Goal: Task Accomplishment & Management: Manage account settings

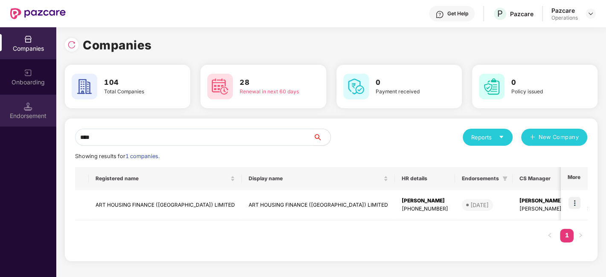
type input "***"
click at [25, 109] on img at bounding box center [28, 106] width 9 height 9
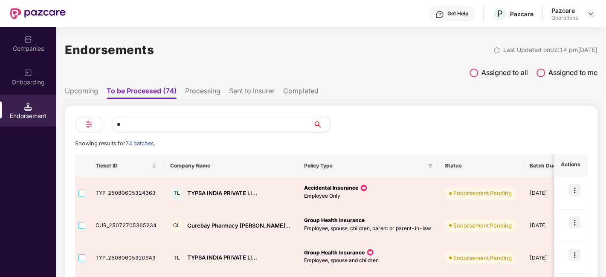
click at [176, 128] on input "*" at bounding box center [213, 124] width 202 height 17
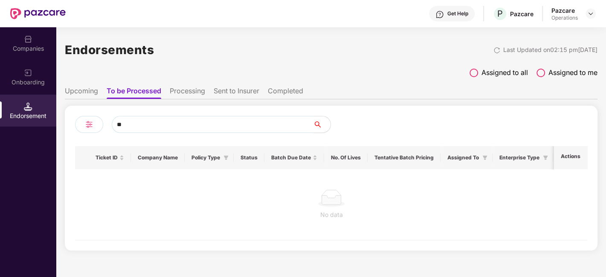
type input "*"
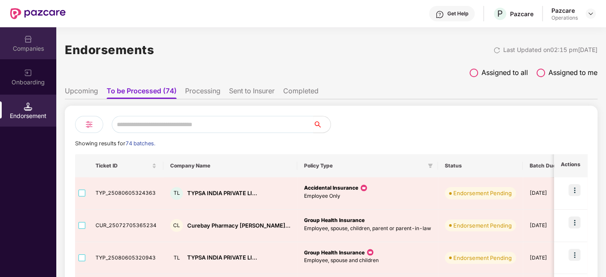
click at [10, 43] on div "Companies" at bounding box center [28, 43] width 56 height 32
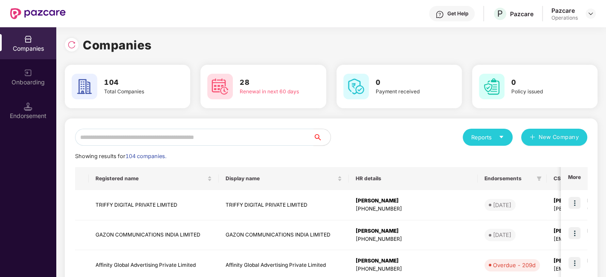
click at [156, 133] on input "text" at bounding box center [194, 137] width 238 height 17
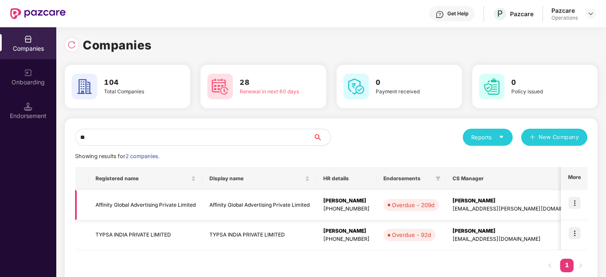
type input "**"
click at [246, 218] on td "Affinity Global Advertising Private Limited" at bounding box center [260, 205] width 114 height 30
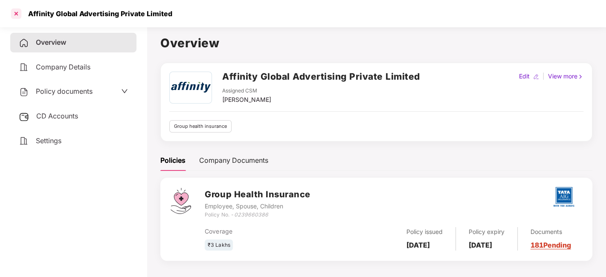
click at [18, 12] on div at bounding box center [16, 14] width 14 height 14
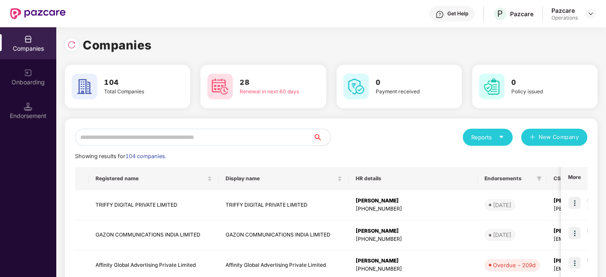
click at [176, 133] on input "text" at bounding box center [194, 137] width 238 height 17
click at [221, 137] on input "text" at bounding box center [194, 137] width 238 height 17
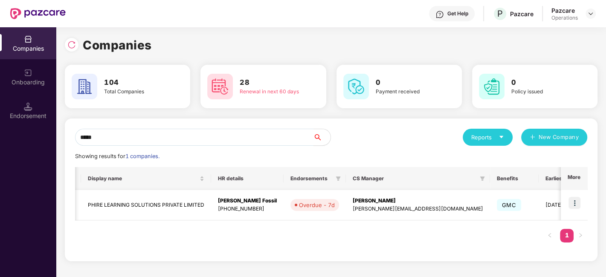
scroll to position [0, 139]
type input "*****"
click at [578, 200] on img at bounding box center [574, 203] width 12 height 12
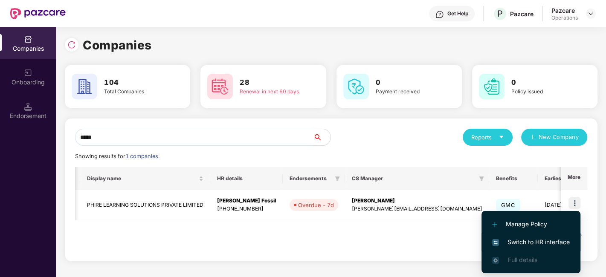
click at [526, 238] on span "Switch to HR interface" at bounding box center [531, 242] width 78 height 9
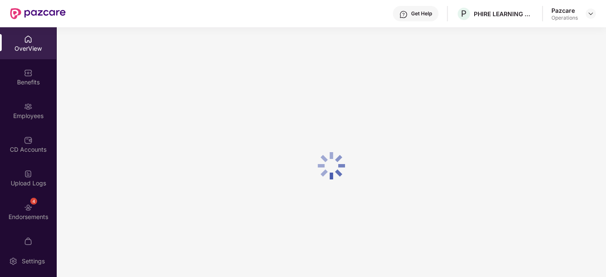
scroll to position [17, 0]
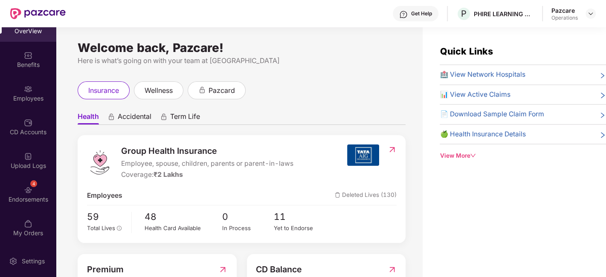
click at [20, 183] on div "4 Endorsements" at bounding box center [28, 194] width 56 height 32
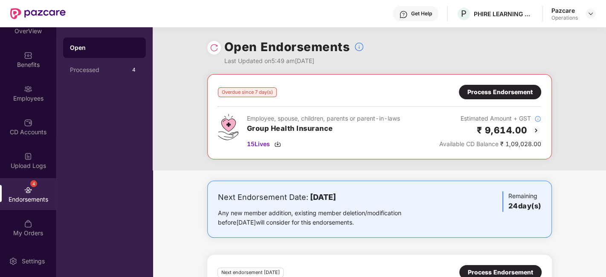
click at [495, 97] on div "Process Endorsement" at bounding box center [500, 92] width 82 height 14
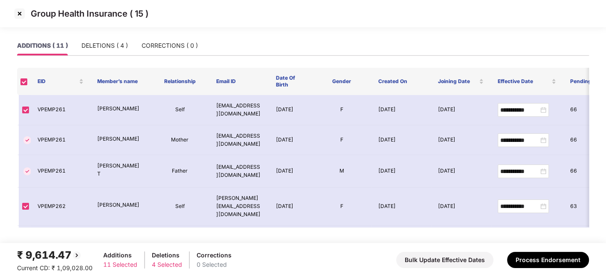
click at [14, 7] on img at bounding box center [20, 14] width 14 height 14
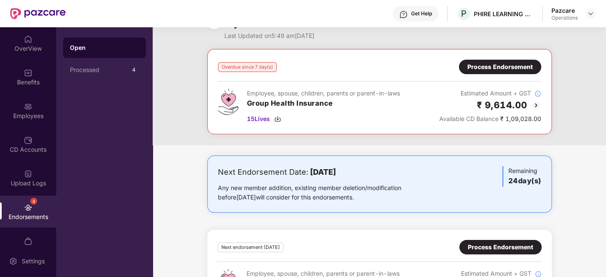
scroll to position [29, 0]
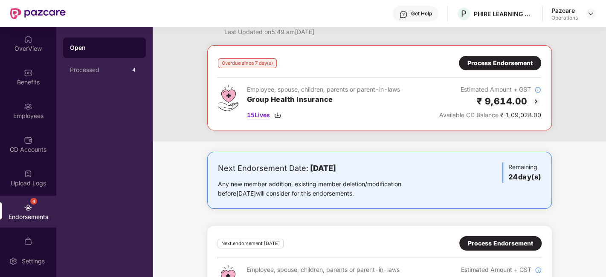
click at [260, 115] on span "15 Lives" at bounding box center [258, 114] width 23 height 9
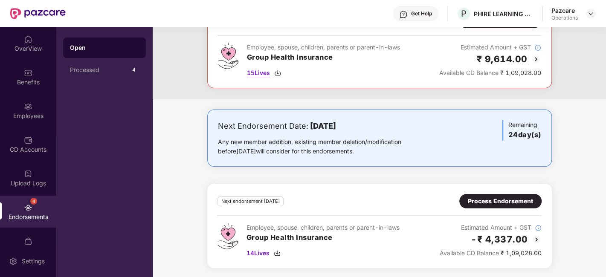
click at [260, 72] on span "15 Lives" at bounding box center [258, 72] width 23 height 9
click at [260, 252] on span "14 Lives" at bounding box center [257, 253] width 23 height 9
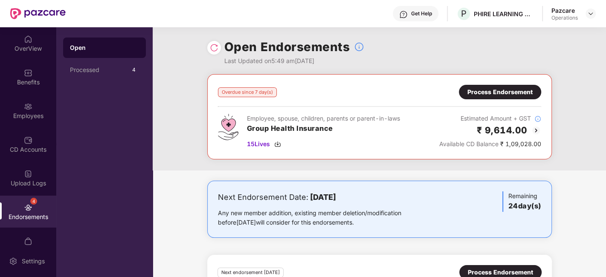
click at [498, 90] on div "Process Endorsement" at bounding box center [499, 91] width 65 height 9
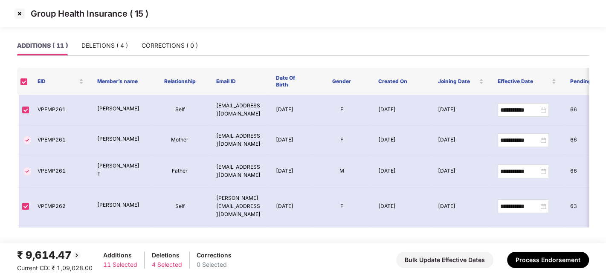
click at [20, 14] on img at bounding box center [20, 14] width 14 height 14
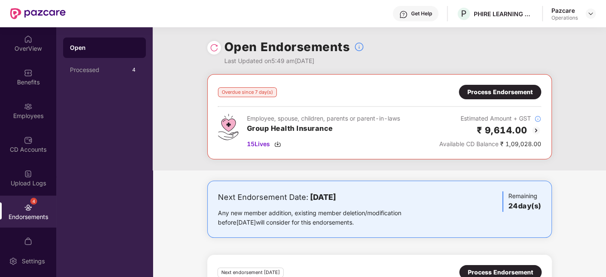
click at [213, 47] on img at bounding box center [214, 47] width 9 height 9
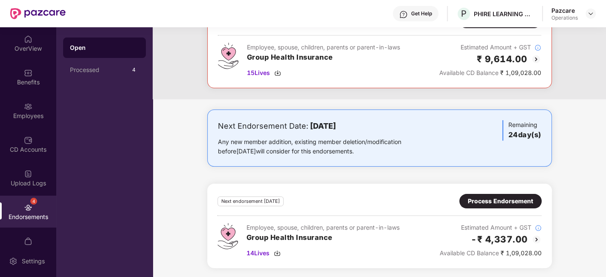
click at [485, 197] on div "Process Endorsement" at bounding box center [500, 201] width 65 height 9
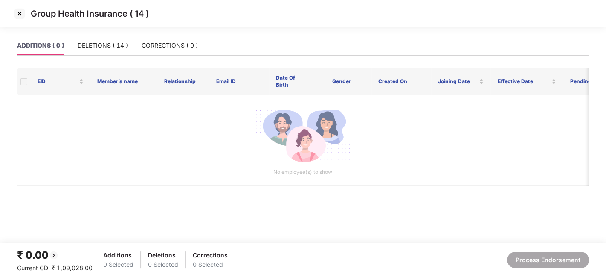
click at [21, 16] on img at bounding box center [20, 14] width 14 height 14
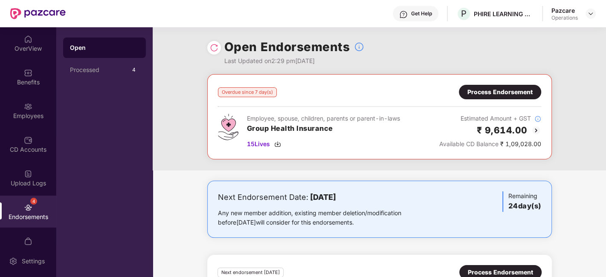
click at [502, 93] on div "Process Endorsement" at bounding box center [499, 91] width 65 height 9
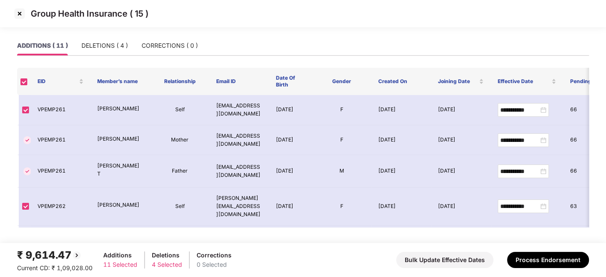
click at [20, 9] on img at bounding box center [20, 14] width 14 height 14
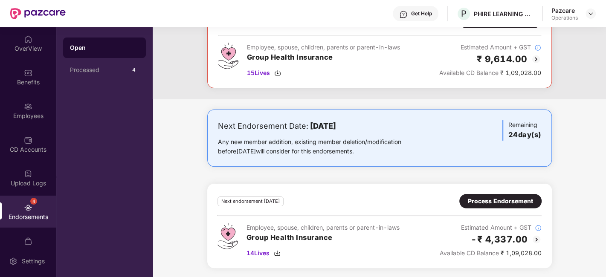
click at [481, 197] on div "Process Endorsement" at bounding box center [500, 201] width 65 height 9
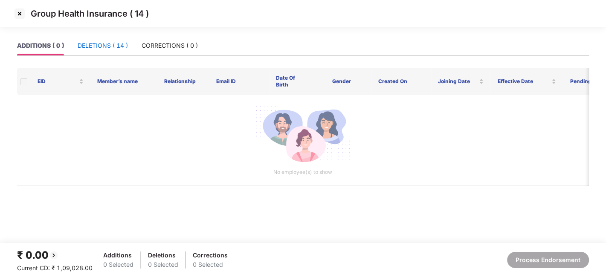
click at [90, 44] on div "DELETIONS ( 14 )" at bounding box center [103, 45] width 50 height 9
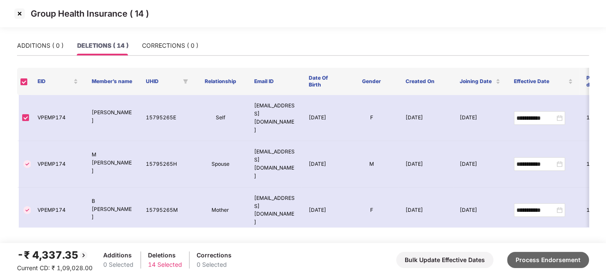
click at [527, 261] on button "Process Endorsement" at bounding box center [548, 260] width 82 height 16
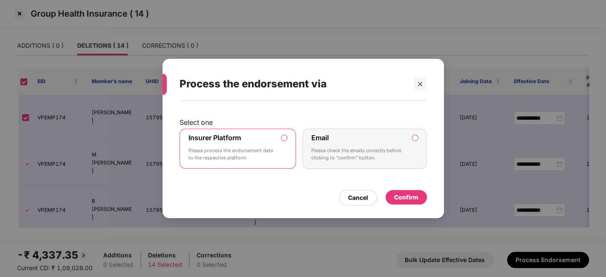
click at [403, 198] on div "Confirm" at bounding box center [406, 197] width 24 height 9
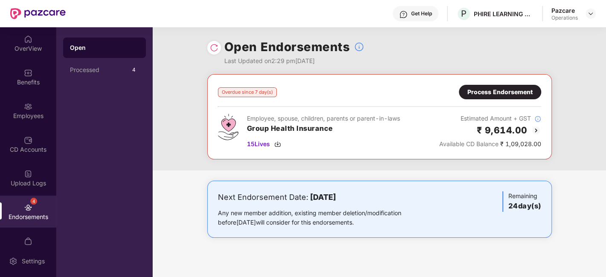
click at [494, 96] on div "Process Endorsement" at bounding box center [499, 91] width 65 height 9
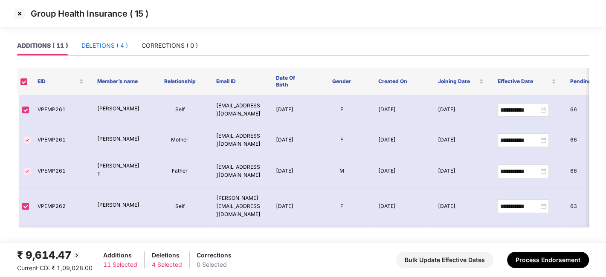
click at [94, 42] on div "DELETIONS ( 4 )" at bounding box center [104, 45] width 46 height 9
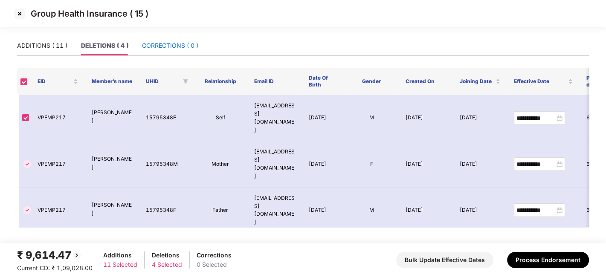
click at [174, 44] on div "CORRECTIONS ( 0 )" at bounding box center [170, 45] width 56 height 9
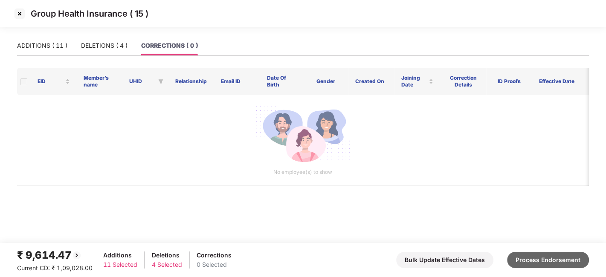
click at [526, 256] on button "Process Endorsement" at bounding box center [548, 260] width 82 height 16
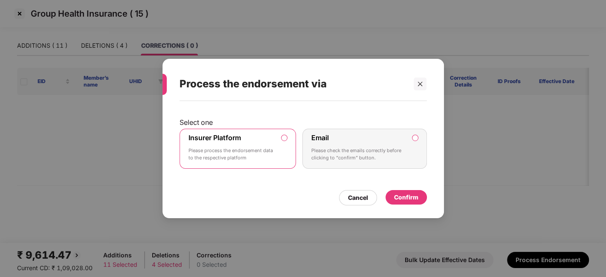
click at [403, 191] on div "Confirm" at bounding box center [405, 197] width 41 height 14
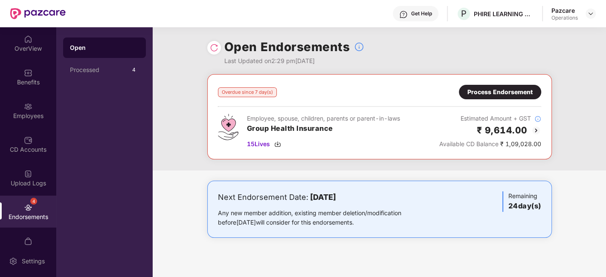
click at [210, 51] on img at bounding box center [214, 47] width 9 height 9
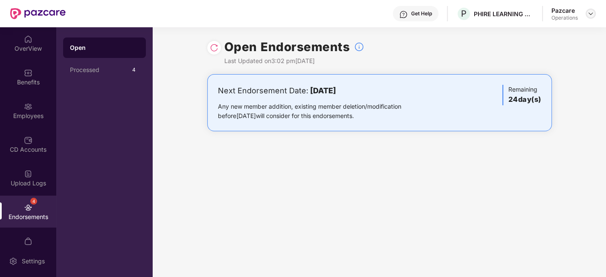
click at [592, 12] on img at bounding box center [590, 13] width 7 height 7
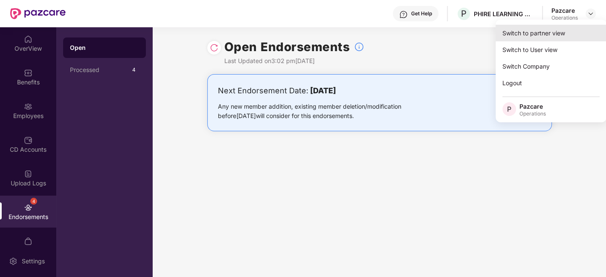
click at [541, 33] on div "Switch to partner view" at bounding box center [550, 33] width 111 height 17
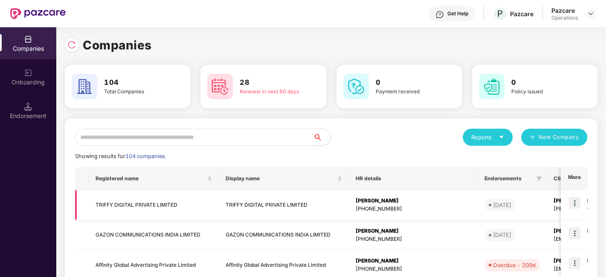
scroll to position [0, 0]
click at [242, 141] on input "text" at bounding box center [194, 137] width 238 height 17
click at [98, 139] on input "text" at bounding box center [194, 137] width 238 height 17
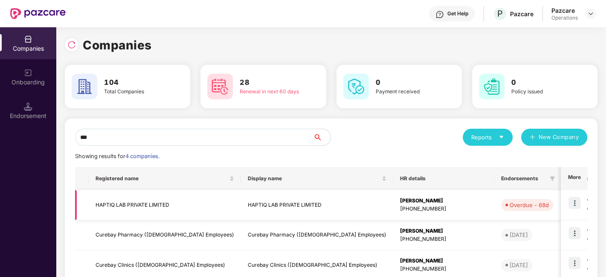
type input "***"
click at [571, 199] on img at bounding box center [574, 203] width 12 height 12
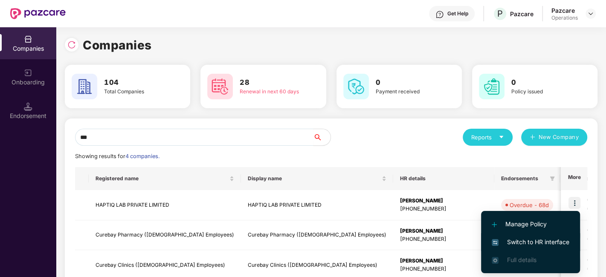
click at [533, 239] on span "Switch to HR interface" at bounding box center [531, 242] width 78 height 9
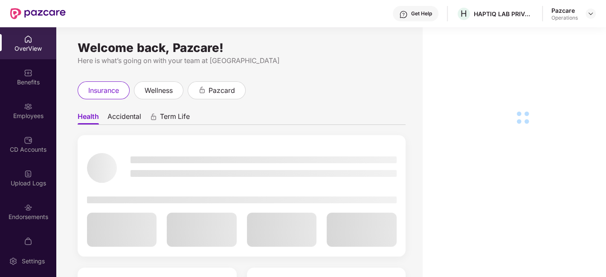
scroll to position [17, 0]
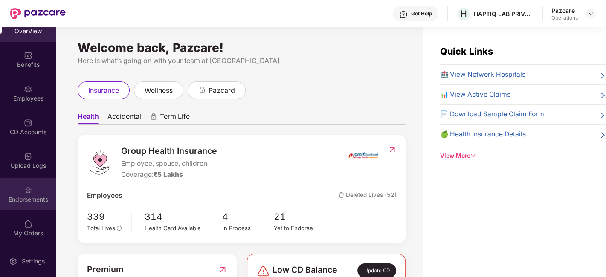
click at [21, 190] on div "Endorsements" at bounding box center [28, 194] width 56 height 32
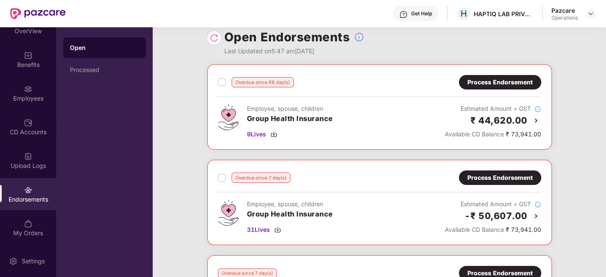
scroll to position [0, 0]
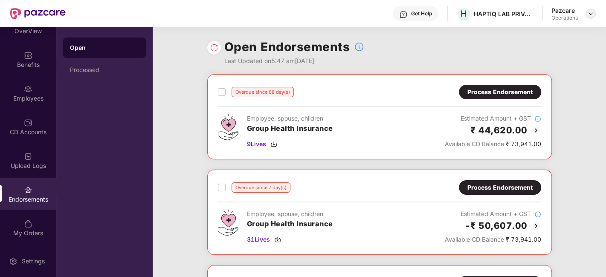
click at [589, 12] on img at bounding box center [590, 13] width 7 height 7
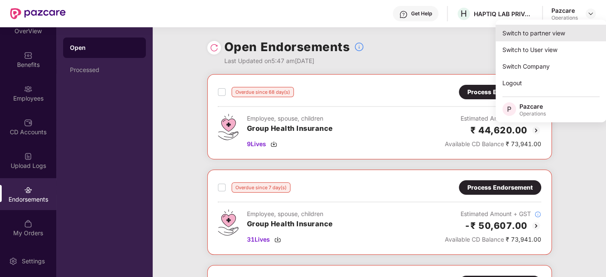
click at [524, 36] on div "Switch to partner view" at bounding box center [550, 33] width 111 height 17
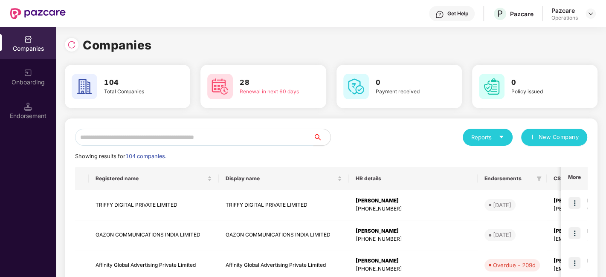
click at [201, 137] on input "text" at bounding box center [194, 137] width 238 height 17
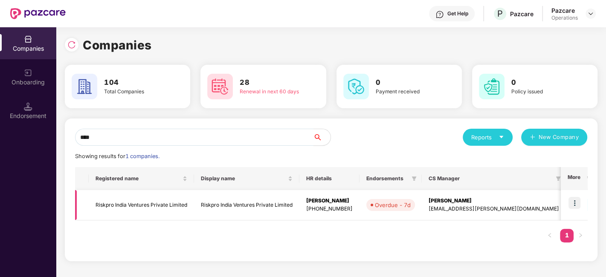
type input "****"
click at [571, 201] on img at bounding box center [574, 203] width 12 height 12
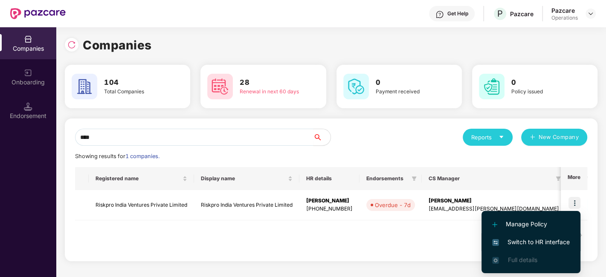
click at [514, 243] on span "Switch to HR interface" at bounding box center [531, 242] width 78 height 9
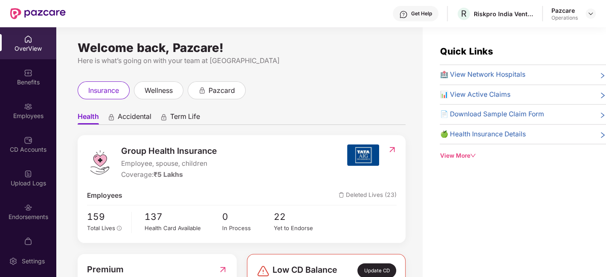
scroll to position [17, 0]
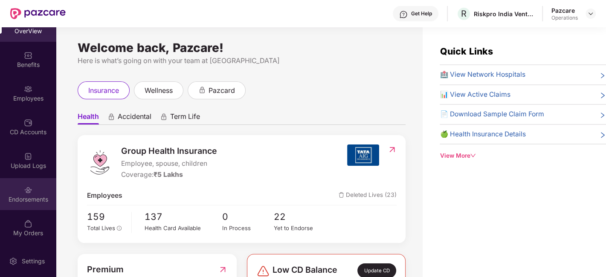
click at [20, 191] on div "Endorsements" at bounding box center [28, 194] width 56 height 32
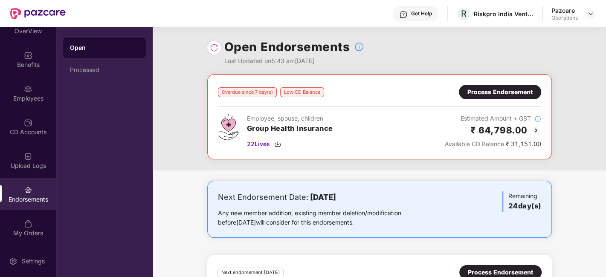
click at [493, 94] on div "Process Endorsement" at bounding box center [499, 91] width 65 height 9
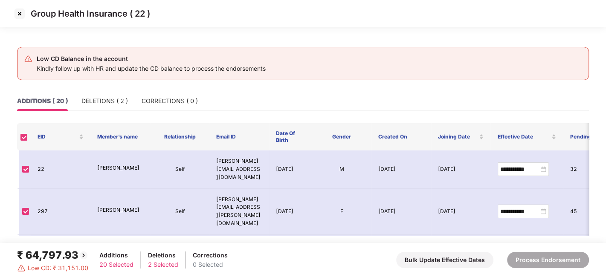
click at [18, 10] on img at bounding box center [20, 14] width 14 height 14
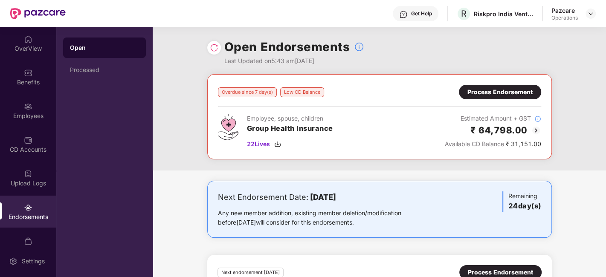
click at [536, 129] on img at bounding box center [536, 130] width 10 height 10
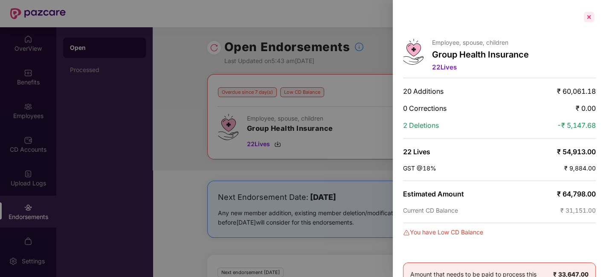
click at [587, 18] on div at bounding box center [589, 17] width 14 height 14
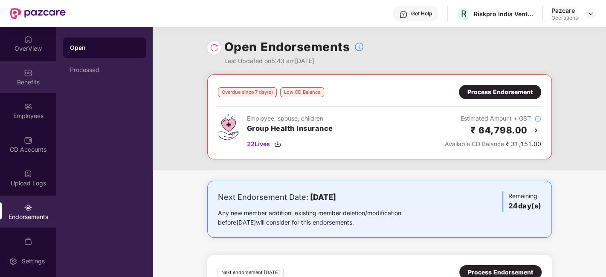
click at [23, 77] on div "Benefits" at bounding box center [28, 77] width 56 height 32
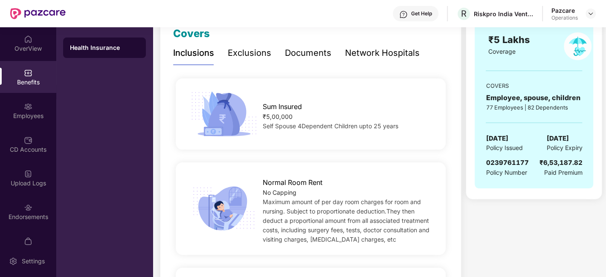
scroll to position [125, 0]
click at [507, 160] on span "0239761177" at bounding box center [507, 163] width 43 height 8
copy span "0239761177"
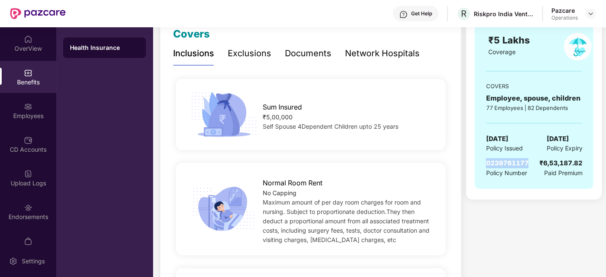
click at [507, 160] on span "0239761177" at bounding box center [507, 163] width 43 height 8
click at [17, 212] on div "Endorsements" at bounding box center [28, 212] width 56 height 32
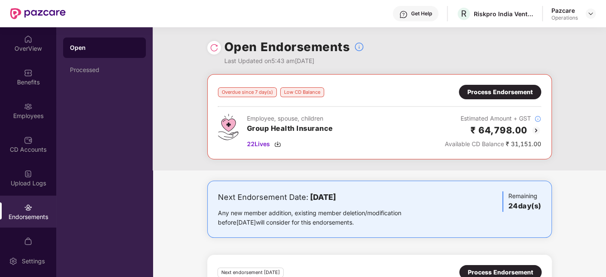
scroll to position [71, 0]
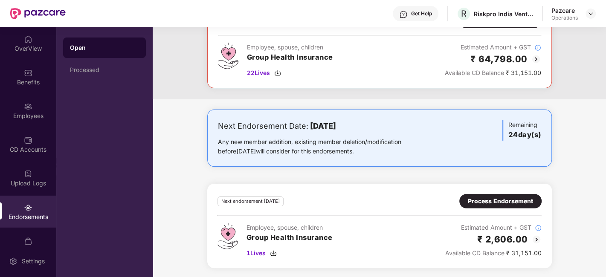
click at [487, 199] on div "Process Endorsement" at bounding box center [500, 201] width 65 height 9
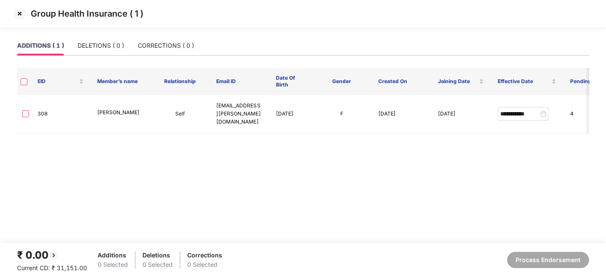
click at [18, 14] on img at bounding box center [20, 14] width 14 height 14
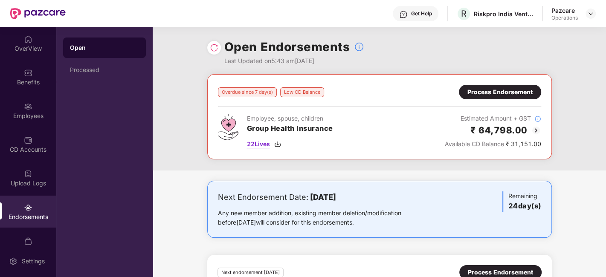
click at [264, 145] on span "22 Lives" at bounding box center [258, 143] width 23 height 9
click at [591, 14] on img at bounding box center [590, 13] width 7 height 7
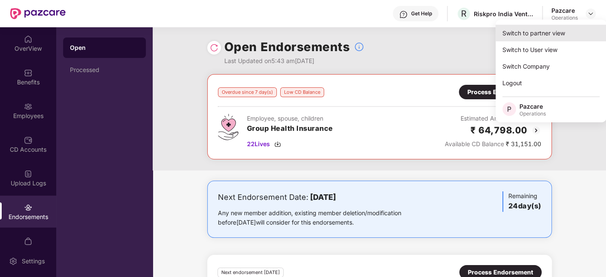
click at [518, 32] on div "Switch to partner view" at bounding box center [550, 33] width 111 height 17
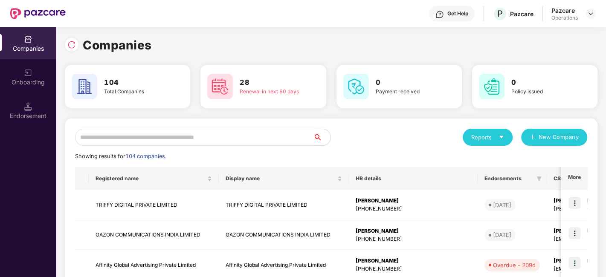
click at [218, 142] on input "text" at bounding box center [194, 137] width 238 height 17
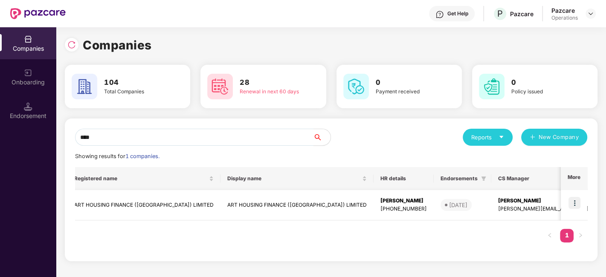
scroll to position [0, 0]
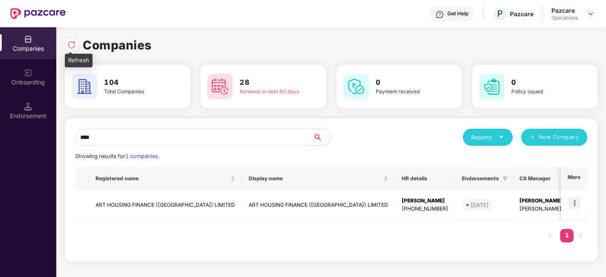
click at [65, 43] on div at bounding box center [72, 45] width 14 height 14
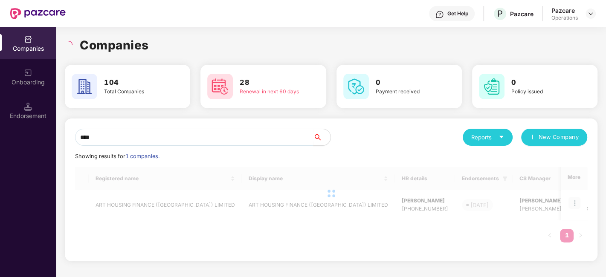
click at [69, 43] on icon "loading" at bounding box center [69, 45] width 8 height 8
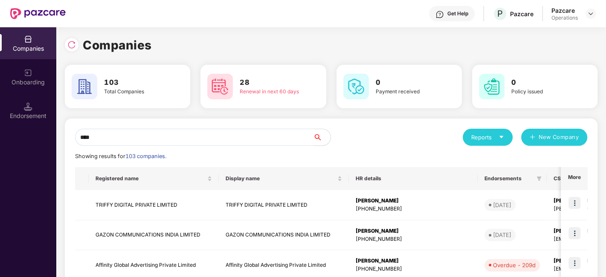
click at [161, 134] on input "***" at bounding box center [194, 137] width 238 height 17
type input "*"
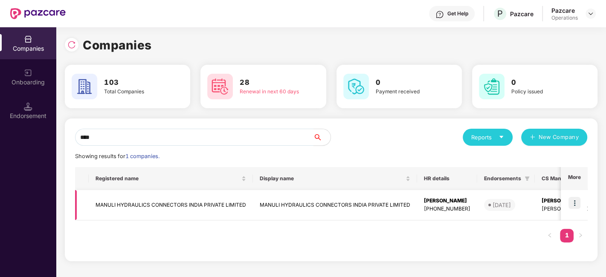
type input "****"
click at [574, 201] on img at bounding box center [574, 203] width 12 height 12
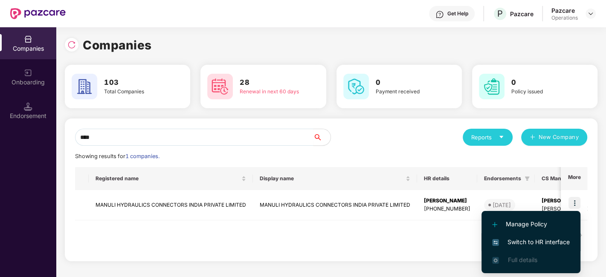
click at [527, 242] on span "Switch to HR interface" at bounding box center [531, 242] width 78 height 9
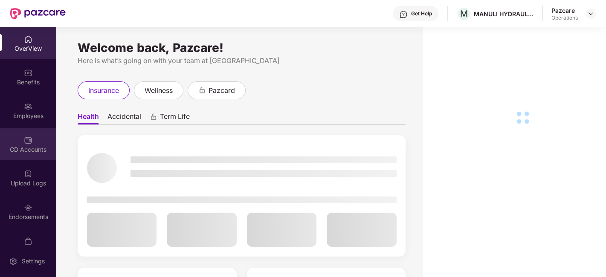
scroll to position [17, 0]
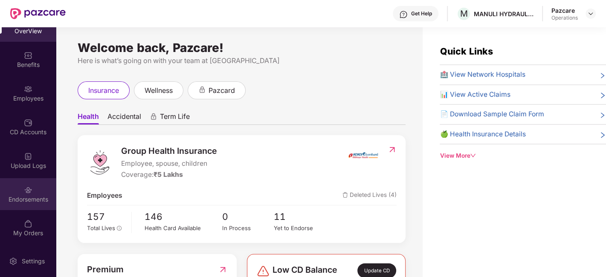
click at [20, 191] on div "Endorsements" at bounding box center [28, 194] width 56 height 32
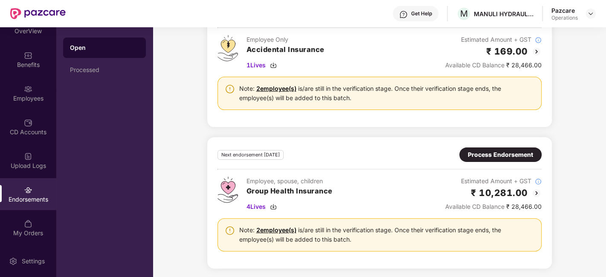
scroll to position [0, 0]
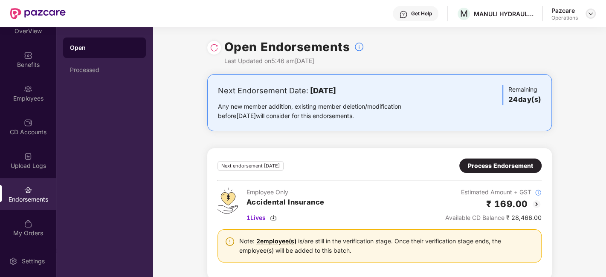
click at [592, 11] on img at bounding box center [590, 13] width 7 height 7
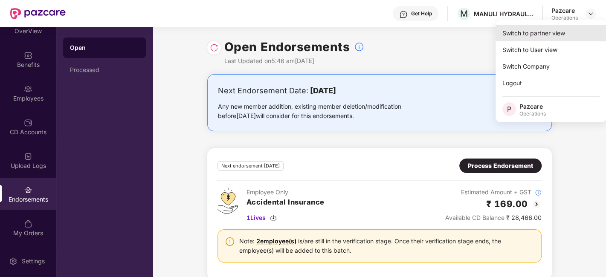
click at [529, 35] on div "Switch to partner view" at bounding box center [550, 33] width 111 height 17
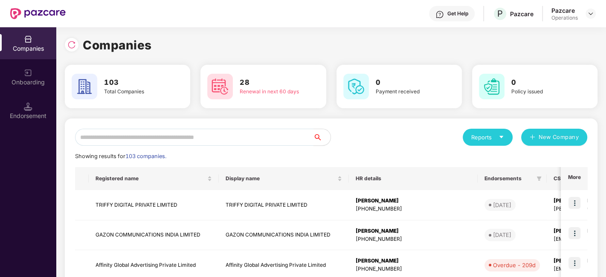
click at [194, 138] on input "text" at bounding box center [194, 137] width 238 height 17
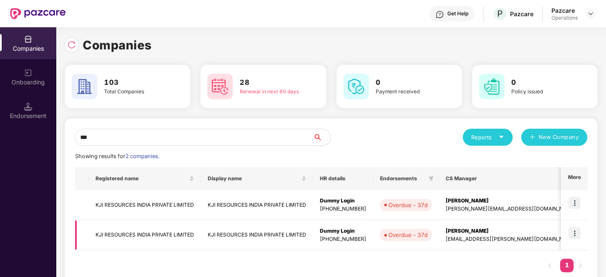
scroll to position [0, 49]
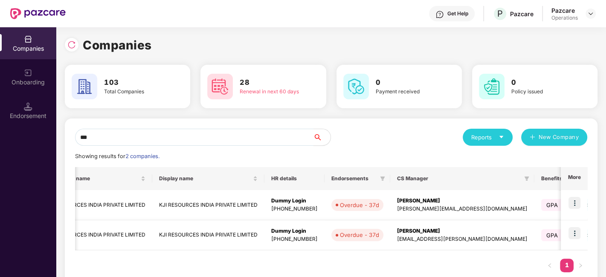
type input "***"
click at [573, 232] on img at bounding box center [574, 233] width 12 height 12
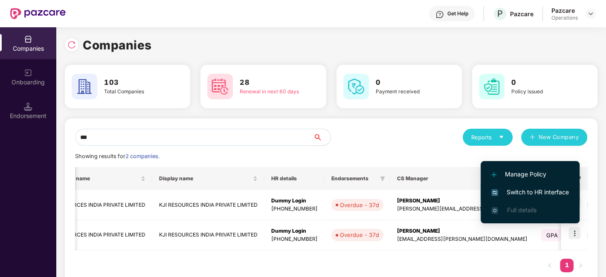
click at [524, 190] on span "Switch to HR interface" at bounding box center [530, 192] width 78 height 9
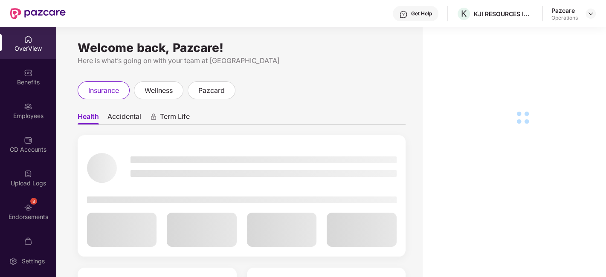
scroll to position [51, 0]
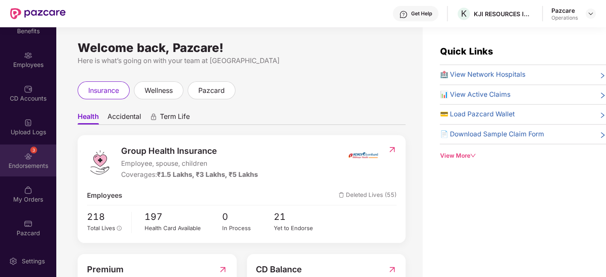
click at [19, 163] on div "Endorsements" at bounding box center [28, 166] width 56 height 9
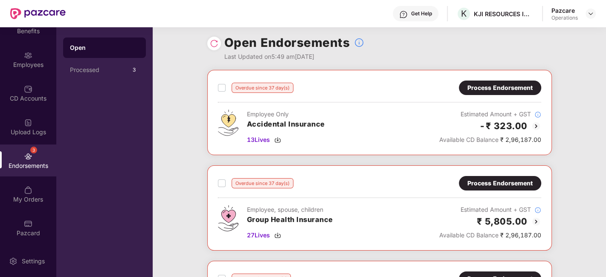
scroll to position [0, 0]
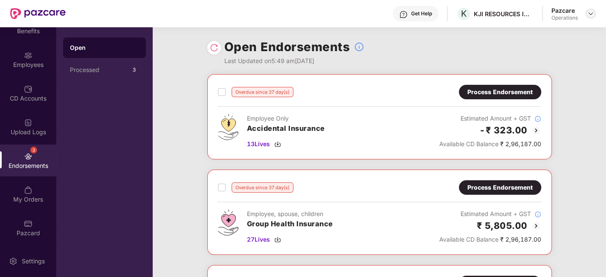
click at [587, 16] on img at bounding box center [590, 13] width 7 height 7
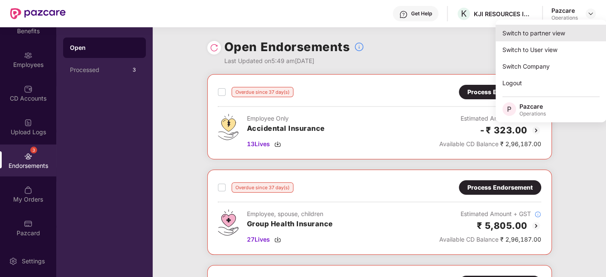
click at [545, 36] on div "Switch to partner view" at bounding box center [550, 33] width 111 height 17
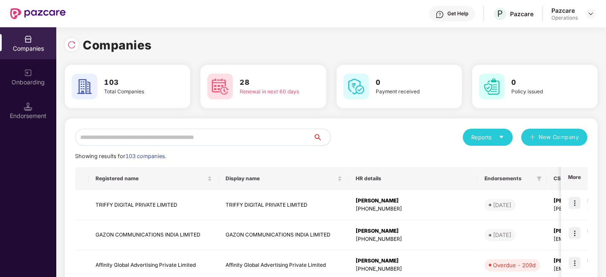
click at [270, 141] on input "text" at bounding box center [194, 137] width 238 height 17
type input "*"
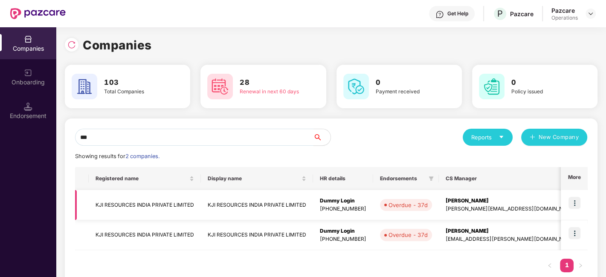
type input "***"
click at [145, 203] on td "KJI RESOURCES INDIA PRIVATE LIMITED" at bounding box center [145, 205] width 112 height 30
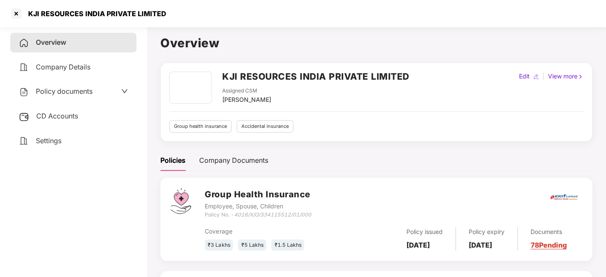
click at [60, 65] on span "Company Details" at bounding box center [63, 67] width 55 height 9
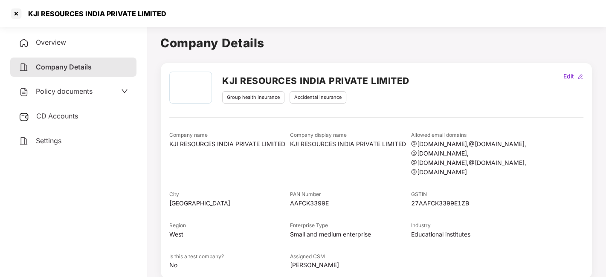
click at [53, 136] on span "Settings" at bounding box center [49, 140] width 26 height 9
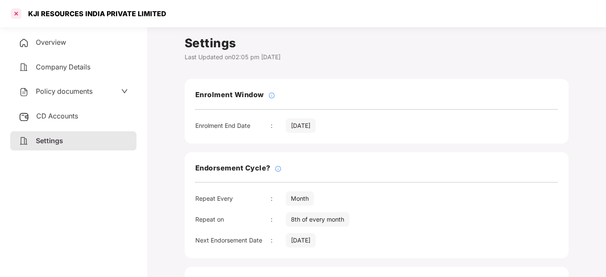
click at [19, 12] on div at bounding box center [16, 14] width 14 height 14
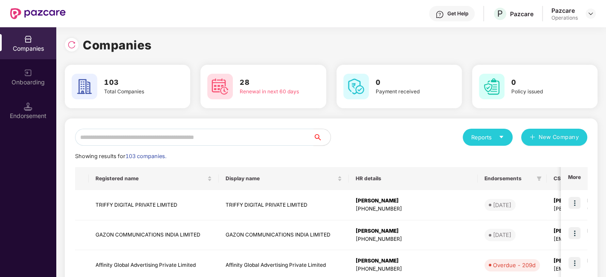
click at [167, 137] on input "text" at bounding box center [194, 137] width 238 height 17
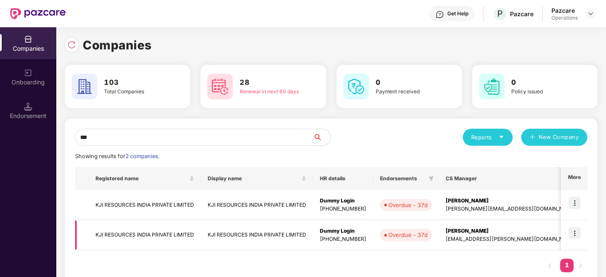
type input "***"
click at [577, 237] on img at bounding box center [574, 233] width 12 height 12
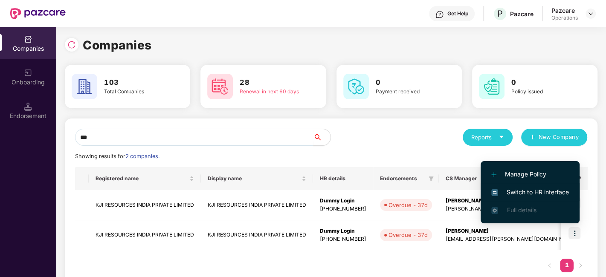
click at [532, 192] on span "Switch to HR interface" at bounding box center [530, 192] width 78 height 9
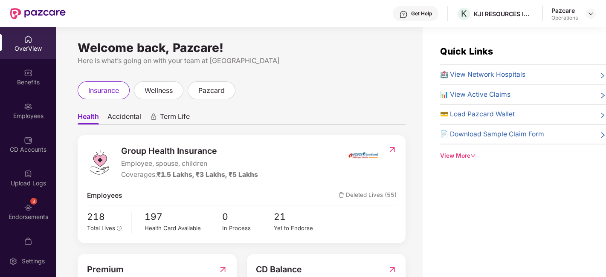
scroll to position [51, 0]
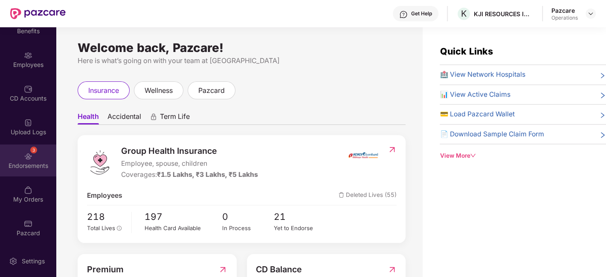
click at [29, 162] on div "Endorsements" at bounding box center [28, 166] width 56 height 9
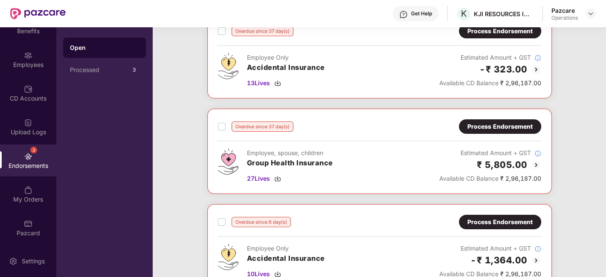
scroll to position [63, 0]
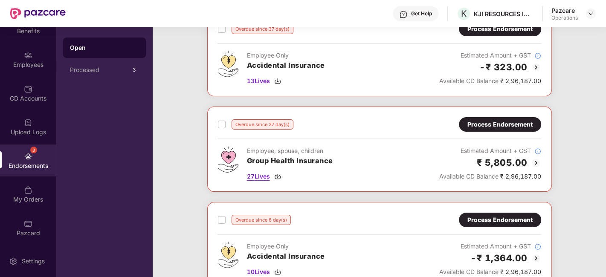
click at [254, 176] on span "27 Lives" at bounding box center [258, 176] width 23 height 9
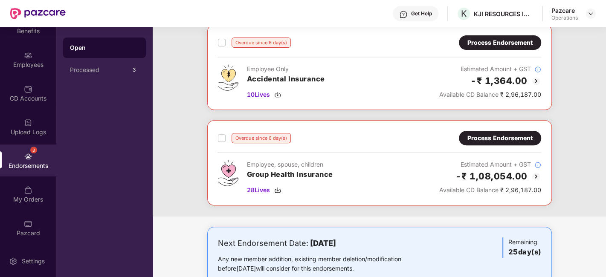
scroll to position [241, 0]
click at [255, 188] on span "28 Lives" at bounding box center [258, 189] width 23 height 9
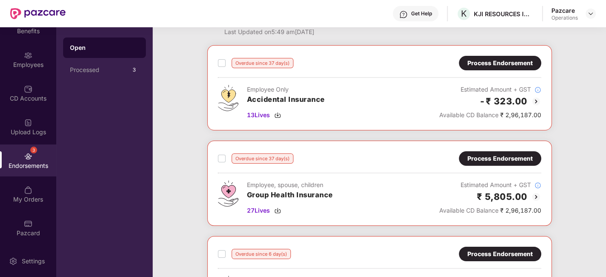
scroll to position [0, 0]
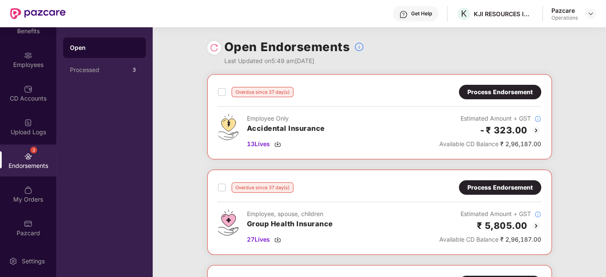
click at [478, 96] on div "Process Endorsement" at bounding box center [499, 91] width 65 height 9
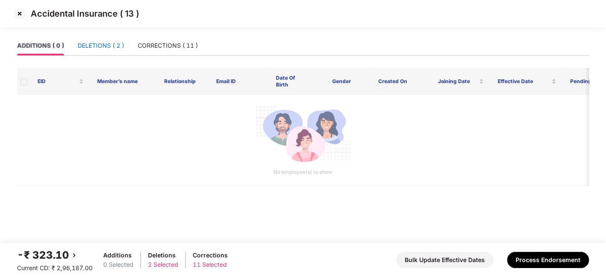
click at [108, 49] on div "DELETIONS ( 2 )" at bounding box center [101, 45] width 46 height 9
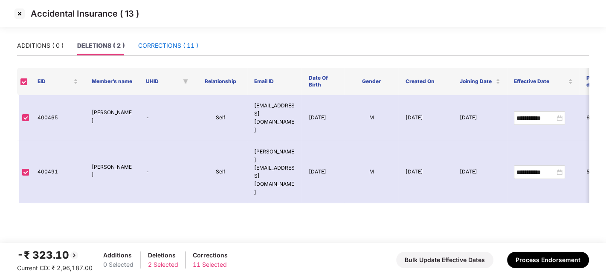
click at [158, 41] on div "CORRECTIONS ( 11 )" at bounding box center [168, 45] width 60 height 9
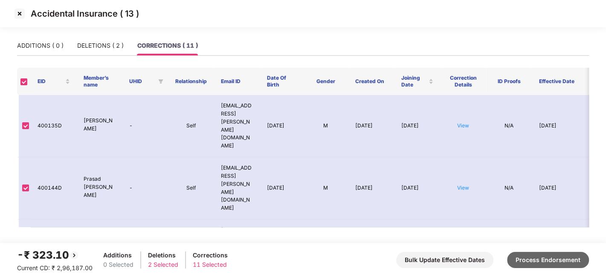
click at [526, 263] on button "Process Endorsement" at bounding box center [548, 260] width 82 height 16
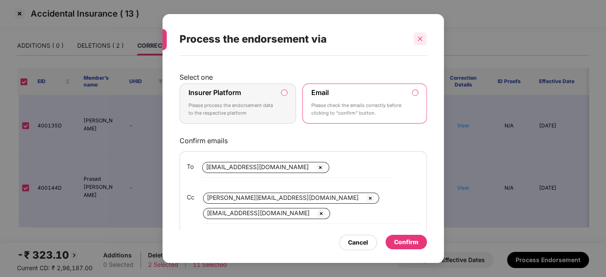
click at [423, 43] on div at bounding box center [420, 38] width 13 height 13
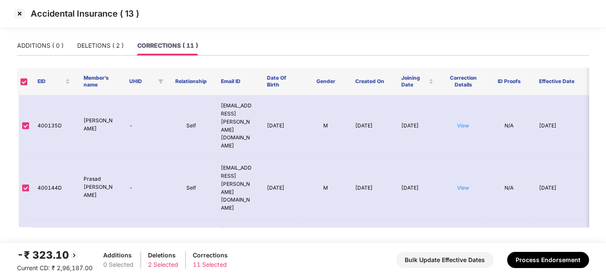
click at [20, 14] on img at bounding box center [20, 14] width 14 height 14
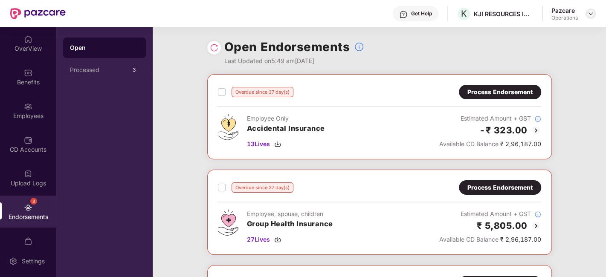
click at [589, 12] on img at bounding box center [590, 13] width 7 height 7
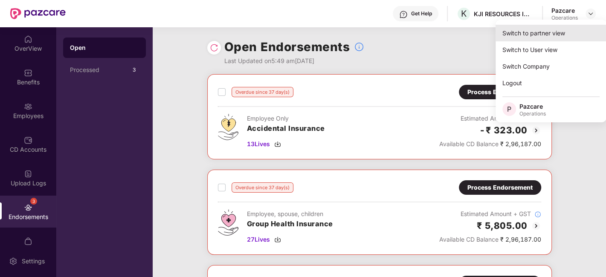
click at [533, 32] on div "Switch to partner view" at bounding box center [550, 33] width 111 height 17
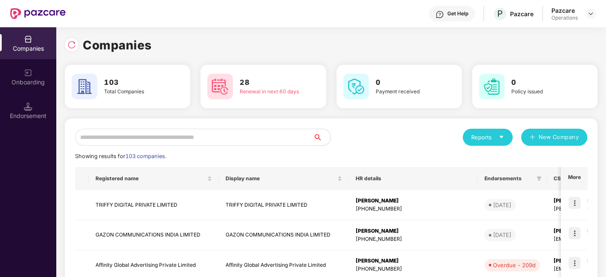
click at [238, 141] on input "text" at bounding box center [194, 137] width 238 height 17
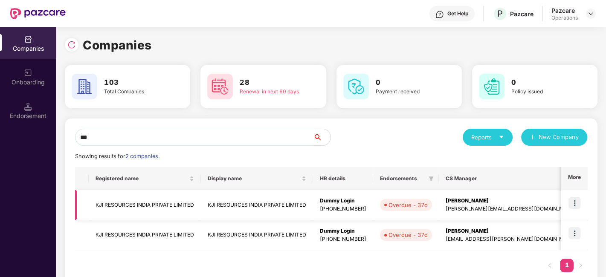
type input "***"
click at [232, 202] on td "KJI RESOURCES INDIA PRIVATE LIMITED" at bounding box center [257, 205] width 112 height 30
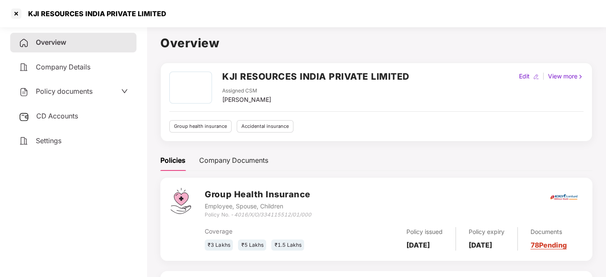
click at [61, 114] on span "CD Accounts" at bounding box center [57, 116] width 42 height 9
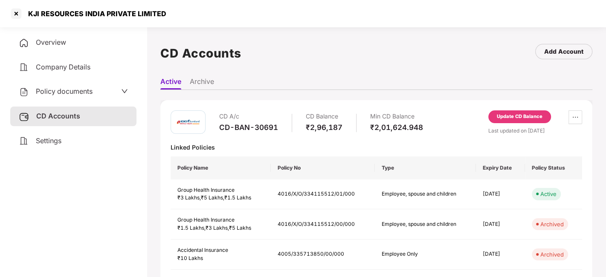
click at [516, 116] on div "Update CD Balance" at bounding box center [520, 117] width 46 height 8
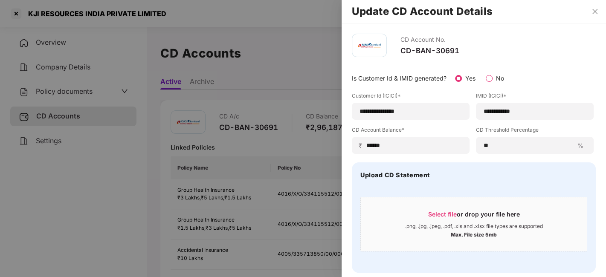
click at [542, 54] on div "CD Account No. CD-BAN-30691" at bounding box center [474, 45] width 244 height 23
click at [592, 14] on icon "close" at bounding box center [594, 11] width 7 height 7
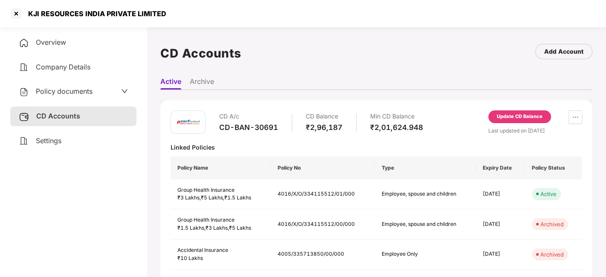
click at [506, 116] on div "Update CD Balance" at bounding box center [520, 117] width 46 height 8
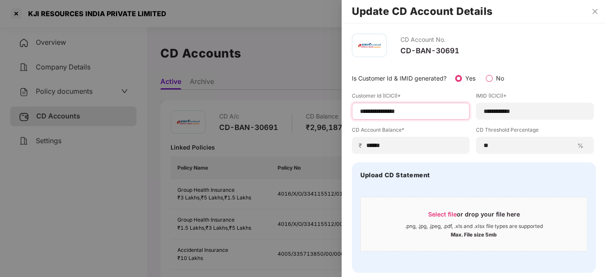
click at [418, 113] on input "**********" at bounding box center [410, 111] width 103 height 9
type input "**********"
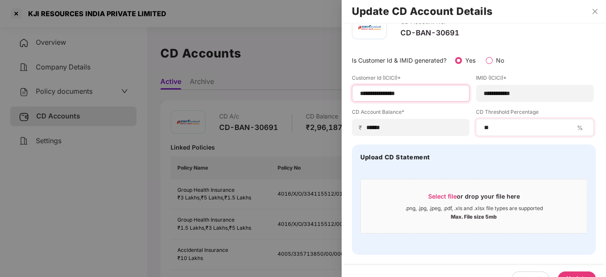
scroll to position [33, 0]
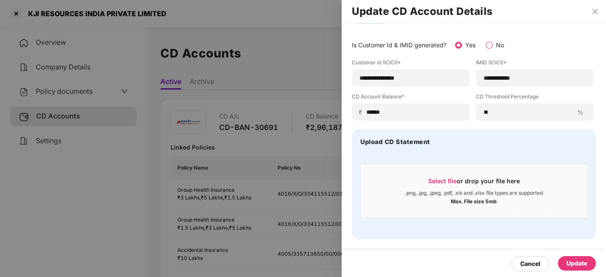
click at [577, 265] on div "Update" at bounding box center [576, 263] width 21 height 9
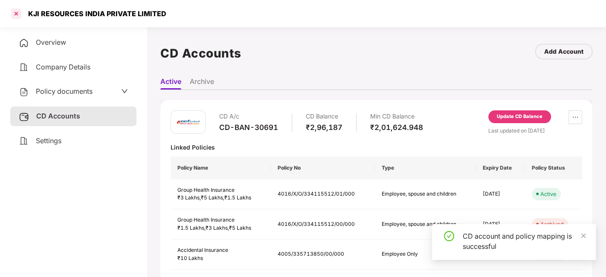
click at [12, 12] on div at bounding box center [16, 14] width 14 height 14
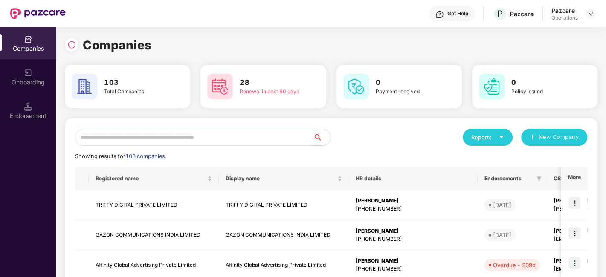
click at [174, 141] on input "text" at bounding box center [194, 137] width 238 height 17
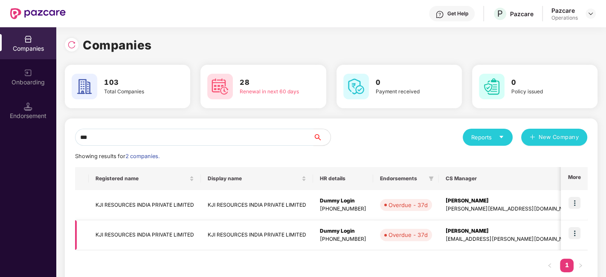
type input "***"
click at [576, 234] on img at bounding box center [574, 233] width 12 height 12
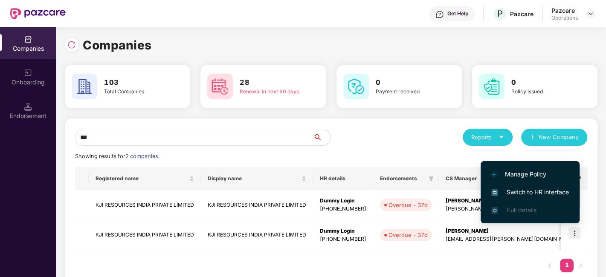
click at [526, 188] on span "Switch to HR interface" at bounding box center [530, 192] width 78 height 9
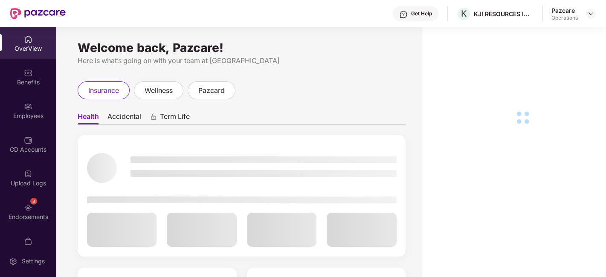
scroll to position [51, 0]
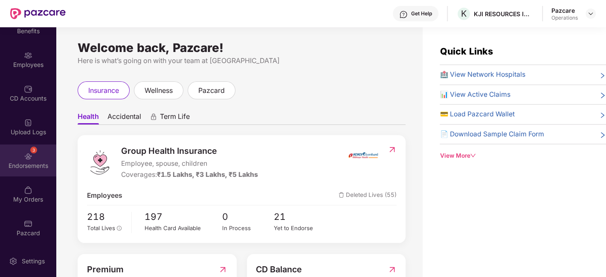
click at [23, 165] on div "Endorsements" at bounding box center [28, 166] width 56 height 9
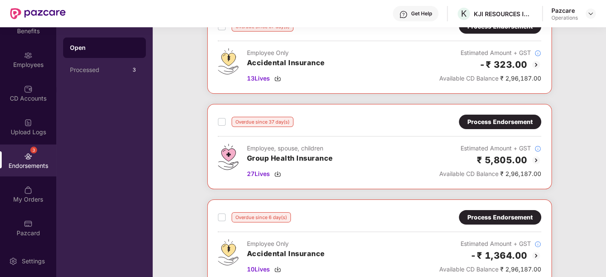
scroll to position [67, 0]
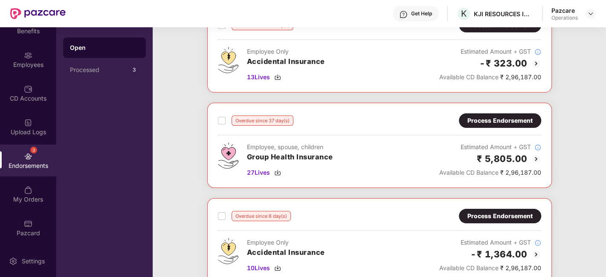
click at [502, 117] on div "Process Endorsement" at bounding box center [499, 120] width 65 height 9
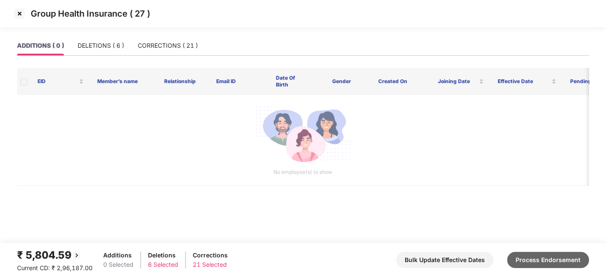
click at [535, 256] on button "Process Endorsement" at bounding box center [548, 260] width 82 height 16
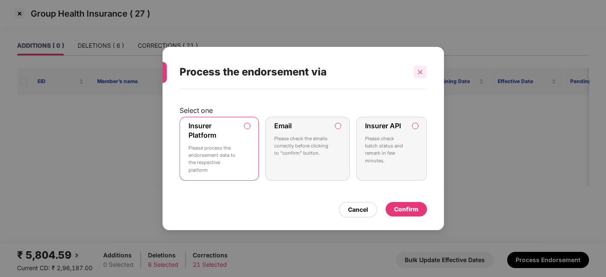
click at [420, 73] on icon "close" at bounding box center [420, 72] width 6 height 6
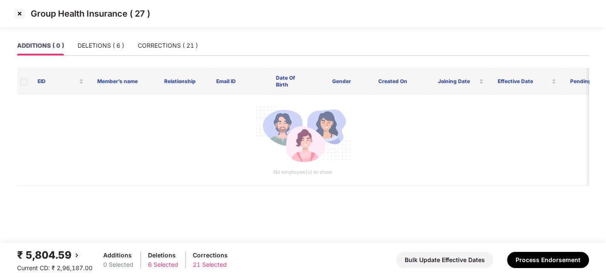
click at [19, 15] on img at bounding box center [20, 14] width 14 height 14
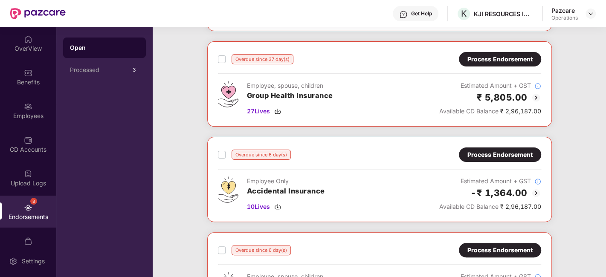
scroll to position [0, 0]
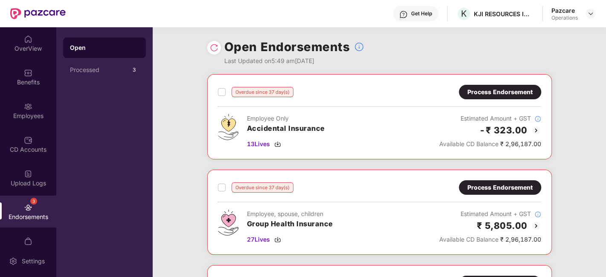
click at [483, 186] on div "Process Endorsement" at bounding box center [499, 187] width 65 height 9
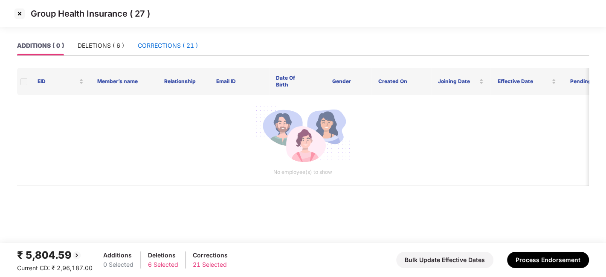
click at [158, 42] on div "CORRECTIONS ( 21 )" at bounding box center [168, 45] width 60 height 9
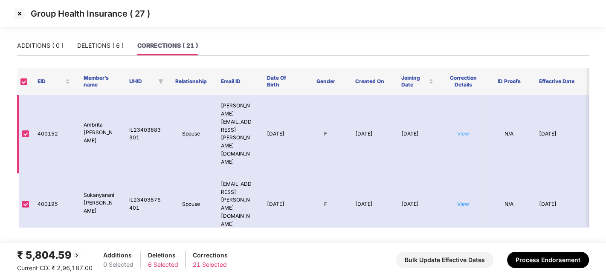
click at [468, 130] on link "View" at bounding box center [463, 133] width 12 height 6
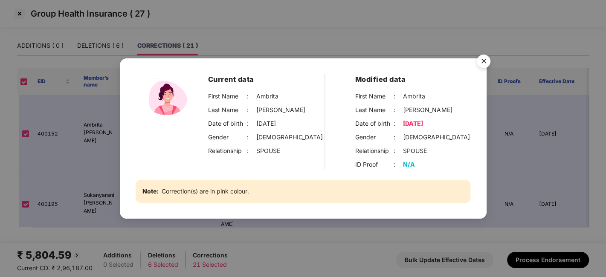
click at [488, 65] on img "Close" at bounding box center [484, 63] width 24 height 24
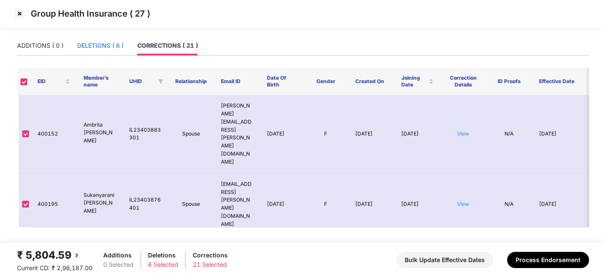
click at [93, 50] on div "DELETIONS ( 6 )" at bounding box center [100, 45] width 46 height 9
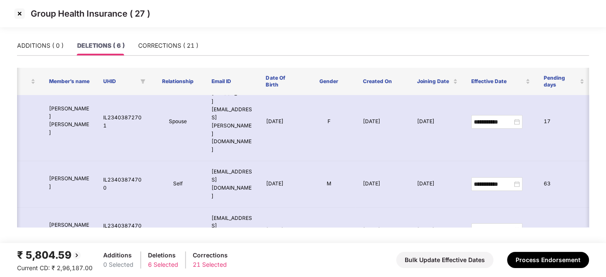
scroll to position [62, 43]
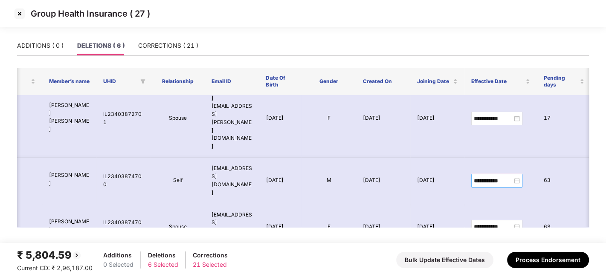
click at [518, 176] on div "**********" at bounding box center [497, 180] width 46 height 9
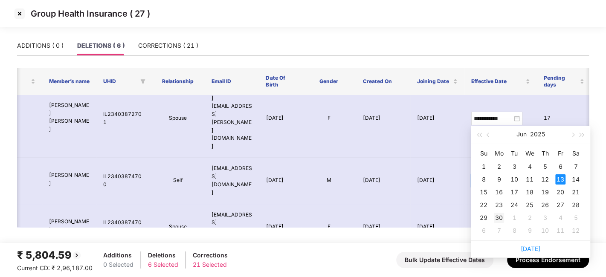
type input "**********"
click at [500, 213] on div "30" at bounding box center [499, 218] width 10 height 10
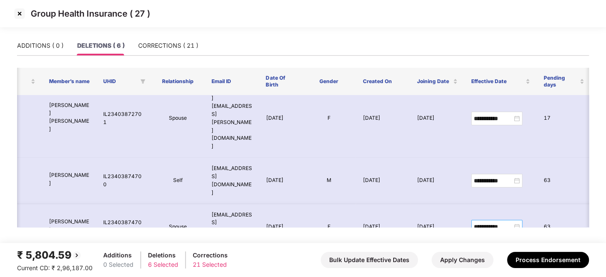
click at [516, 222] on div "**********" at bounding box center [497, 226] width 46 height 9
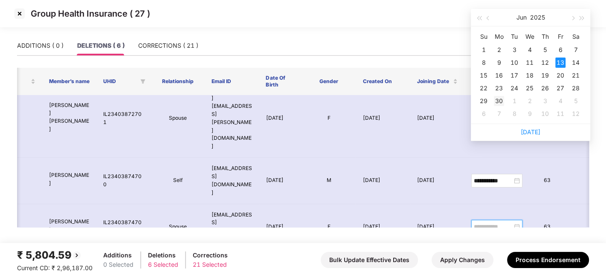
type input "**********"
click at [500, 103] on div "30" at bounding box center [499, 101] width 10 height 10
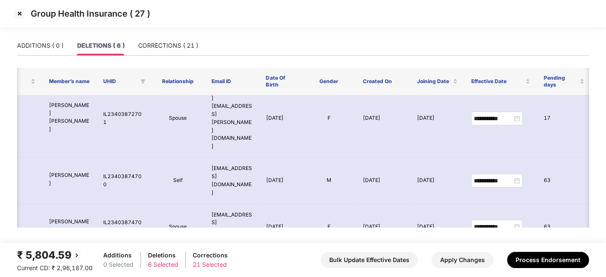
click at [517, 269] on div "**********" at bounding box center [497, 273] width 46 height 9
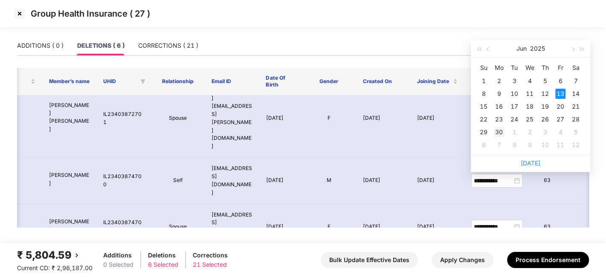
type input "**********"
click at [498, 132] on div "30" at bounding box center [499, 132] width 10 height 10
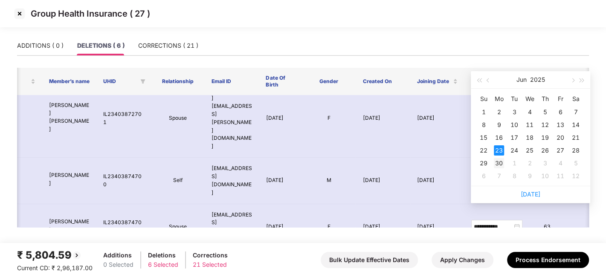
type input "**********"
click at [497, 164] on div "30" at bounding box center [499, 163] width 10 height 10
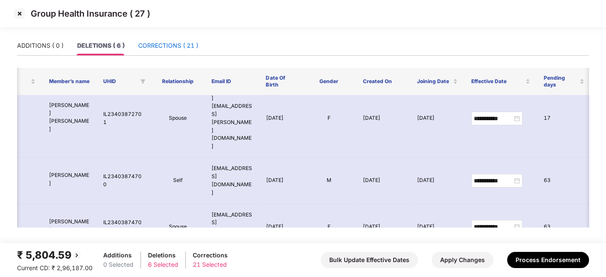
click at [160, 46] on div "CORRECTIONS ( 21 )" at bounding box center [168, 45] width 60 height 9
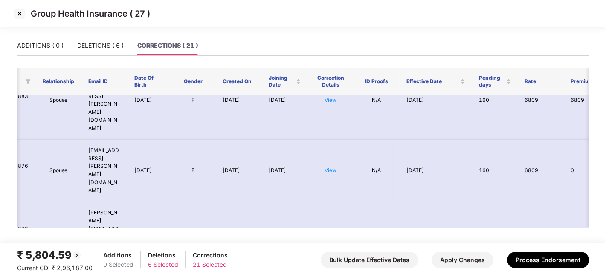
scroll to position [32, 133]
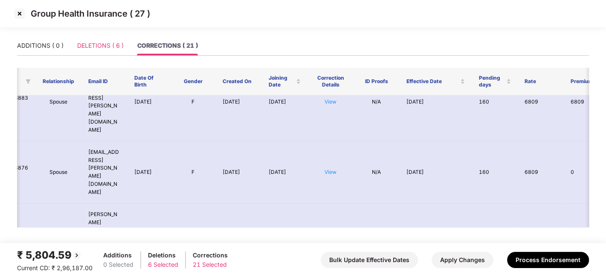
click at [87, 40] on div "DELETIONS ( 6 )" at bounding box center [100, 46] width 46 height 20
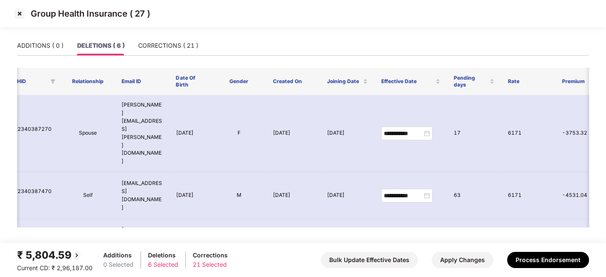
scroll to position [62, 133]
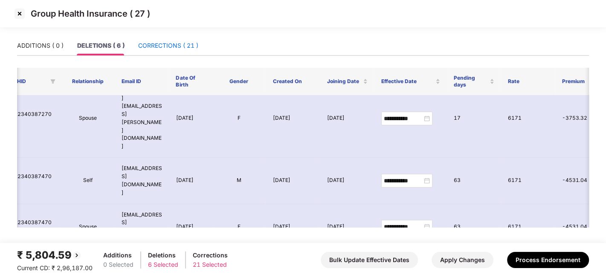
click at [164, 49] on div "CORRECTIONS ( 21 )" at bounding box center [168, 45] width 60 height 9
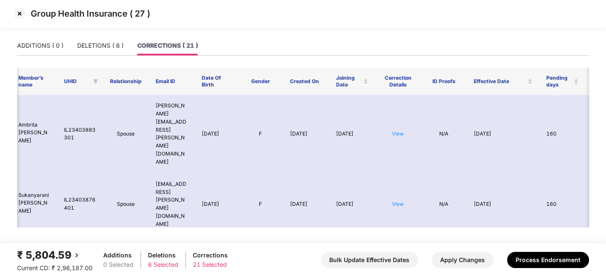
scroll to position [0, 64]
click at [396, 130] on link "View" at bounding box center [399, 133] width 12 height 6
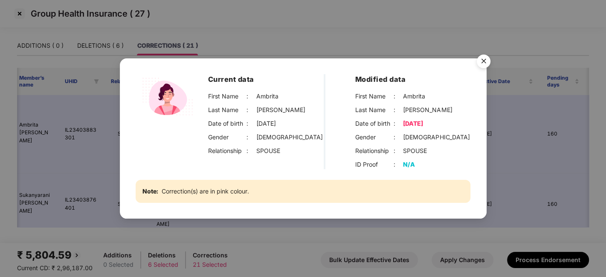
click at [481, 63] on img "Close" at bounding box center [484, 63] width 24 height 24
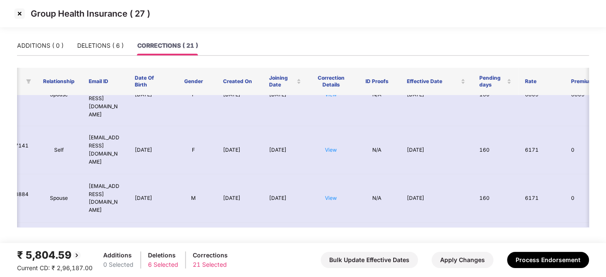
scroll to position [0, 154]
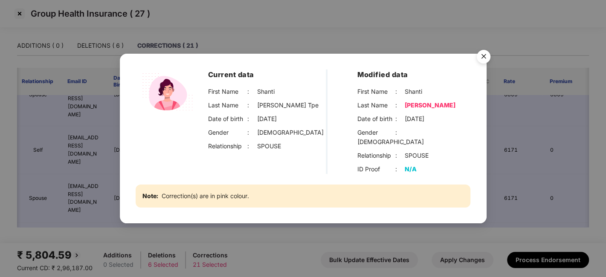
click at [480, 63] on img "Close" at bounding box center [484, 58] width 24 height 24
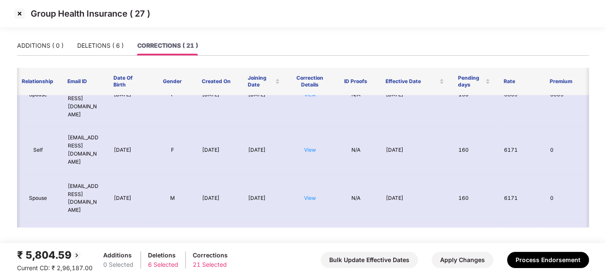
scroll to position [0, 0]
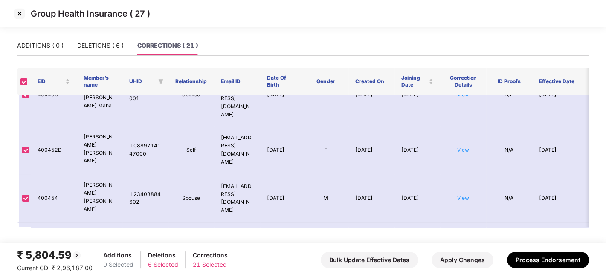
copy td "400517"
click at [18, 13] on img at bounding box center [20, 14] width 14 height 14
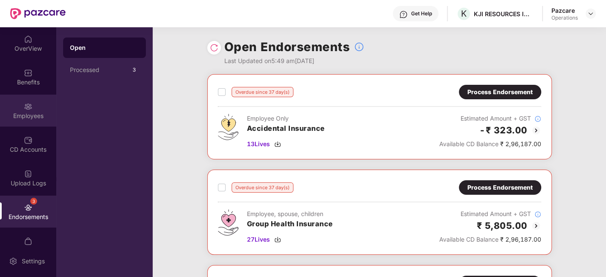
click at [22, 97] on div "Employees" at bounding box center [28, 111] width 56 height 32
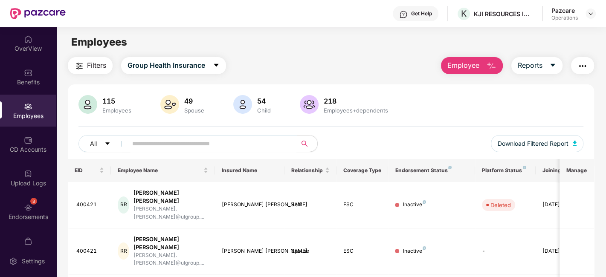
click at [205, 143] on input "text" at bounding box center [208, 143] width 153 height 13
paste input "******"
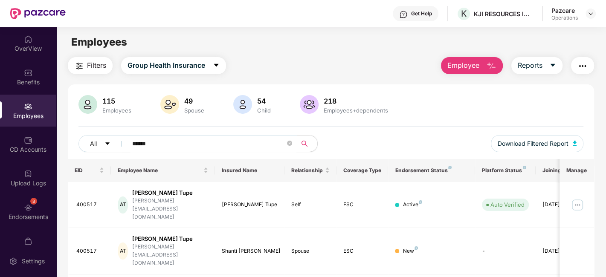
scroll to position [28, 0]
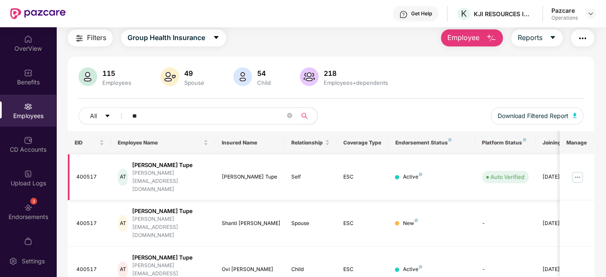
type input "*"
paste input "******"
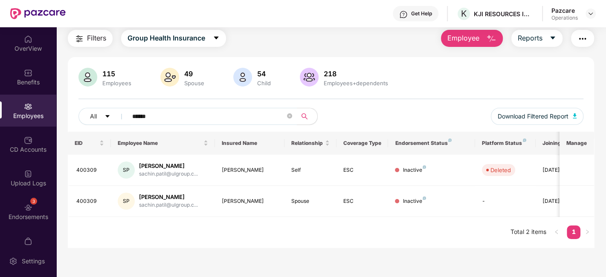
scroll to position [27, 0]
type input "*"
paste input "******"
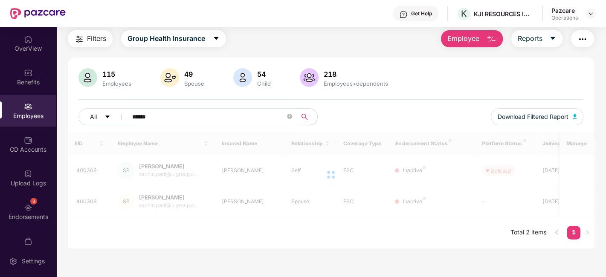
scroll to position [28, 0]
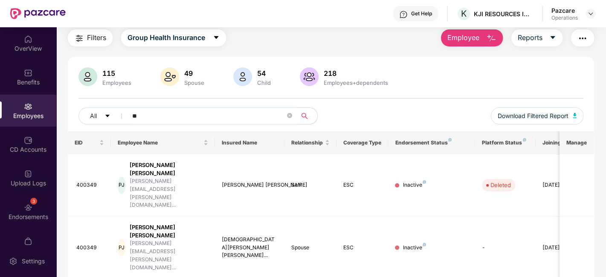
type input "*"
paste input "******"
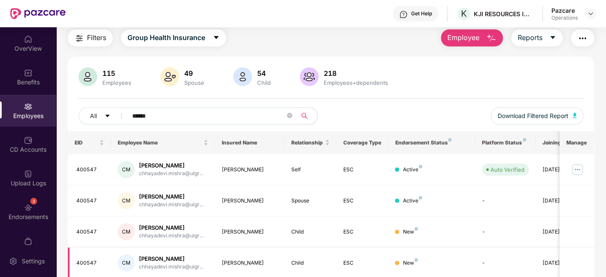
scroll to position [59, 0]
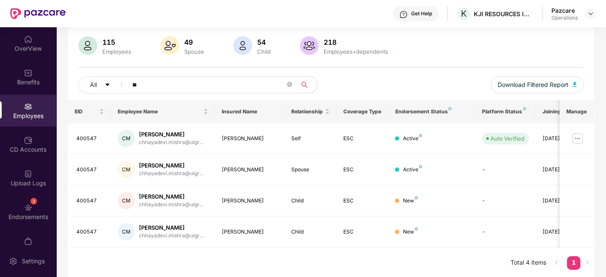
type input "*"
paste input "******"
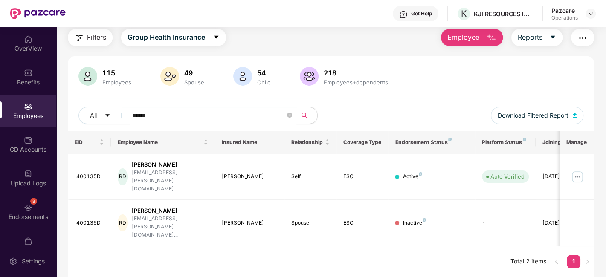
scroll to position [27, 0]
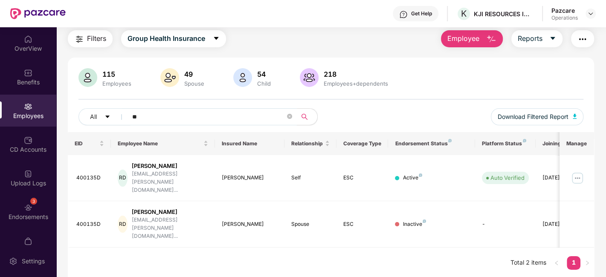
type input "*"
paste input "******"
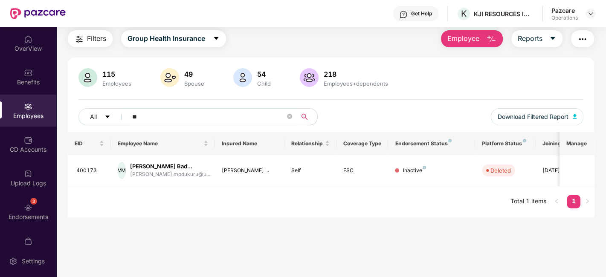
type input "*"
paste input "******"
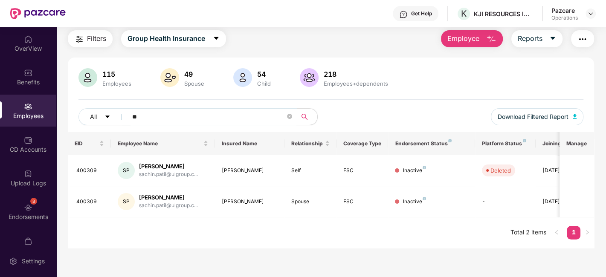
type input "*"
paste input "******"
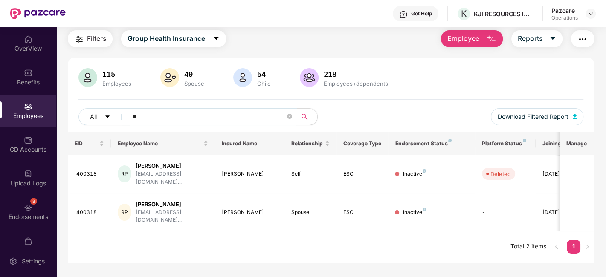
type input "*"
paste input "******"
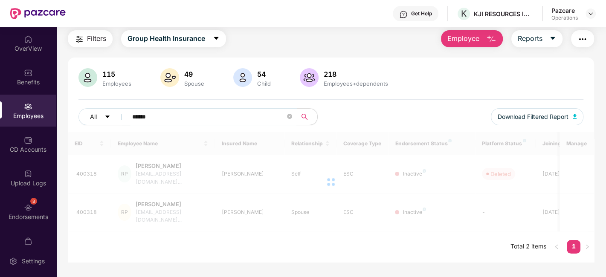
scroll to position [28, 0]
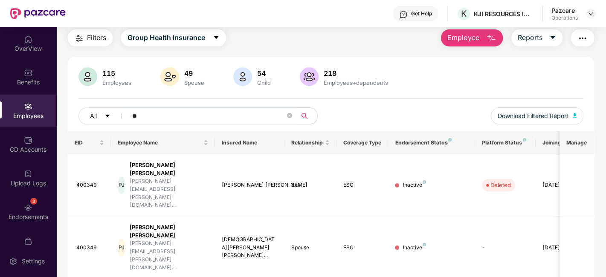
type input "*"
paste input "******"
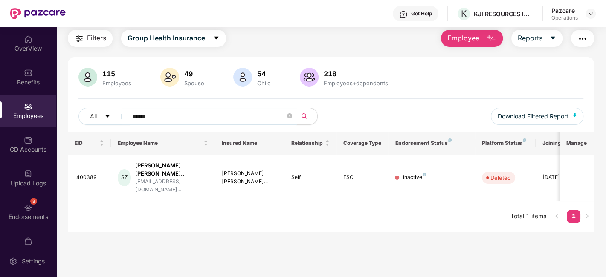
scroll to position [27, 0]
type input "*"
paste input "******"
type input "*"
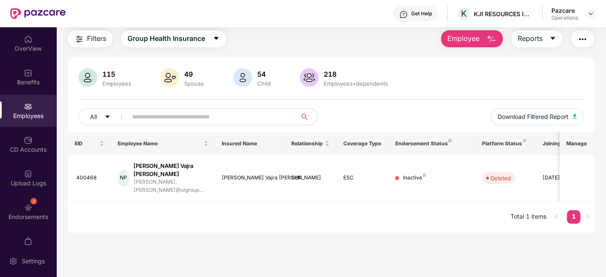
paste input "******"
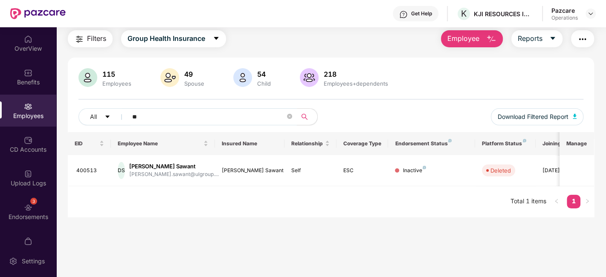
type input "*"
paste input "******"
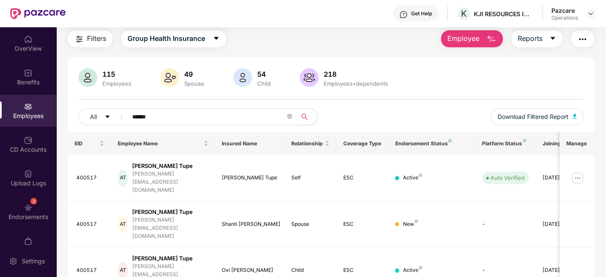
scroll to position [28, 0]
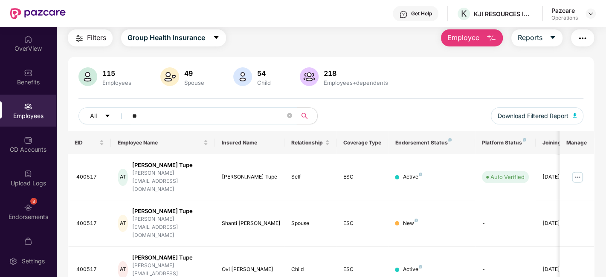
type input "*"
paste input "******"
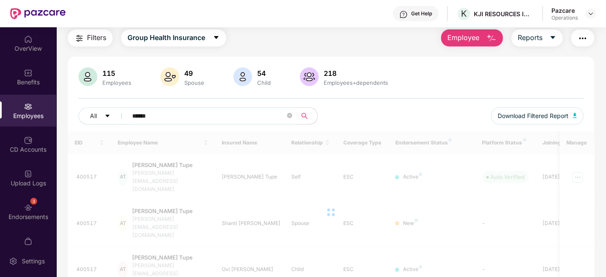
scroll to position [59, 0]
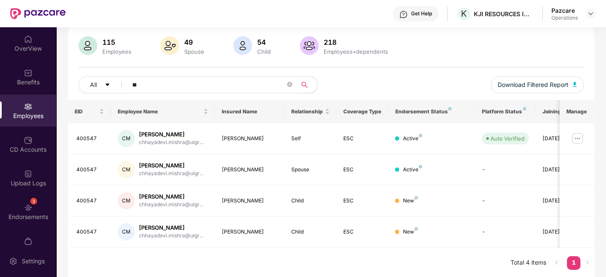
type input "*"
paste input "******"
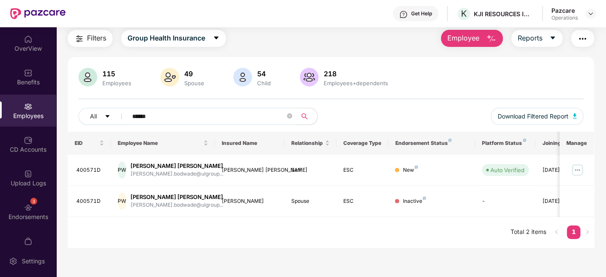
scroll to position [27, 0]
type input "*"
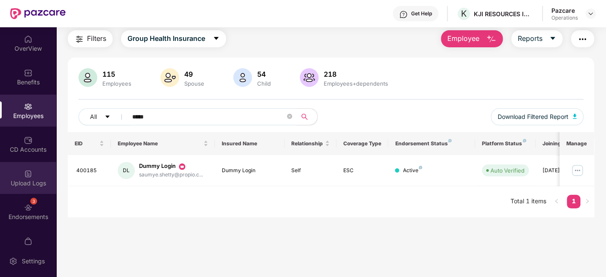
scroll to position [51, 0]
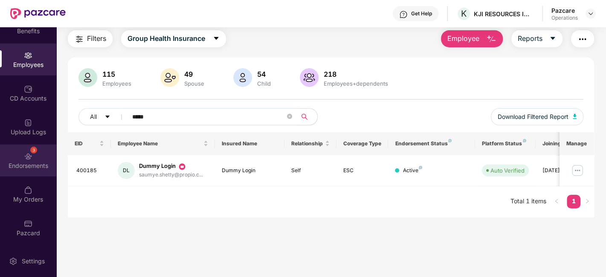
type input "*****"
click at [19, 156] on div "3 Endorsements" at bounding box center [28, 161] width 56 height 32
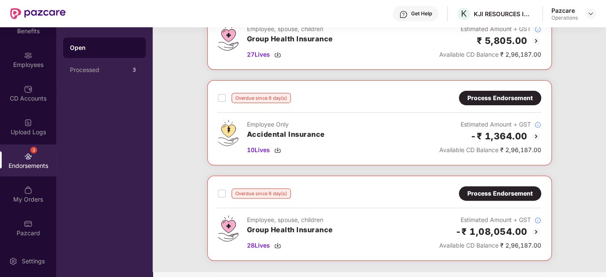
scroll to position [262, 0]
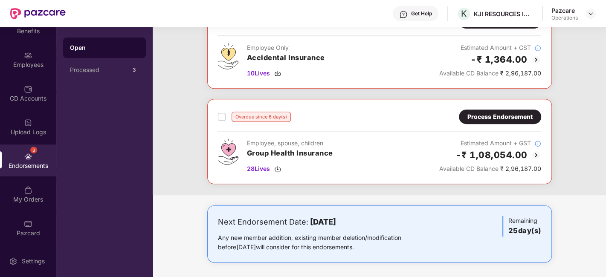
click at [486, 110] on div "Process Endorsement" at bounding box center [500, 117] width 82 height 14
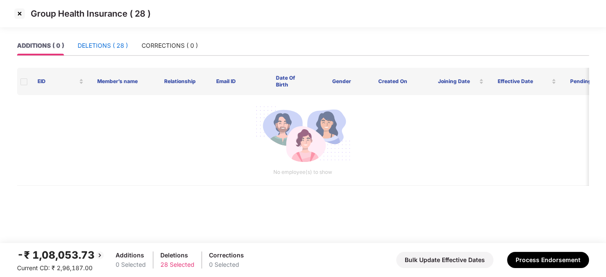
click at [95, 42] on div "DELETIONS ( 28 )" at bounding box center [103, 45] width 50 height 9
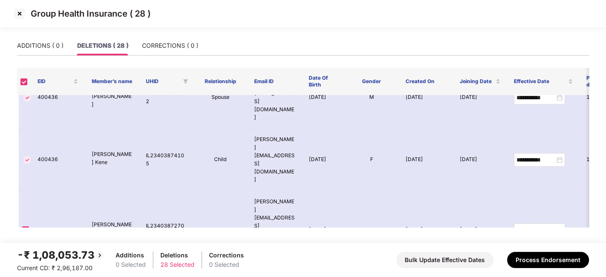
scroll to position [603, 0]
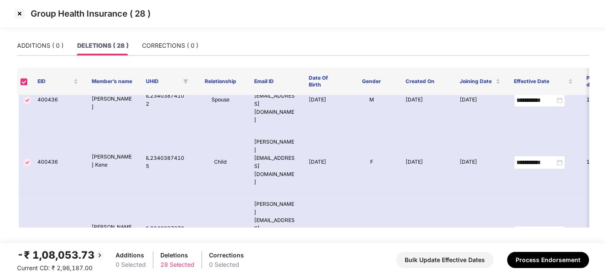
click at [19, 14] on img at bounding box center [20, 14] width 14 height 14
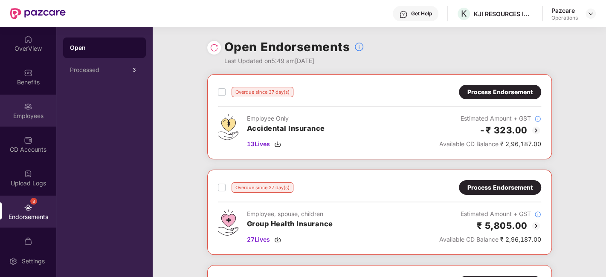
click at [30, 120] on div "Employees" at bounding box center [28, 111] width 56 height 32
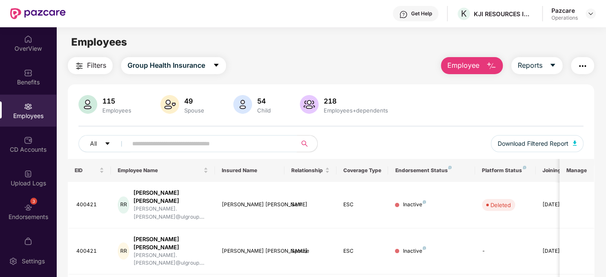
paste input "******"
click at [258, 142] on input "text" at bounding box center [208, 143] width 153 height 13
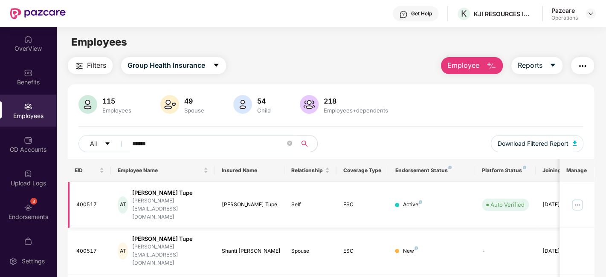
scroll to position [28, 0]
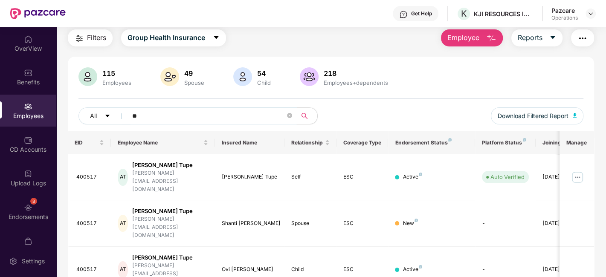
type input "*"
paste input "******"
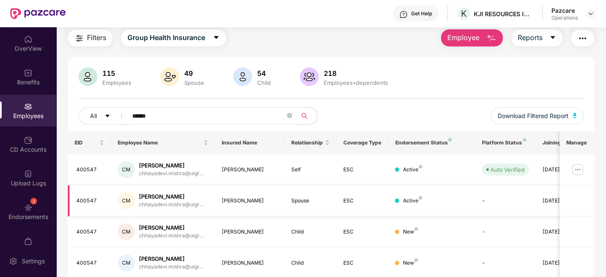
scroll to position [59, 0]
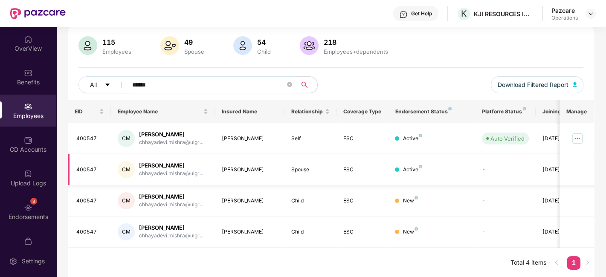
type input "******"
click at [289, 84] on icon "close-circle" at bounding box center [289, 84] width 5 height 5
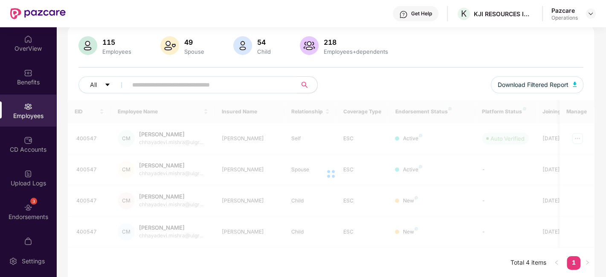
scroll to position [51, 0]
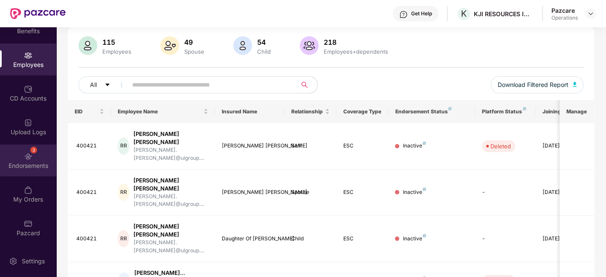
click at [14, 152] on div "3 Endorsements" at bounding box center [28, 161] width 56 height 32
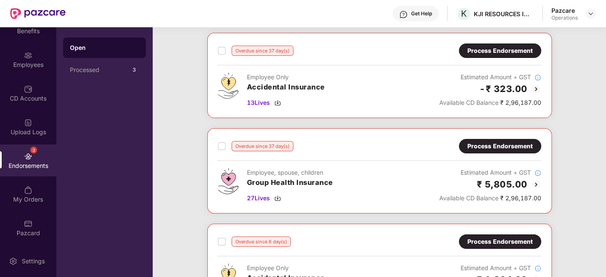
scroll to position [3, 0]
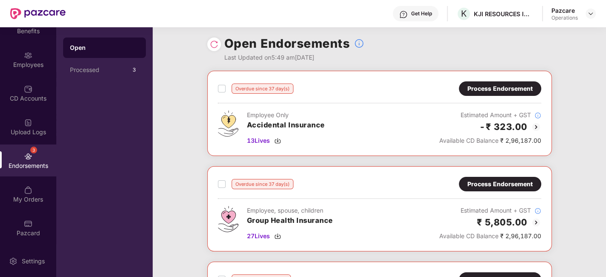
click at [479, 87] on div "Process Endorsement" at bounding box center [499, 88] width 65 height 9
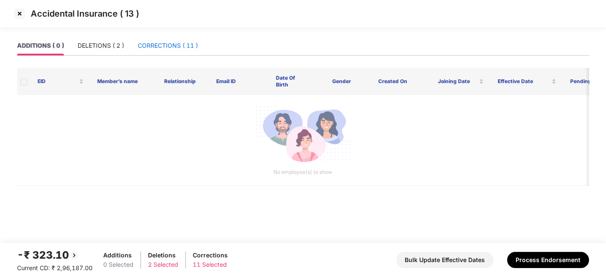
click at [167, 48] on div "CORRECTIONS ( 11 )" at bounding box center [168, 45] width 60 height 9
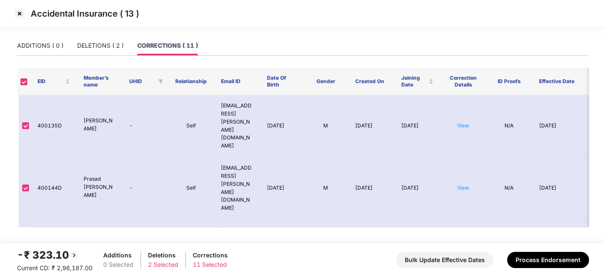
click at [19, 14] on img at bounding box center [20, 14] width 14 height 14
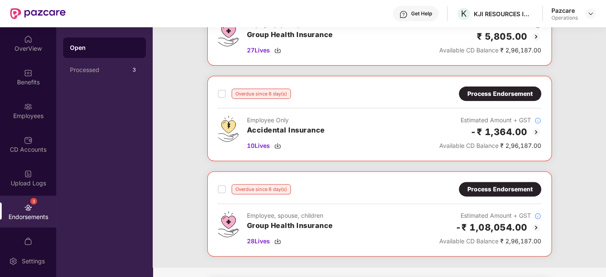
scroll to position [205, 0]
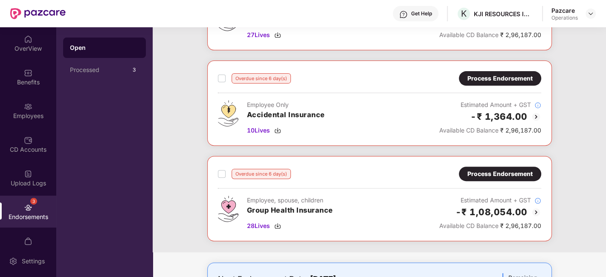
click at [502, 169] on div "Process Endorsement" at bounding box center [499, 173] width 65 height 9
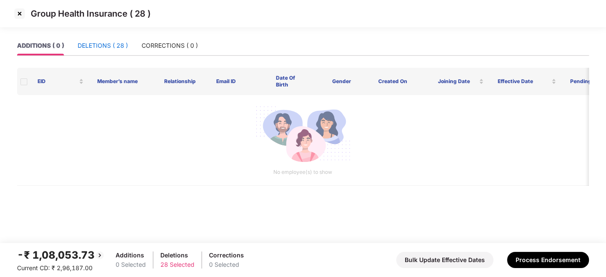
click at [105, 47] on div "DELETIONS ( 28 )" at bounding box center [103, 45] width 50 height 9
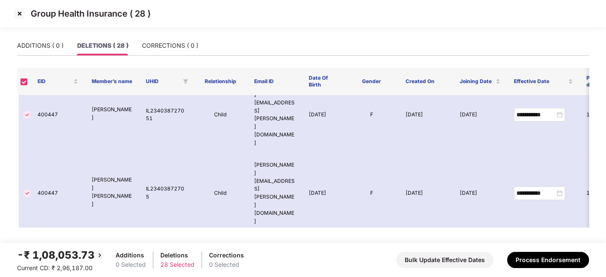
scroll to position [832, 0]
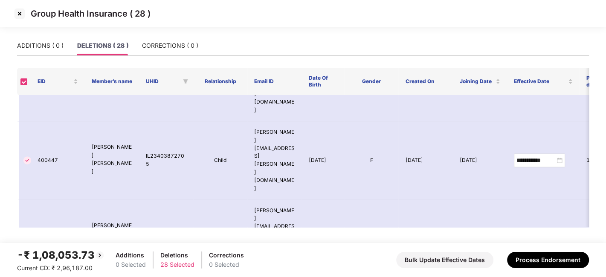
click at [20, 14] on img at bounding box center [20, 14] width 14 height 14
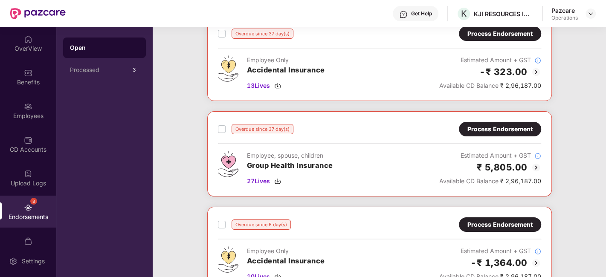
scroll to position [61, 0]
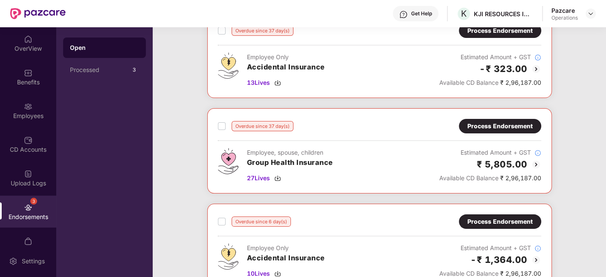
click at [492, 126] on div "Process Endorsement" at bounding box center [499, 126] width 65 height 9
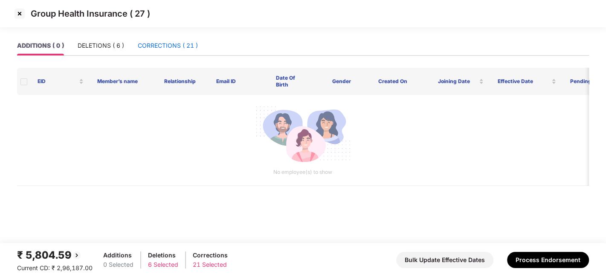
click at [168, 46] on div "CORRECTIONS ( 21 )" at bounding box center [168, 45] width 60 height 9
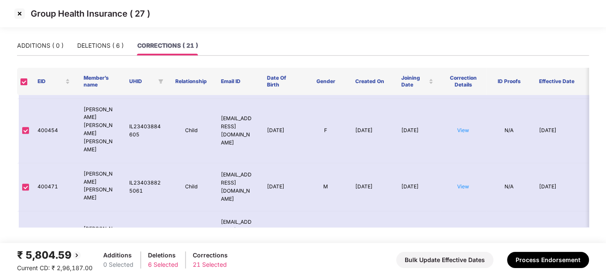
scroll to position [676, 0]
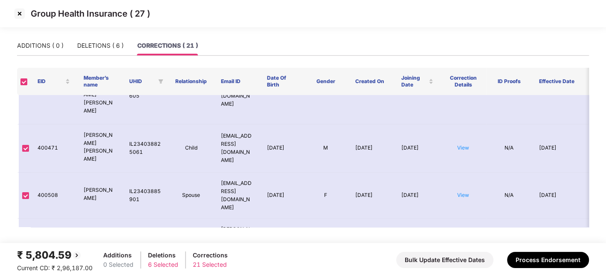
click at [20, 13] on img at bounding box center [20, 14] width 14 height 14
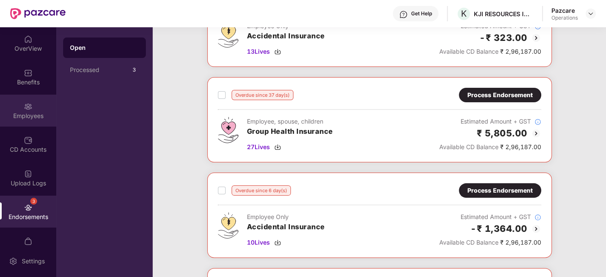
scroll to position [0, 0]
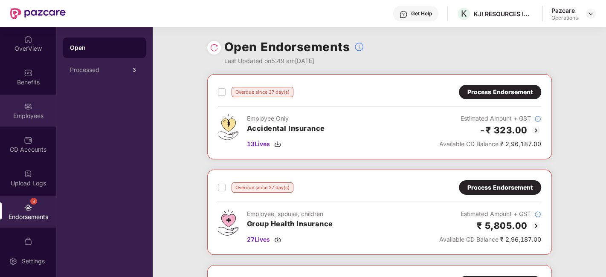
click at [19, 112] on div "Employees" at bounding box center [28, 116] width 56 height 9
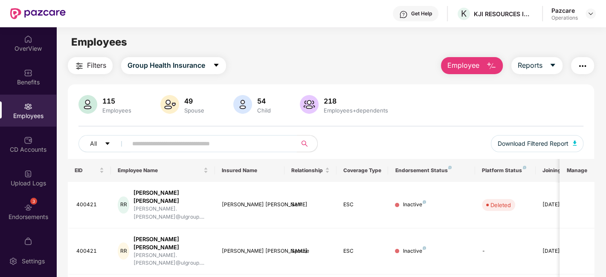
click at [169, 144] on input "text" at bounding box center [208, 143] width 153 height 13
paste input "*******"
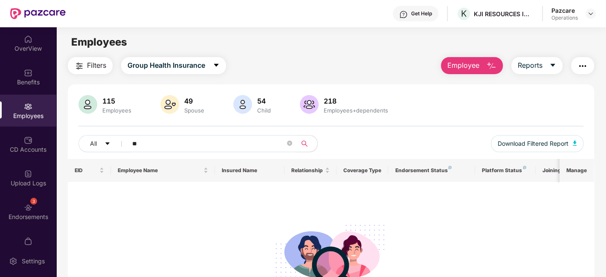
type input "*"
paste input "*******"
type input "*"
paste input "*******"
type input "*"
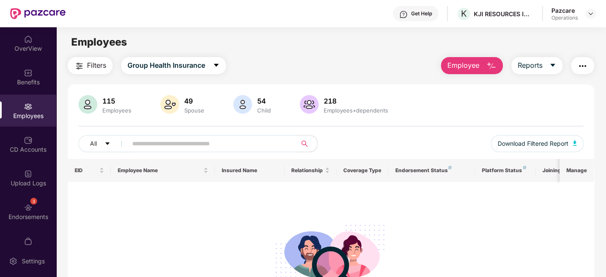
paste input "******"
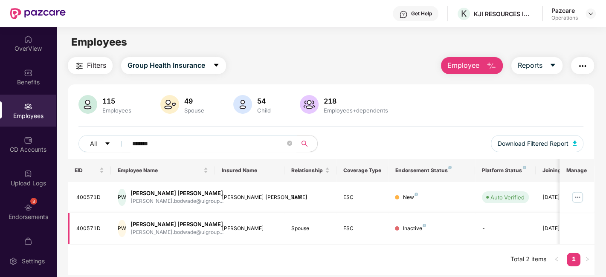
type input "******"
click at [7, 201] on div "3 Endorsements" at bounding box center [28, 212] width 56 height 32
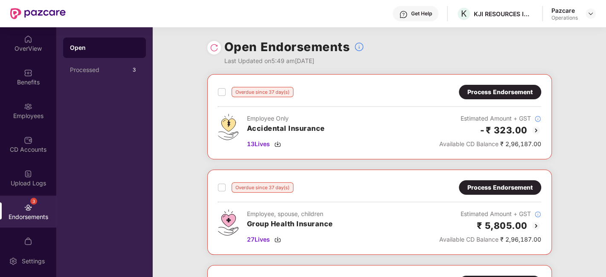
click at [487, 192] on div "Process Endorsement" at bounding box center [500, 187] width 82 height 14
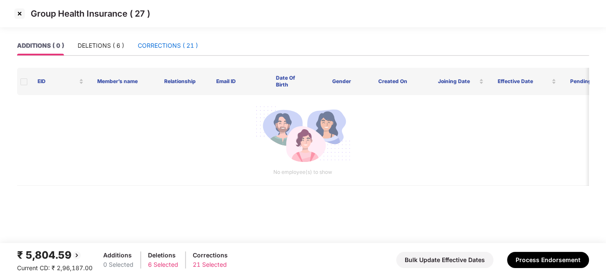
click at [158, 44] on div "CORRECTIONS ( 21 )" at bounding box center [168, 45] width 60 height 9
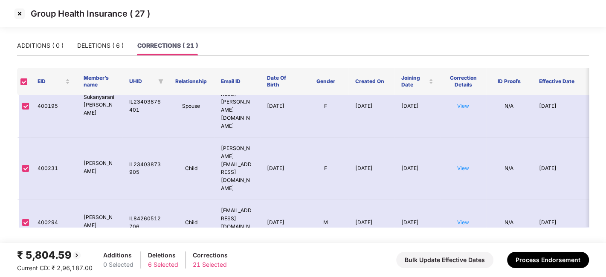
scroll to position [128, 0]
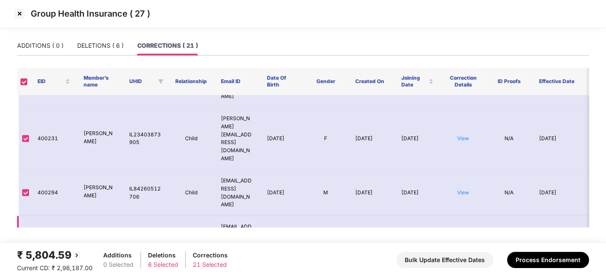
click at [467, 236] on link "View" at bounding box center [463, 239] width 12 height 6
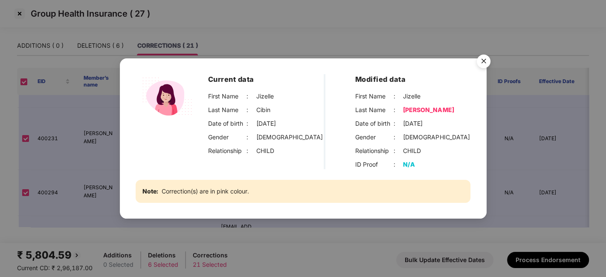
click at [483, 58] on img "Close" at bounding box center [484, 63] width 24 height 24
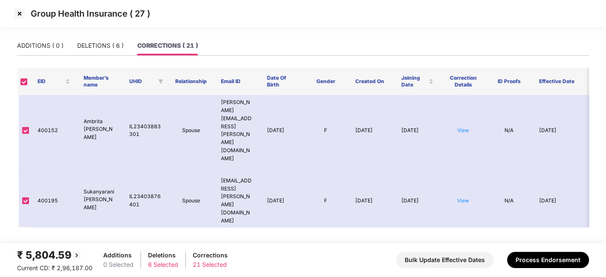
scroll to position [0, 0]
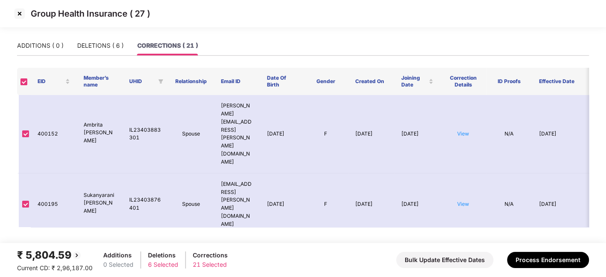
click at [461, 263] on link "View" at bounding box center [463, 266] width 12 height 6
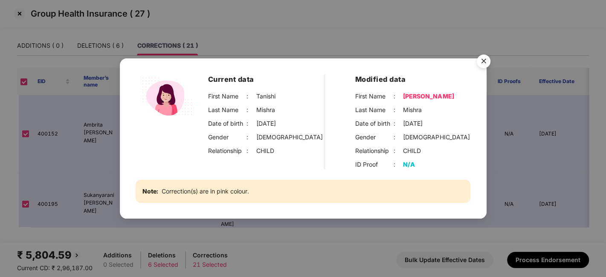
click at [488, 56] on img "Close" at bounding box center [484, 63] width 24 height 24
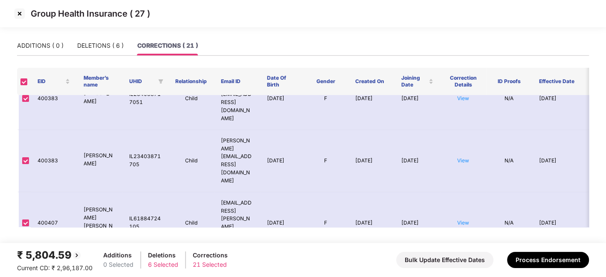
scroll to position [333, 0]
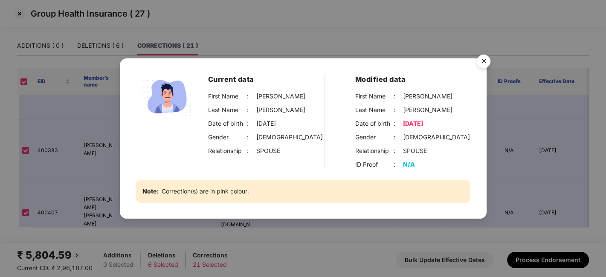
click at [481, 56] on img "Close" at bounding box center [484, 63] width 24 height 24
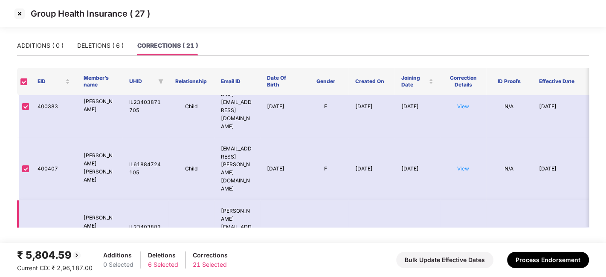
scroll to position [377, 0]
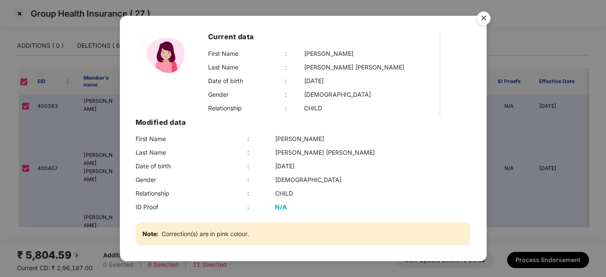
click at [485, 32] on img "Close" at bounding box center [484, 20] width 24 height 24
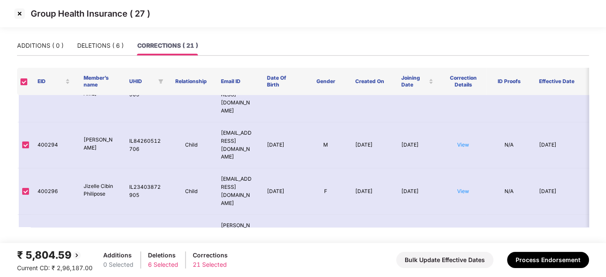
scroll to position [168, 0]
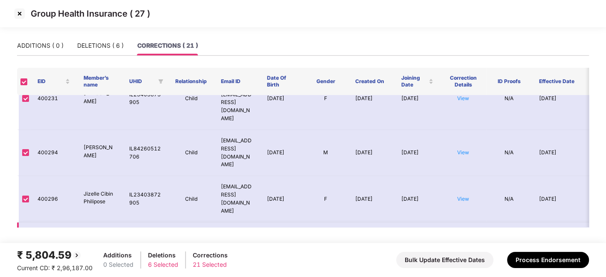
click at [467, 250] on link "View" at bounding box center [463, 253] width 12 height 6
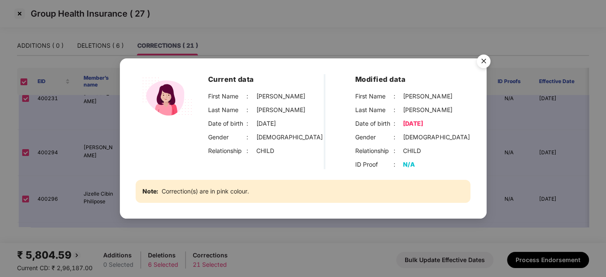
click at [480, 64] on img "Close" at bounding box center [484, 63] width 24 height 24
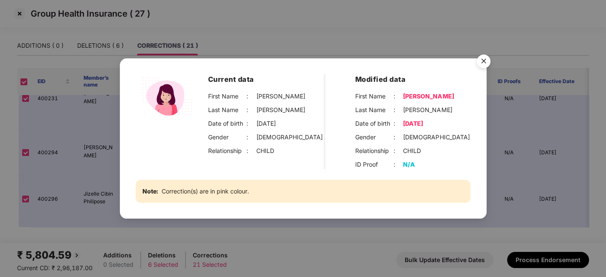
click at [485, 61] on img "Close" at bounding box center [484, 63] width 24 height 24
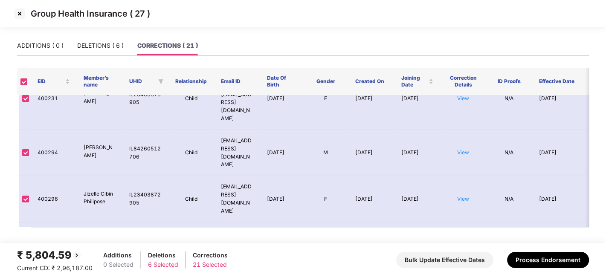
scroll to position [162, 0]
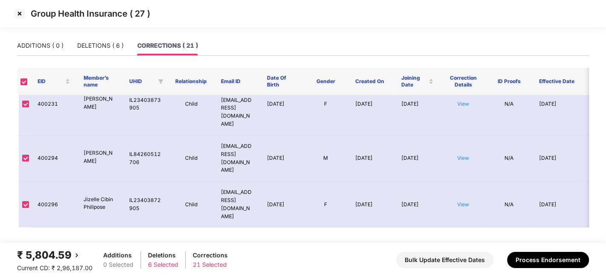
click at [464, 255] on link "View" at bounding box center [463, 258] width 12 height 6
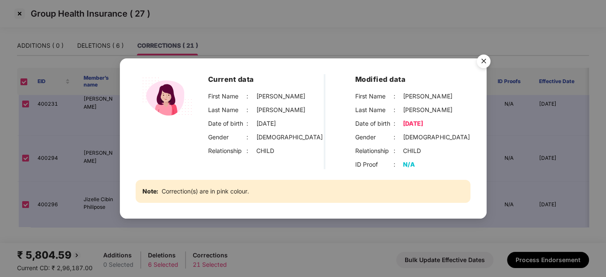
click at [484, 61] on img "Close" at bounding box center [484, 63] width 24 height 24
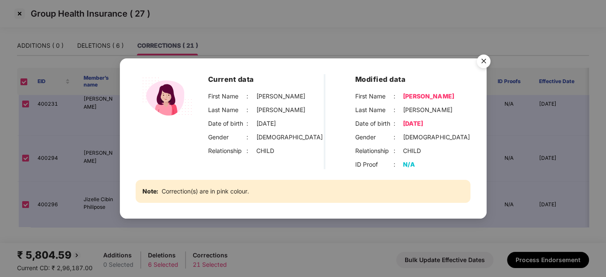
click at [478, 60] on img "Close" at bounding box center [484, 63] width 24 height 24
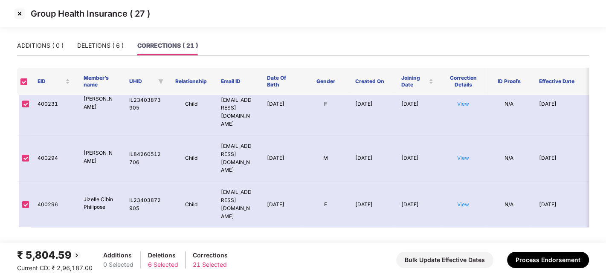
click at [21, 17] on img at bounding box center [20, 14] width 14 height 14
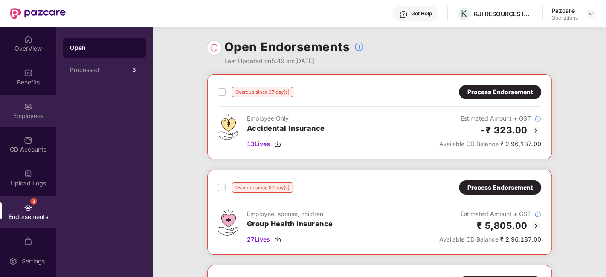
click at [17, 112] on div "Employees" at bounding box center [28, 116] width 56 height 9
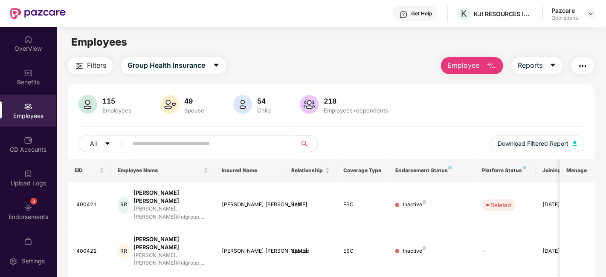
paste input "******"
click at [209, 142] on input "text" at bounding box center [208, 143] width 153 height 13
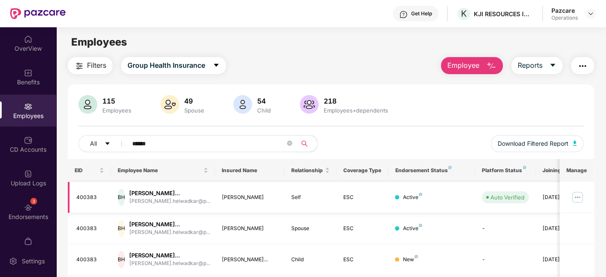
type input "******"
click at [583, 197] on img at bounding box center [578, 198] width 14 height 14
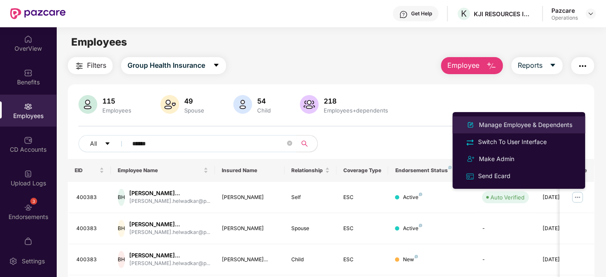
click at [505, 125] on div "Manage Employee & Dependents" at bounding box center [525, 124] width 97 height 9
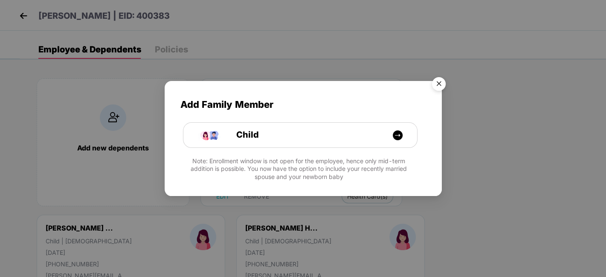
click at [443, 84] on img "Close" at bounding box center [439, 85] width 24 height 24
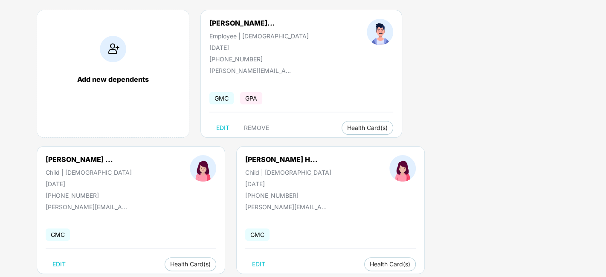
scroll to position [0, 0]
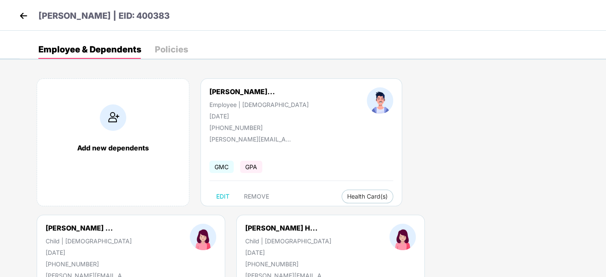
click at [24, 12] on img at bounding box center [23, 15] width 13 height 13
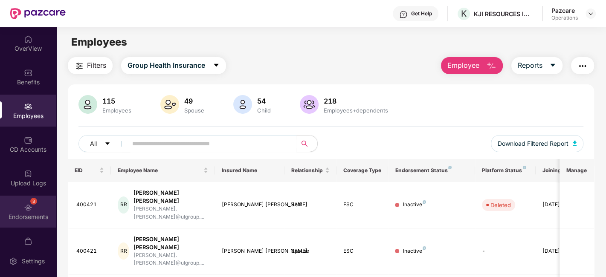
click at [24, 206] on img at bounding box center [28, 207] width 9 height 9
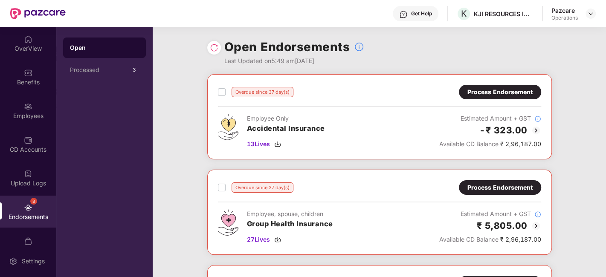
click at [495, 98] on div "Process Endorsement" at bounding box center [500, 92] width 82 height 14
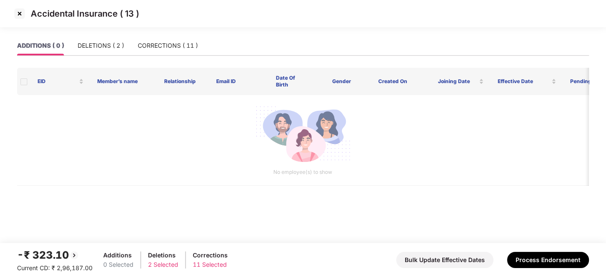
click at [18, 15] on img at bounding box center [20, 14] width 14 height 14
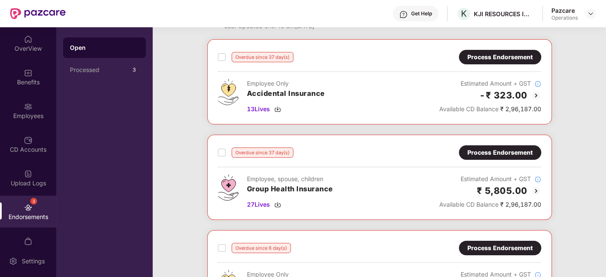
scroll to position [96, 0]
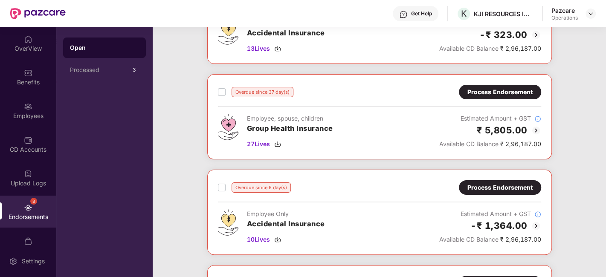
click at [491, 95] on div "Process Endorsement" at bounding box center [499, 91] width 65 height 9
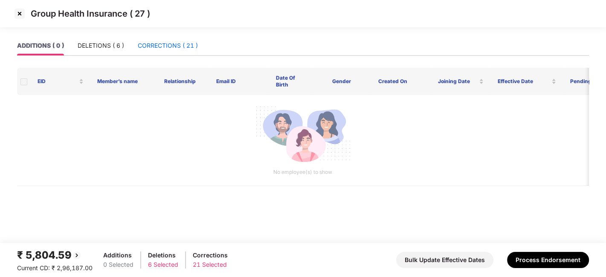
click at [158, 45] on div "CORRECTIONS ( 21 )" at bounding box center [168, 45] width 60 height 9
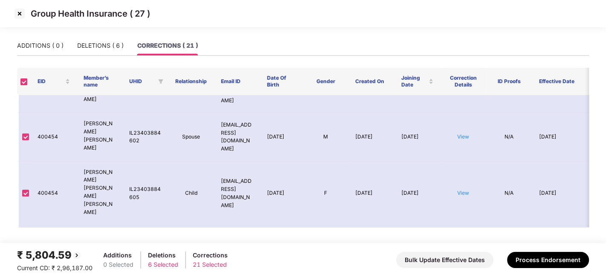
scroll to position [575, 0]
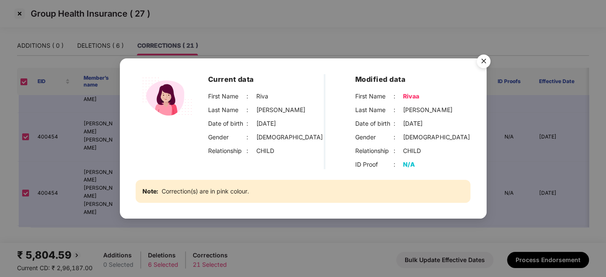
click at [484, 63] on img "Close" at bounding box center [484, 63] width 24 height 24
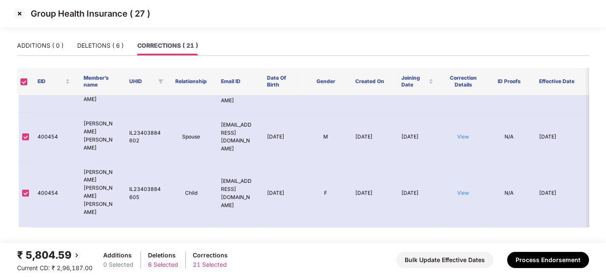
click at [20, 12] on img at bounding box center [20, 14] width 14 height 14
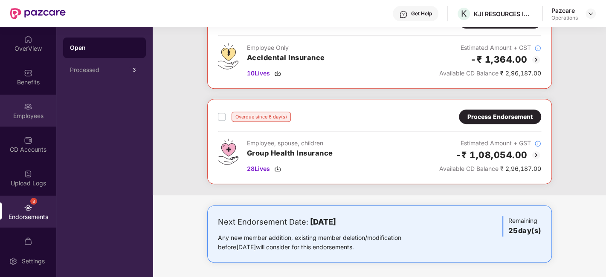
scroll to position [0, 0]
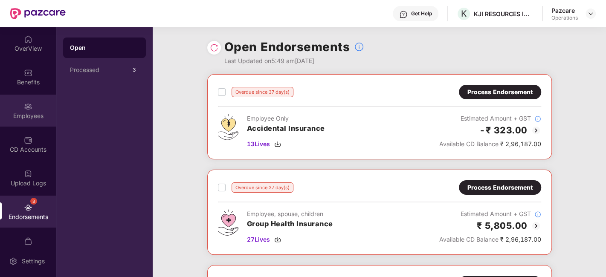
click at [31, 106] on img at bounding box center [28, 106] width 9 height 9
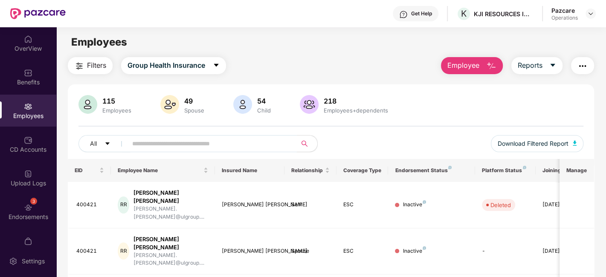
click at [161, 143] on input "text" at bounding box center [208, 143] width 153 height 13
paste input "******"
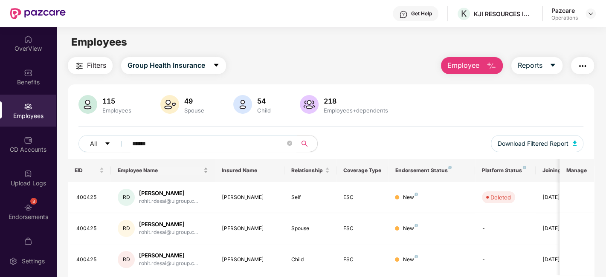
scroll to position [28, 0]
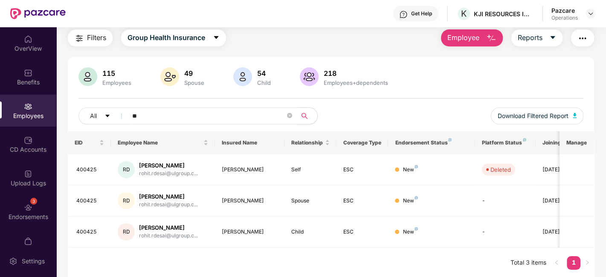
type input "*"
paste input "******"
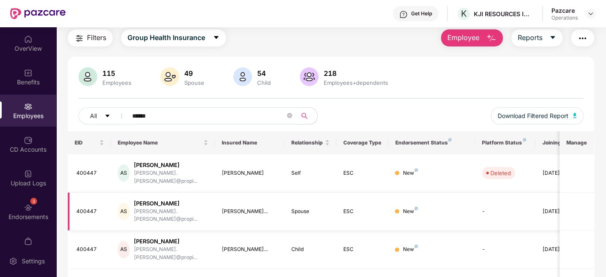
scroll to position [90, 0]
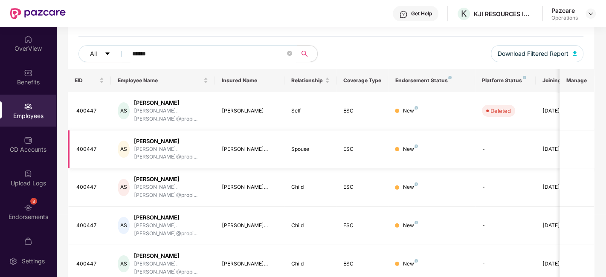
type input "******"
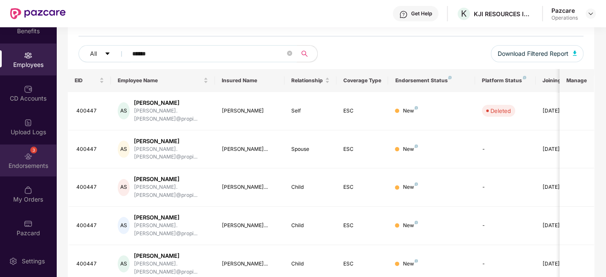
click at [20, 154] on div "3 Endorsements" at bounding box center [28, 161] width 56 height 32
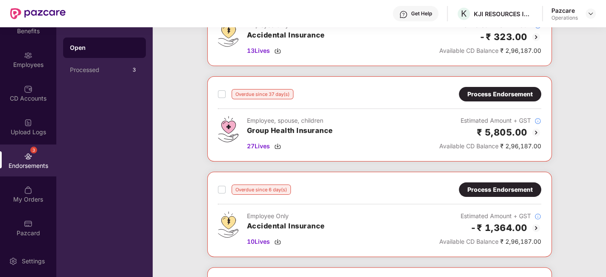
scroll to position [99, 0]
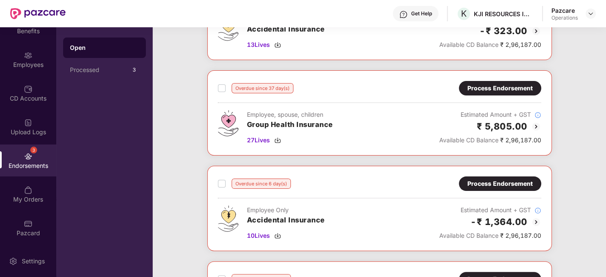
click at [496, 92] on div "Process Endorsement" at bounding box center [499, 88] width 65 height 9
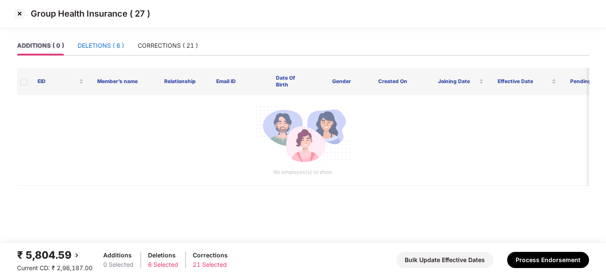
click at [103, 44] on div "DELETIONS ( 6 )" at bounding box center [101, 45] width 46 height 9
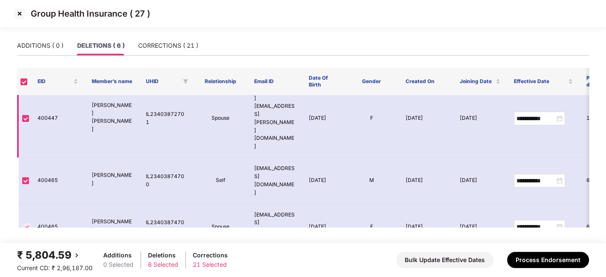
scroll to position [0, 0]
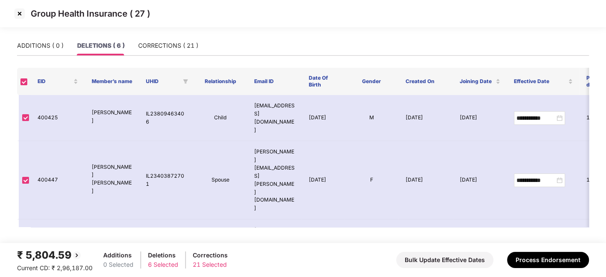
click at [18, 13] on img at bounding box center [20, 14] width 14 height 14
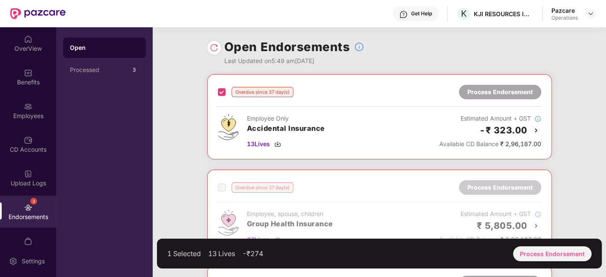
click at [222, 98] on div "Overdue since 37 day(s) Process Endorsement" at bounding box center [379, 92] width 323 height 14
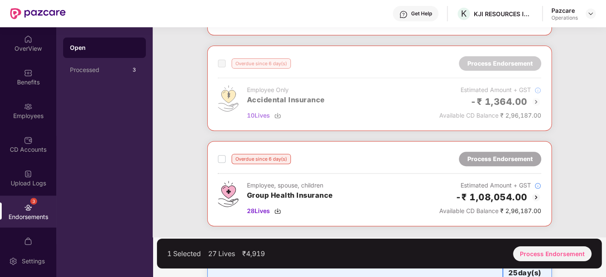
scroll to position [262, 0]
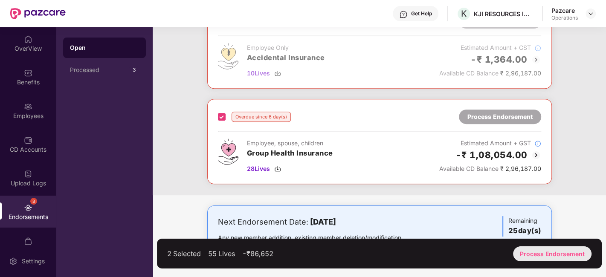
click at [530, 249] on div "Process Endorsement" at bounding box center [552, 253] width 78 height 15
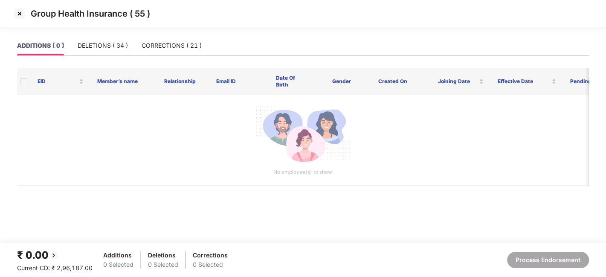
click at [17, 12] on img at bounding box center [20, 14] width 14 height 14
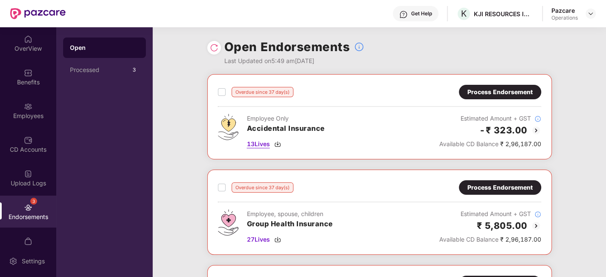
click at [255, 143] on span "13 Lives" at bounding box center [258, 143] width 23 height 9
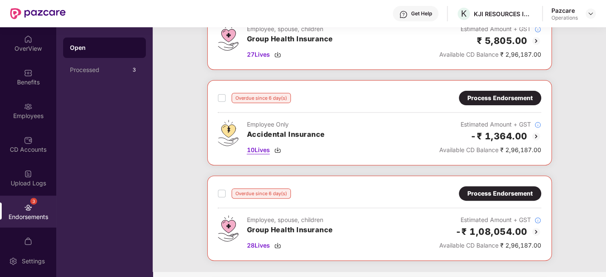
scroll to position [185, 0]
click at [257, 149] on span "10 Lives" at bounding box center [258, 149] width 23 height 9
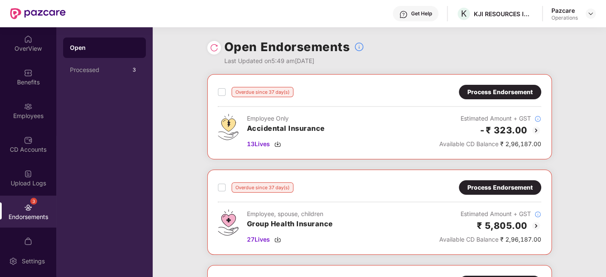
click at [506, 96] on div "Process Endorsement" at bounding box center [499, 91] width 65 height 9
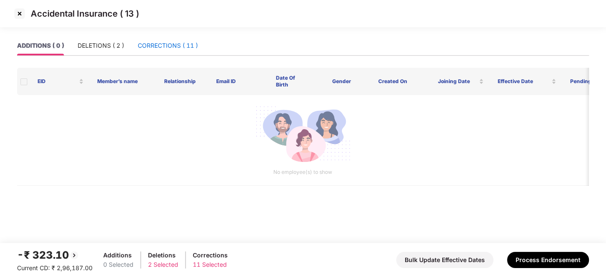
click at [164, 41] on div "CORRECTIONS ( 11 )" at bounding box center [168, 45] width 60 height 9
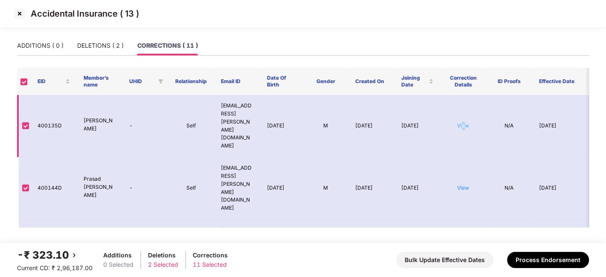
drag, startPoint x: 462, startPoint y: 117, endPoint x: 464, endPoint y: 112, distance: 5.9
click at [464, 112] on td "View" at bounding box center [463, 126] width 46 height 62
click at [464, 122] on link "View" at bounding box center [463, 125] width 12 height 6
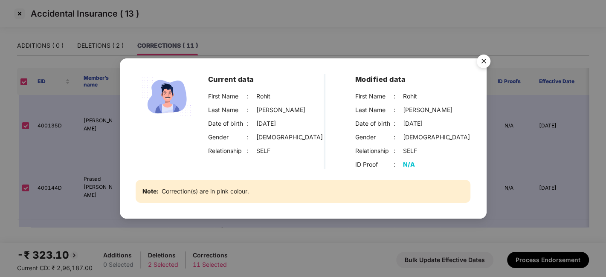
click at [485, 62] on img "Close" at bounding box center [484, 63] width 24 height 24
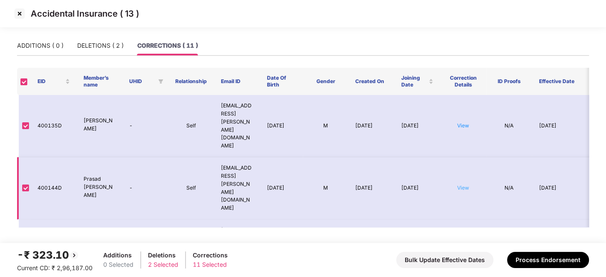
click at [465, 185] on link "View" at bounding box center [463, 188] width 12 height 6
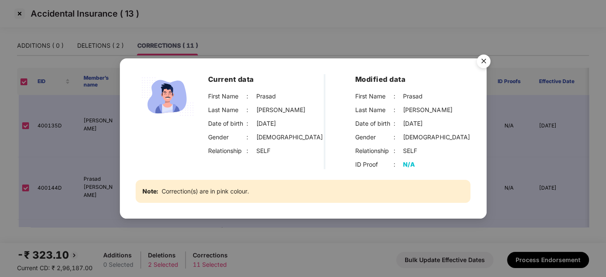
click at [482, 57] on img "Close" at bounding box center [484, 63] width 24 height 24
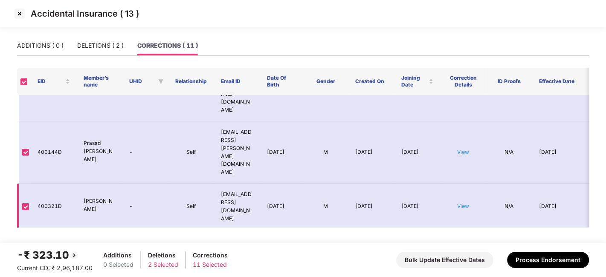
scroll to position [37, 0]
click at [463, 202] on link "View" at bounding box center [463, 205] width 12 height 6
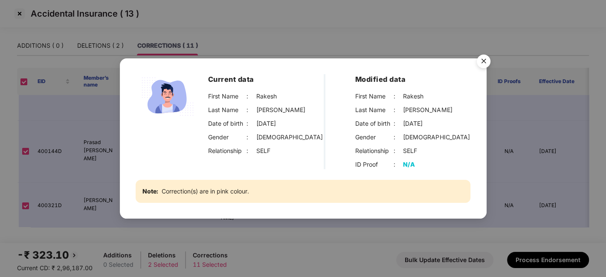
click at [484, 63] on img "Close" at bounding box center [484, 63] width 24 height 24
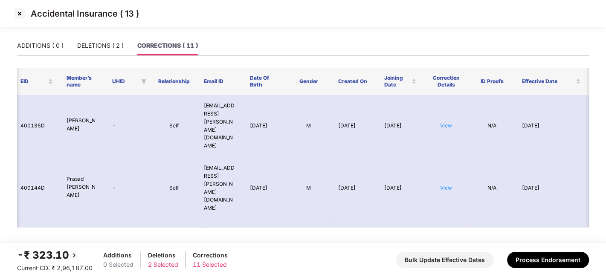
scroll to position [0, 0]
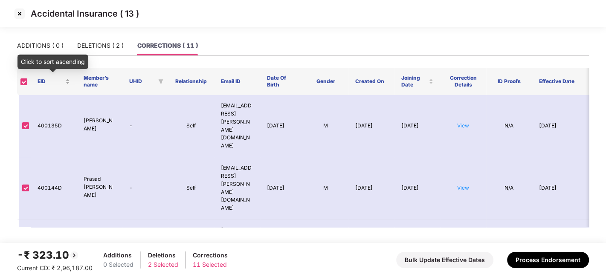
click at [68, 80] on div "EID" at bounding box center [54, 82] width 32 height 8
click at [68, 82] on div "EID" at bounding box center [54, 82] width 32 height 8
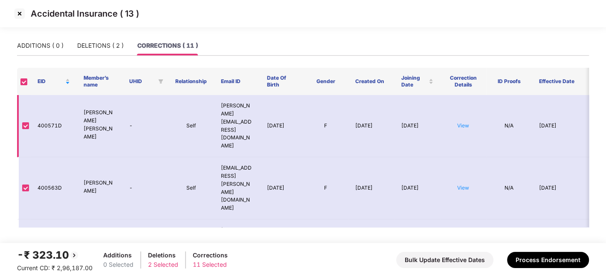
click at [456, 113] on td "View" at bounding box center [463, 126] width 46 height 62
click at [461, 122] on link "View" at bounding box center [463, 125] width 12 height 6
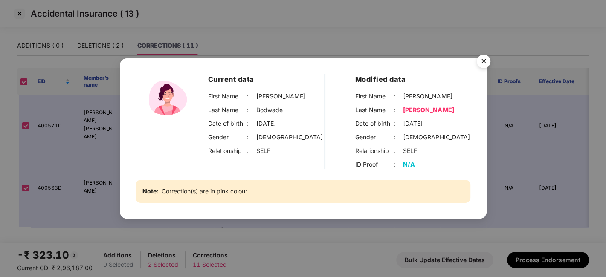
click at [481, 61] on img "Close" at bounding box center [484, 63] width 24 height 24
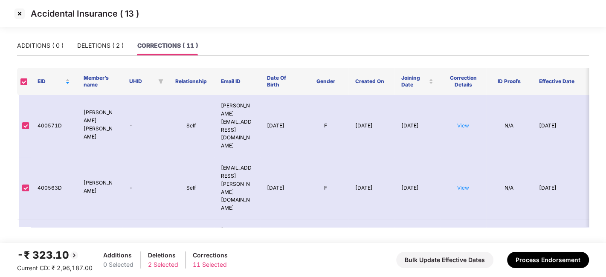
click at [20, 12] on img at bounding box center [20, 14] width 14 height 14
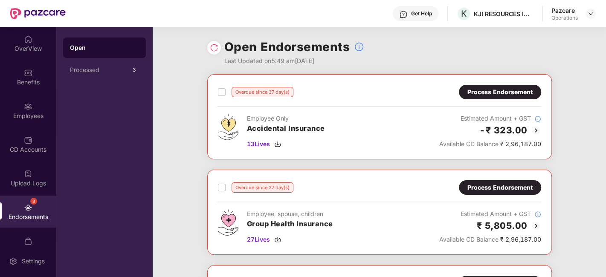
click at [492, 85] on div "Process Endorsement" at bounding box center [500, 92] width 82 height 14
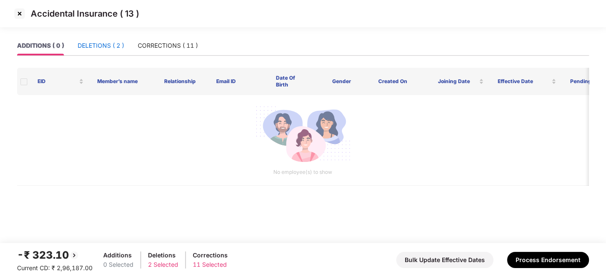
click at [88, 46] on div "DELETIONS ( 2 )" at bounding box center [101, 45] width 46 height 9
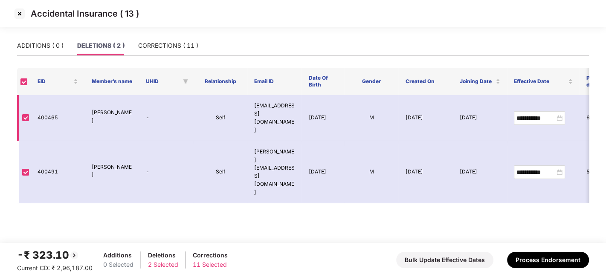
click at [60, 111] on td "400465" at bounding box center [58, 118] width 54 height 46
drag, startPoint x: 60, startPoint y: 111, endPoint x: 45, endPoint y: 108, distance: 14.7
click at [45, 108] on td "400465" at bounding box center [58, 118] width 54 height 46
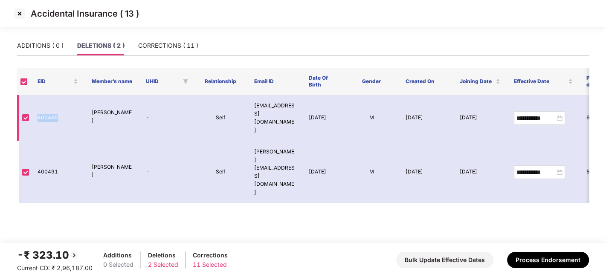
copy td "400465"
click at [42, 141] on td "400491" at bounding box center [58, 172] width 54 height 62
copy td "400491"
click at [42, 141] on td "400491" at bounding box center [58, 172] width 54 height 62
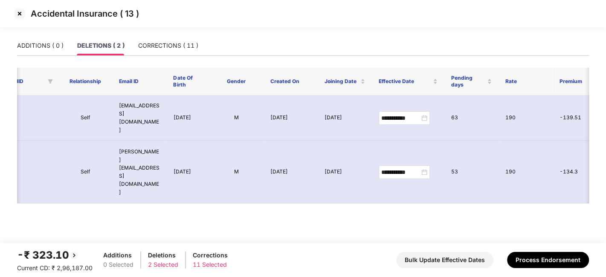
scroll to position [0, 154]
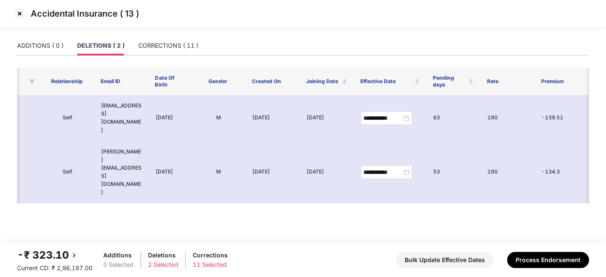
click at [20, 14] on img at bounding box center [20, 14] width 14 height 14
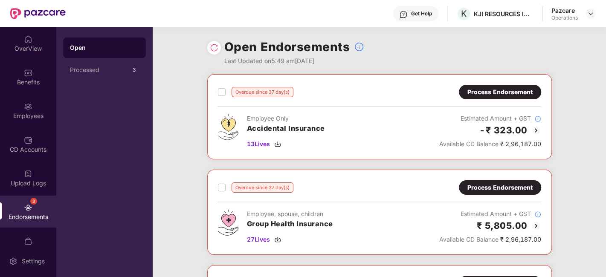
click at [216, 184] on div "Overdue since 37 day(s) Process Endorsement Employee, spouse, children Group He…" at bounding box center [379, 212] width 345 height 85
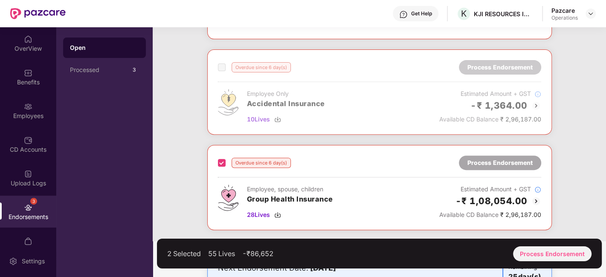
scroll to position [262, 0]
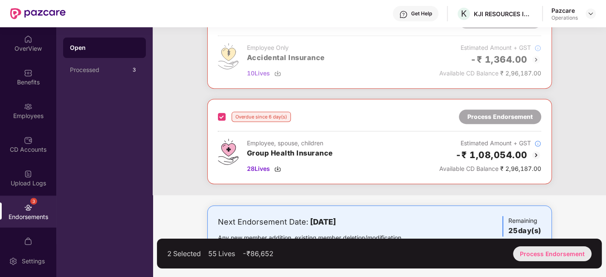
click at [537, 251] on div "Process Endorsement" at bounding box center [552, 253] width 78 height 15
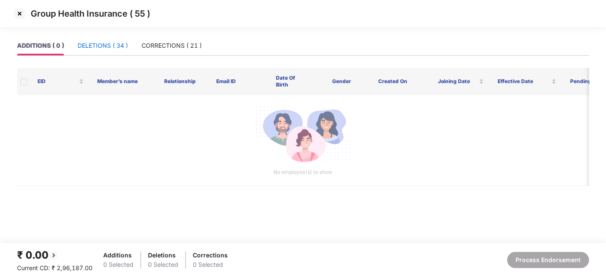
click at [97, 45] on div "DELETIONS ( 34 )" at bounding box center [103, 45] width 50 height 9
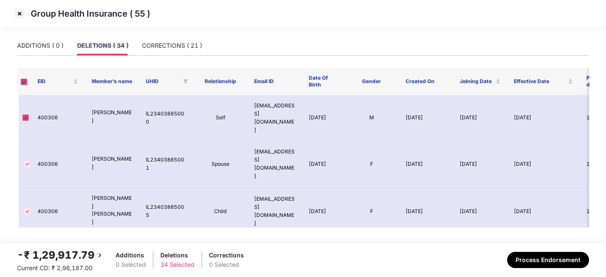
click at [14, 12] on img at bounding box center [20, 14] width 14 height 14
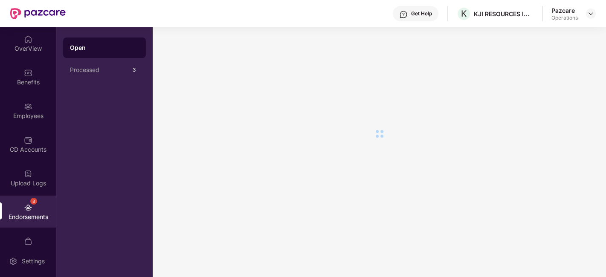
scroll to position [51, 0]
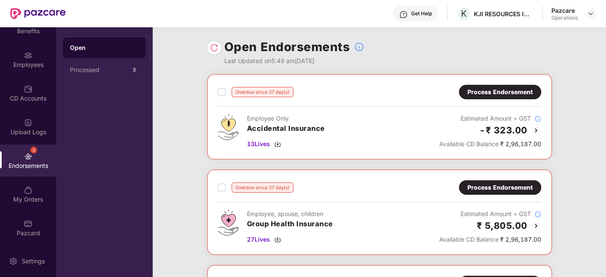
click at [20, 158] on div "3 Endorsements" at bounding box center [28, 161] width 56 height 32
click at [27, 159] on img at bounding box center [28, 156] width 9 height 9
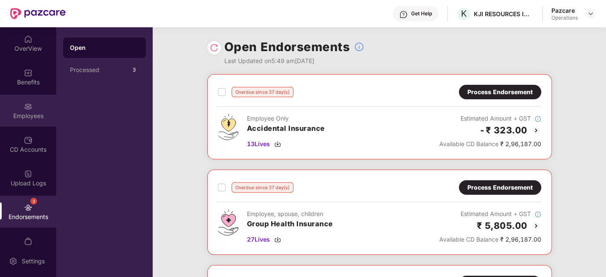
click at [20, 98] on div "Employees" at bounding box center [28, 111] width 56 height 32
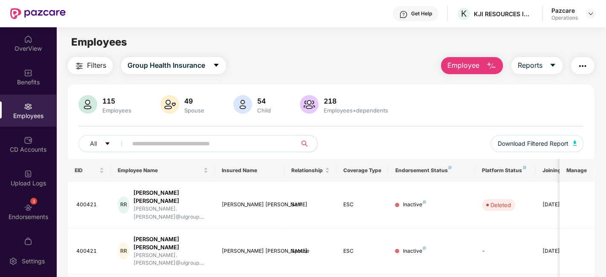
click at [181, 150] on span at bounding box center [209, 143] width 175 height 17
paste input "******"
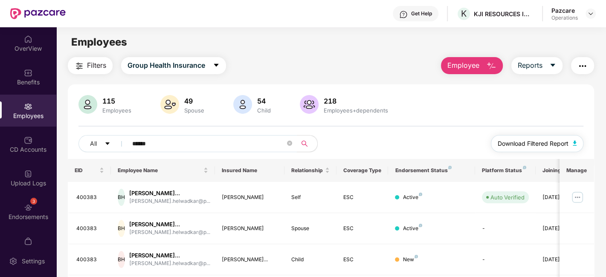
type input "******"
click at [530, 148] on span "Download Filtered Report" at bounding box center [533, 143] width 71 height 9
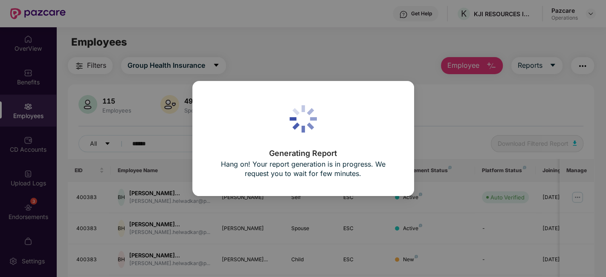
click at [417, 41] on div "Generating Report Hang on! Your report generation is in progress. We request yo…" at bounding box center [303, 138] width 606 height 277
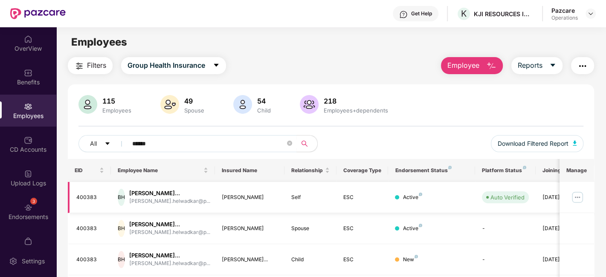
click at [576, 195] on img at bounding box center [578, 198] width 14 height 14
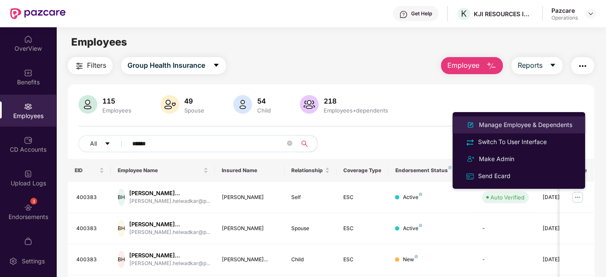
click at [499, 121] on div "Manage Employee & Dependents" at bounding box center [525, 124] width 97 height 9
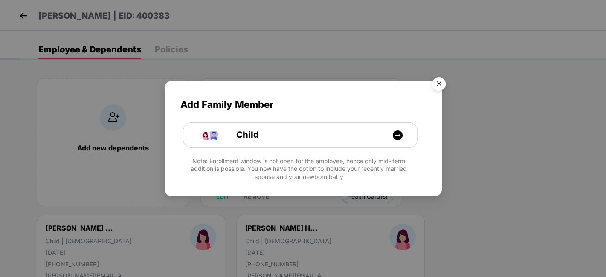
click at [443, 83] on img "Close" at bounding box center [439, 85] width 24 height 24
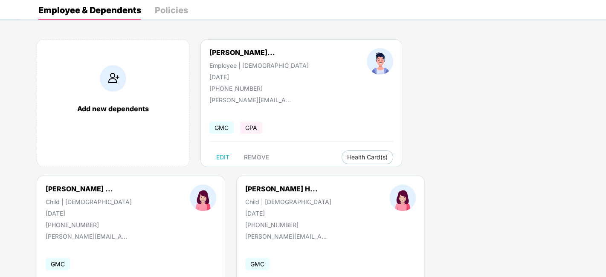
scroll to position [40, 0]
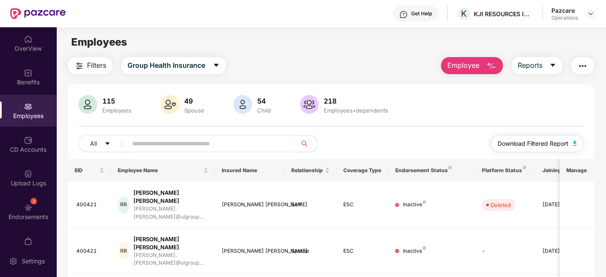
click at [519, 143] on span "Download Filtered Report" at bounding box center [533, 143] width 71 height 9
click at [273, 41] on div "Employees" at bounding box center [330, 42] width 549 height 16
click at [290, 63] on div "Filters Group Health Insurance Employee Reports" at bounding box center [331, 65] width 526 height 17
click at [526, 143] on span "Download Filtered Report" at bounding box center [533, 143] width 71 height 9
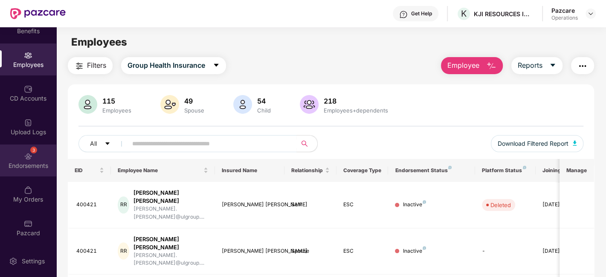
click at [17, 157] on div "3 Endorsements" at bounding box center [28, 161] width 56 height 32
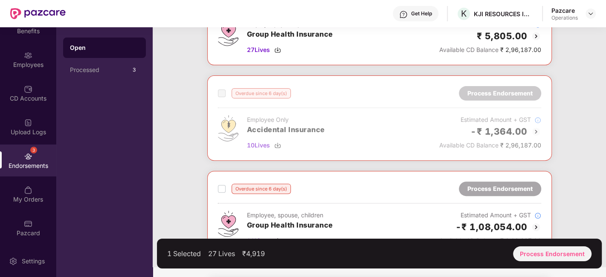
scroll to position [203, 0]
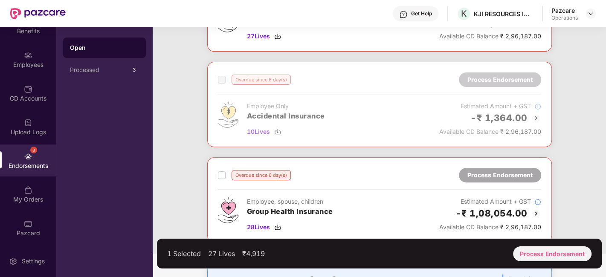
click at [220, 170] on label at bounding box center [222, 175] width 8 height 10
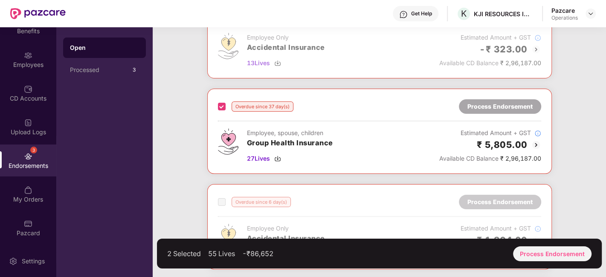
scroll to position [17, 0]
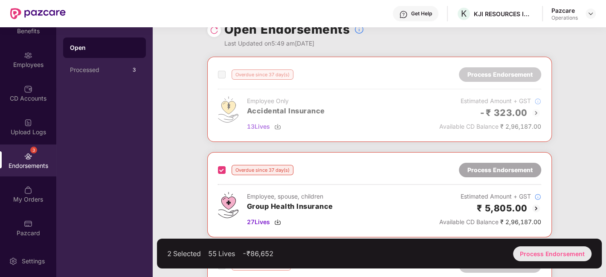
click at [524, 249] on div "Process Endorsement" at bounding box center [552, 253] width 78 height 15
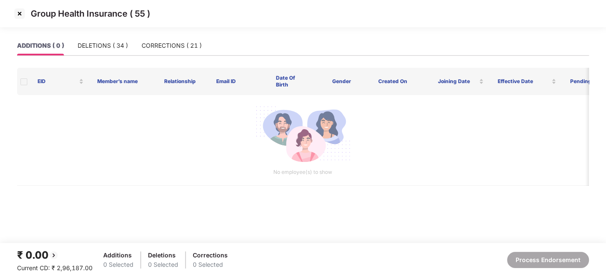
click at [19, 13] on img at bounding box center [20, 14] width 14 height 14
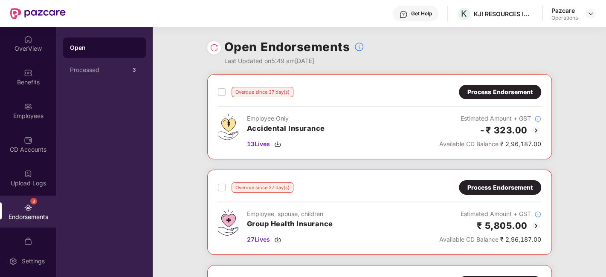
click at [493, 93] on div "Process Endorsement" at bounding box center [499, 91] width 65 height 9
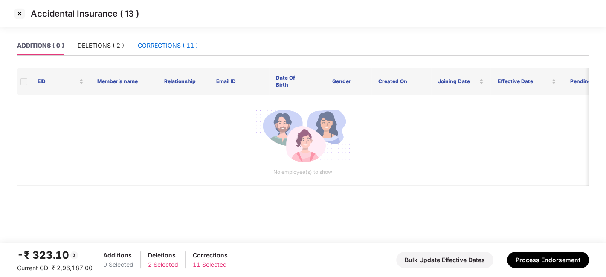
click at [161, 45] on div "CORRECTIONS ( 11 )" at bounding box center [168, 45] width 60 height 9
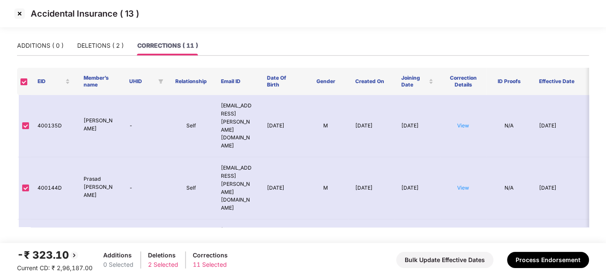
click at [18, 14] on img at bounding box center [20, 14] width 14 height 14
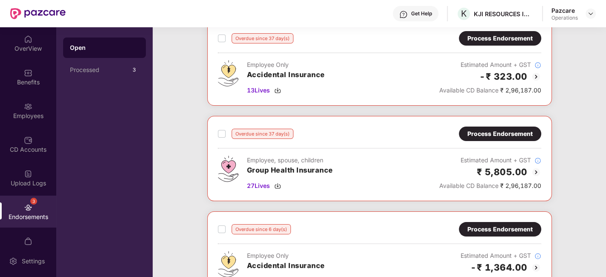
scroll to position [55, 0]
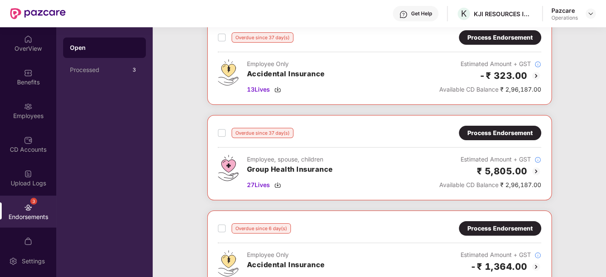
click at [493, 134] on div "Process Endorsement" at bounding box center [499, 132] width 65 height 9
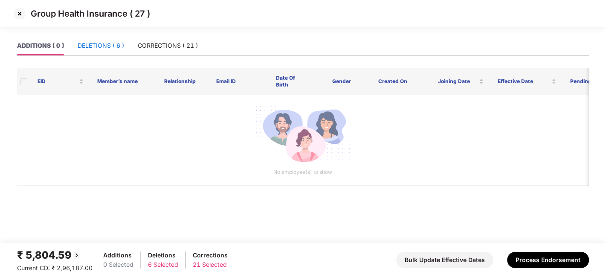
click at [108, 43] on div "DELETIONS ( 6 )" at bounding box center [101, 45] width 46 height 9
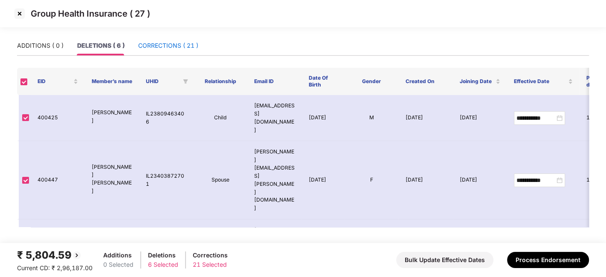
click at [164, 47] on div "CORRECTIONS ( 21 )" at bounding box center [168, 45] width 60 height 9
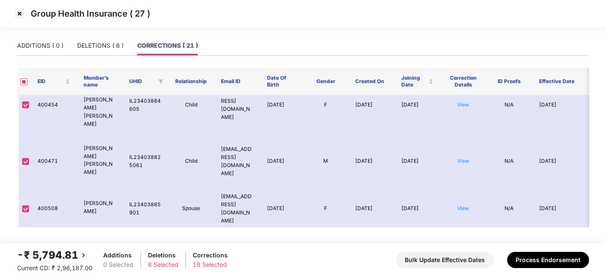
scroll to position [676, 0]
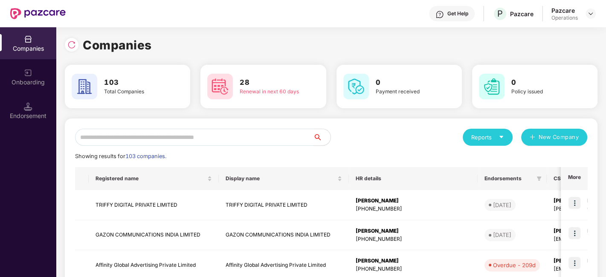
click at [151, 137] on input "text" at bounding box center [194, 137] width 238 height 17
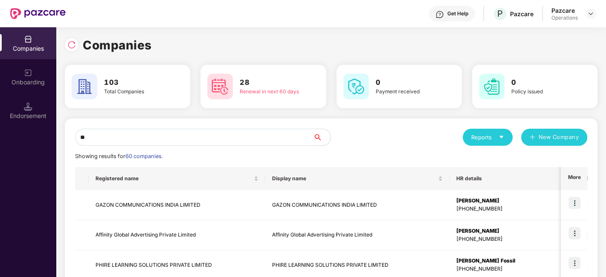
type input "*"
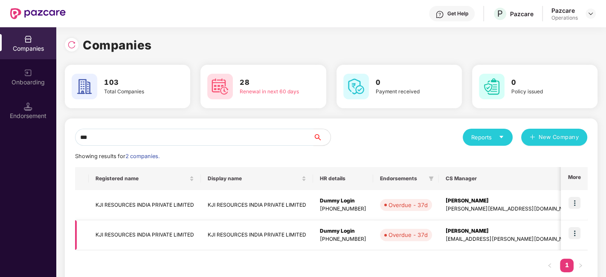
type input "***"
click at [577, 233] on img at bounding box center [574, 233] width 12 height 12
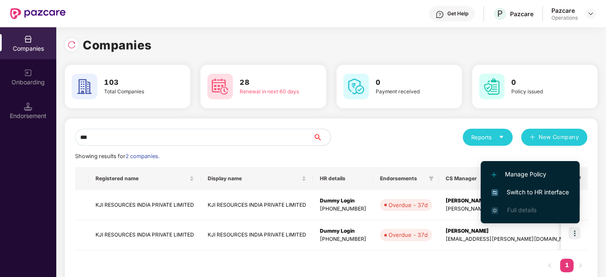
click at [529, 192] on span "Switch to HR interface" at bounding box center [530, 192] width 78 height 9
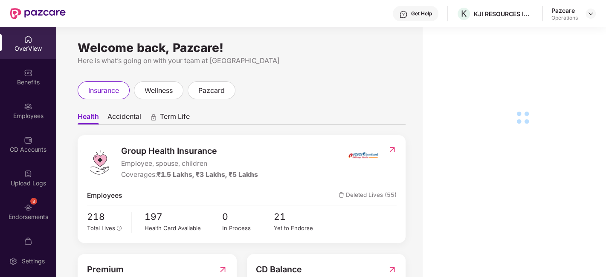
scroll to position [51, 0]
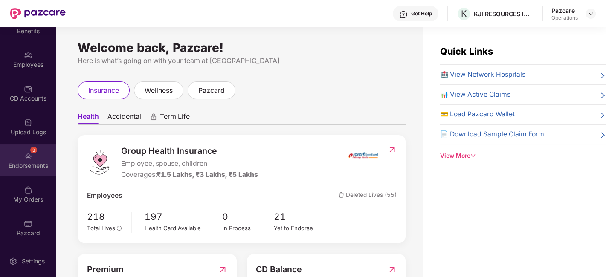
click at [15, 160] on div "3 Endorsements" at bounding box center [28, 161] width 56 height 32
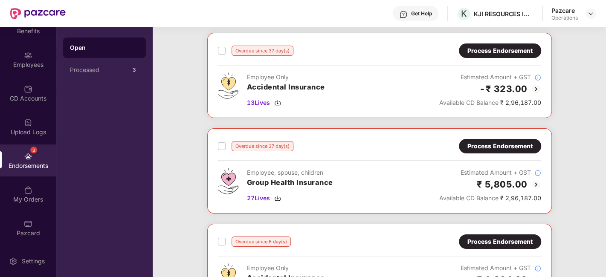
scroll to position [43, 0]
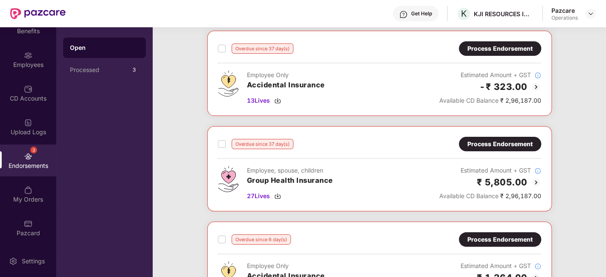
click at [482, 145] on div "Process Endorsement" at bounding box center [499, 143] width 65 height 9
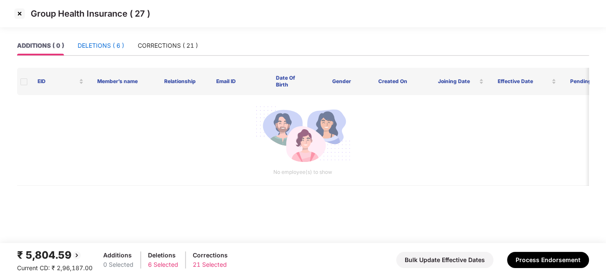
click at [102, 42] on div "DELETIONS ( 6 )" at bounding box center [101, 45] width 46 height 9
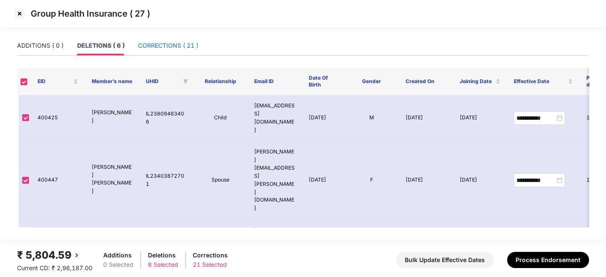
click at [157, 42] on div "CORRECTIONS ( 21 )" at bounding box center [168, 45] width 60 height 9
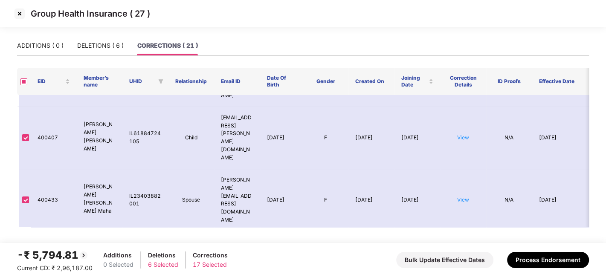
scroll to position [375, 0]
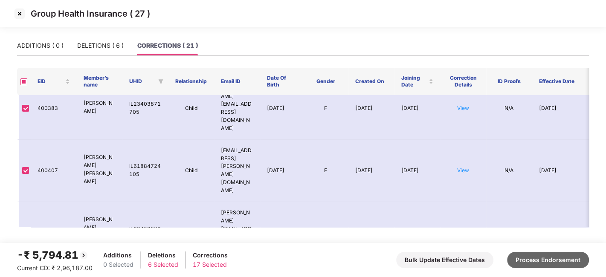
click at [532, 264] on button "Process Endorsement" at bounding box center [548, 260] width 82 height 16
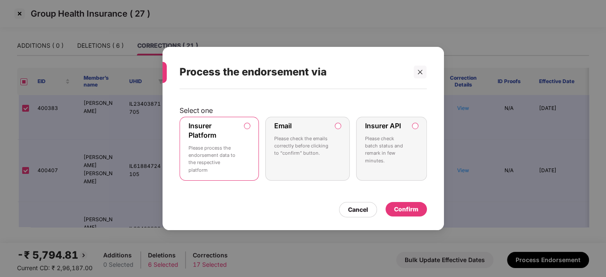
click at [234, 143] on div "Insurer Platform Please process the endorsement data to the respective platform" at bounding box center [213, 149] width 50 height 55
click at [416, 74] on div at bounding box center [420, 72] width 13 height 13
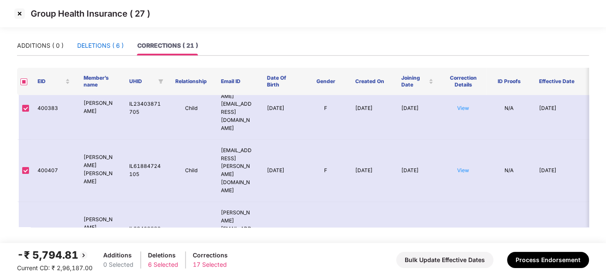
click at [90, 48] on div "DELETIONS ( 6 )" at bounding box center [100, 45] width 46 height 9
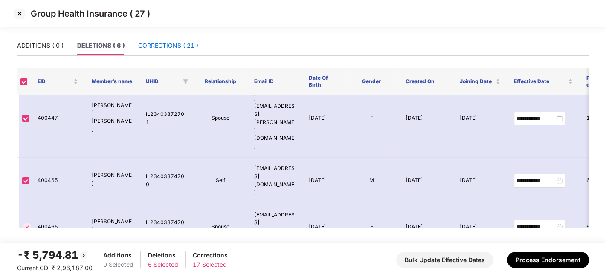
click at [152, 46] on div "CORRECTIONS ( 21 )" at bounding box center [168, 45] width 60 height 9
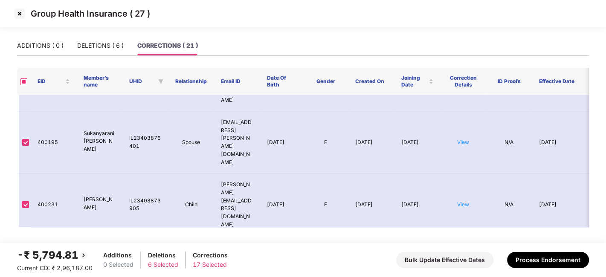
scroll to position [375, 0]
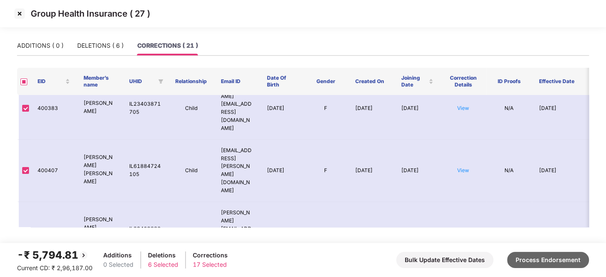
click at [530, 255] on button "Process Endorsement" at bounding box center [548, 260] width 82 height 16
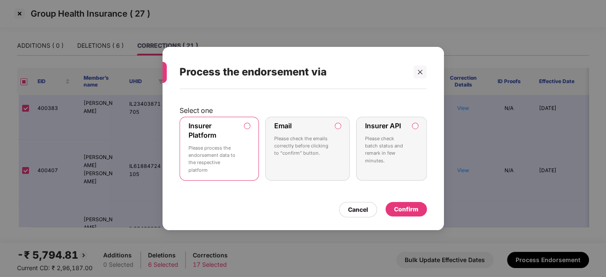
click at [229, 146] on p "Please process the endorsement data to the respective platform" at bounding box center [213, 159] width 50 height 29
click at [406, 208] on div "Confirm" at bounding box center [406, 209] width 24 height 9
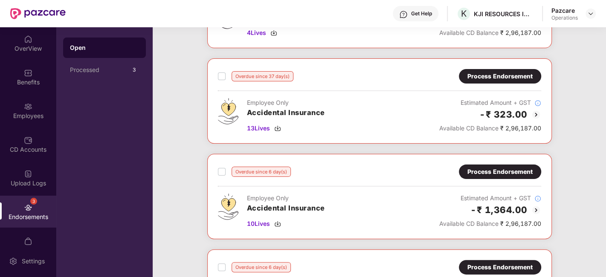
scroll to position [262, 0]
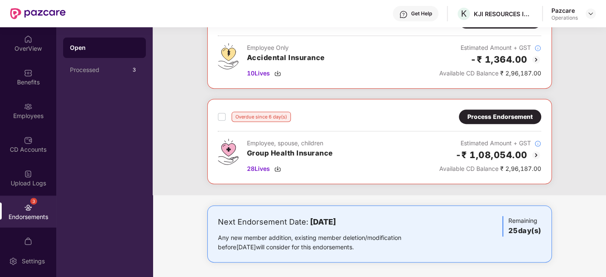
click at [488, 117] on div "Process Endorsement" at bounding box center [499, 116] width 65 height 9
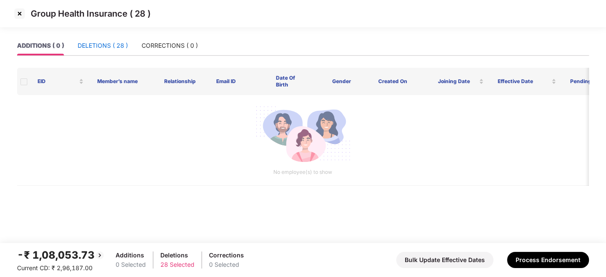
click at [101, 48] on div "DELETIONS ( 28 )" at bounding box center [103, 45] width 50 height 9
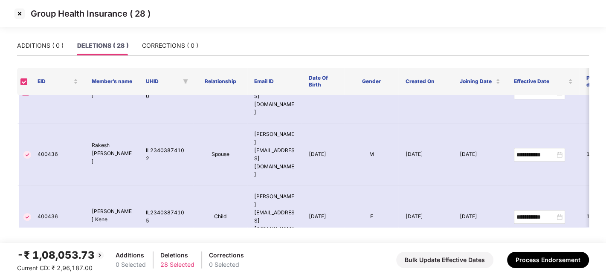
scroll to position [832, 0]
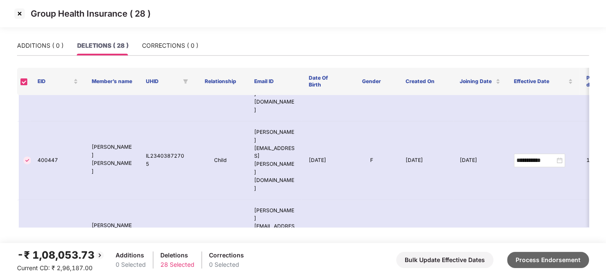
click at [531, 257] on button "Process Endorsement" at bounding box center [548, 260] width 82 height 16
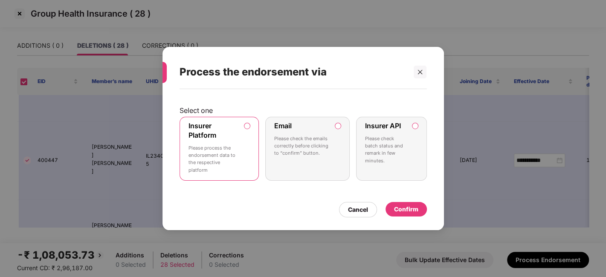
click at [412, 207] on div "Confirm" at bounding box center [406, 209] width 24 height 9
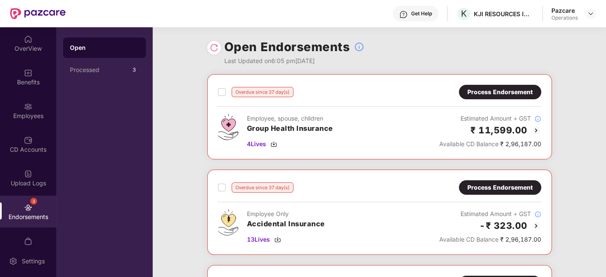
click at [213, 50] on img at bounding box center [214, 47] width 9 height 9
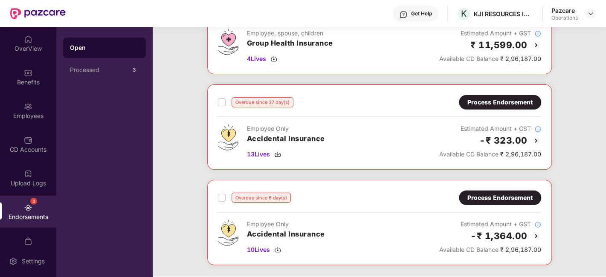
scroll to position [80, 0]
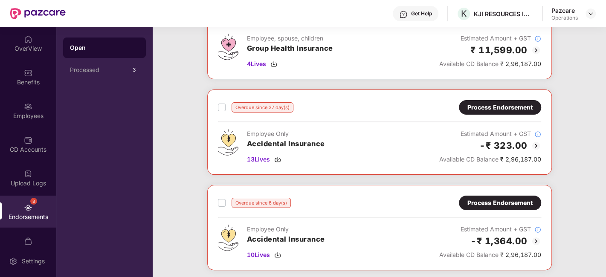
click at [473, 109] on div "Process Endorsement" at bounding box center [499, 107] width 65 height 9
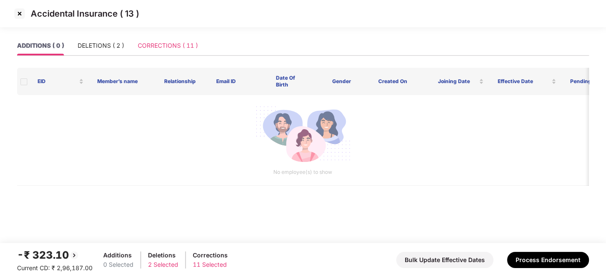
click at [170, 51] on div "CORRECTIONS ( 11 )" at bounding box center [168, 46] width 60 height 20
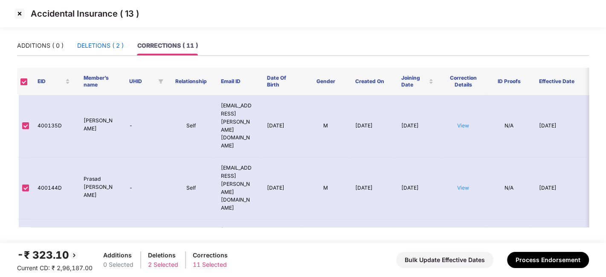
click at [95, 42] on div "DELETIONS ( 2 )" at bounding box center [100, 45] width 46 height 9
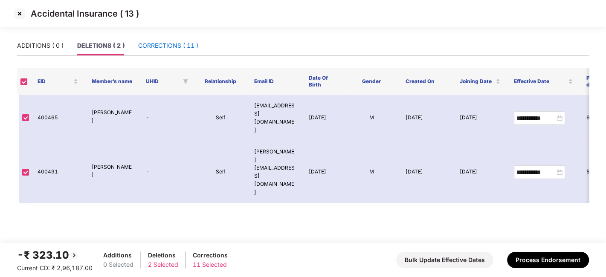
click at [150, 41] on div "CORRECTIONS ( 11 )" at bounding box center [168, 45] width 60 height 9
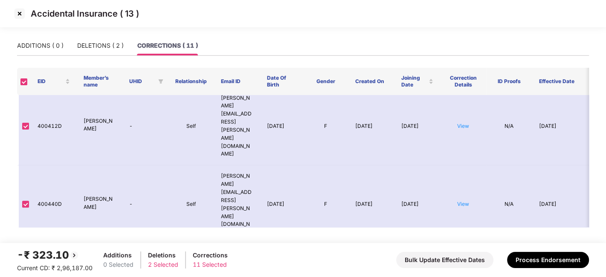
scroll to position [287, 0]
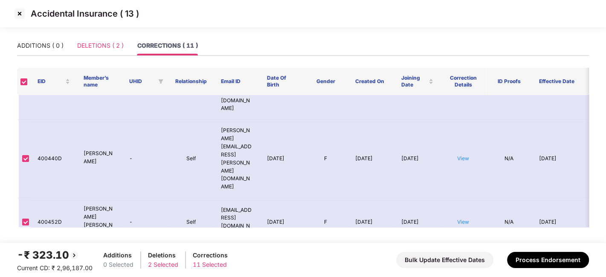
click at [93, 38] on div "DELETIONS ( 2 )" at bounding box center [100, 46] width 46 height 20
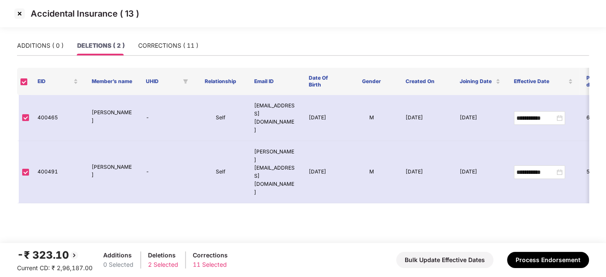
scroll to position [0, 0]
click at [157, 46] on div "CORRECTIONS ( 11 )" at bounding box center [168, 45] width 60 height 9
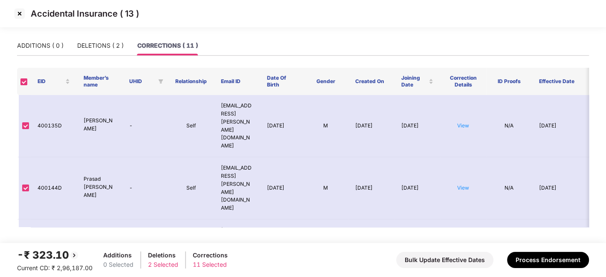
click at [16, 12] on img at bounding box center [20, 14] width 14 height 14
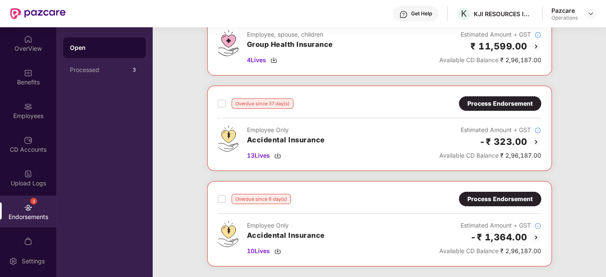
scroll to position [83, 0]
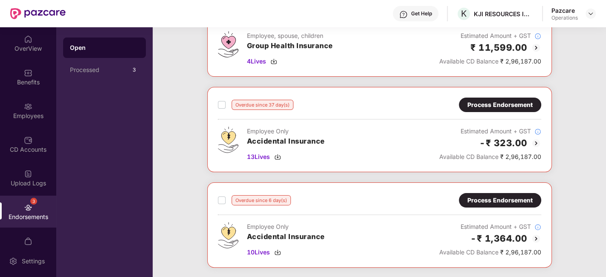
click at [484, 198] on div "Process Endorsement" at bounding box center [499, 200] width 65 height 9
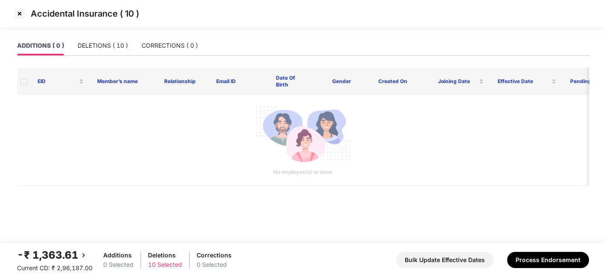
click at [18, 11] on img at bounding box center [20, 14] width 14 height 14
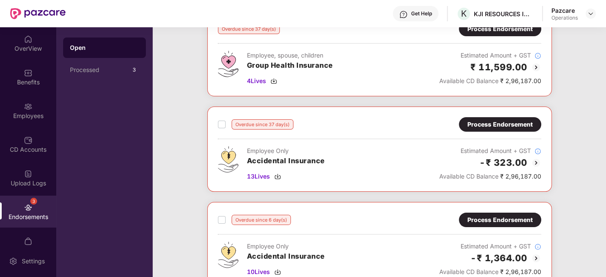
scroll to position [69, 0]
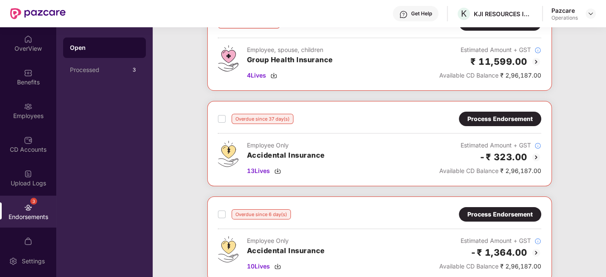
click at [496, 117] on div "Process Endorsement" at bounding box center [499, 118] width 65 height 9
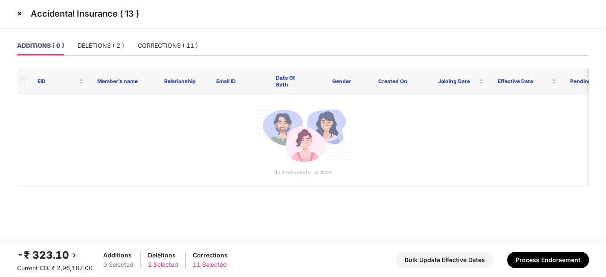
click at [20, 17] on img at bounding box center [20, 14] width 14 height 14
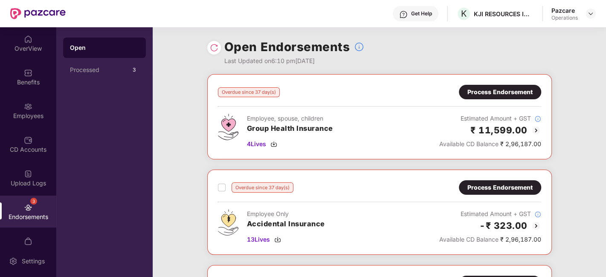
scroll to position [167, 0]
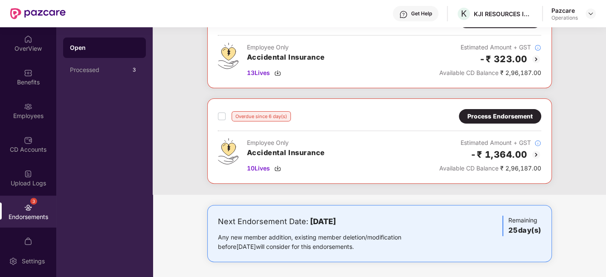
click at [489, 115] on div "Process Endorsement" at bounding box center [499, 116] width 65 height 9
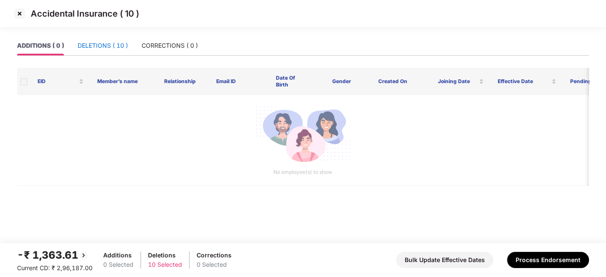
click at [106, 47] on div "DELETIONS ( 10 )" at bounding box center [103, 45] width 50 height 9
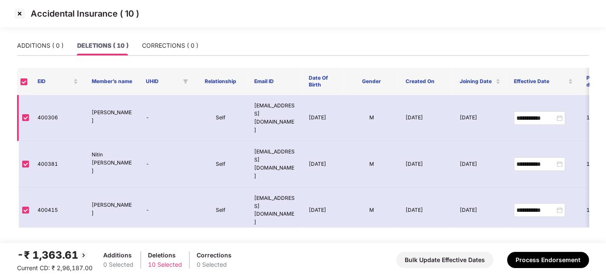
scroll to position [217, 0]
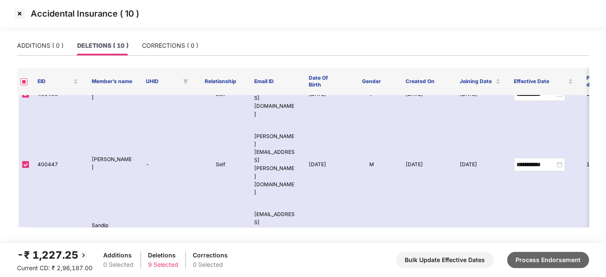
click at [529, 258] on button "Process Endorsement" at bounding box center [548, 260] width 82 height 16
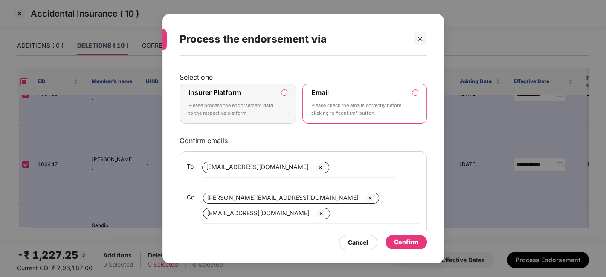
click at [248, 105] on p "Please process the endorsement data to the respective platform" at bounding box center [231, 109] width 87 height 15
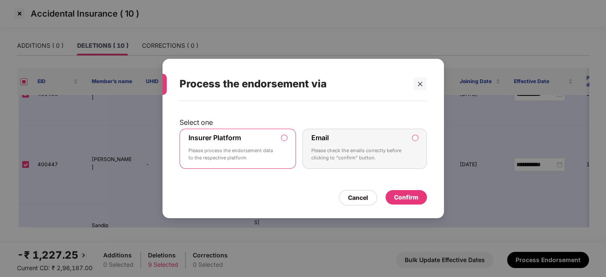
click at [406, 193] on div "Confirm" at bounding box center [406, 197] width 24 height 9
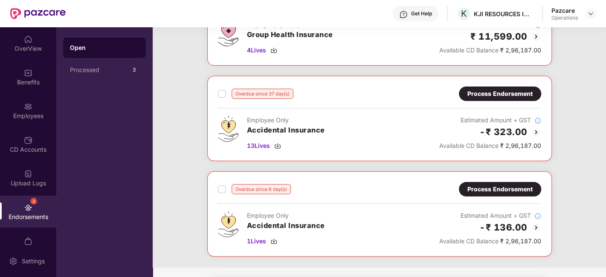
scroll to position [81, 0]
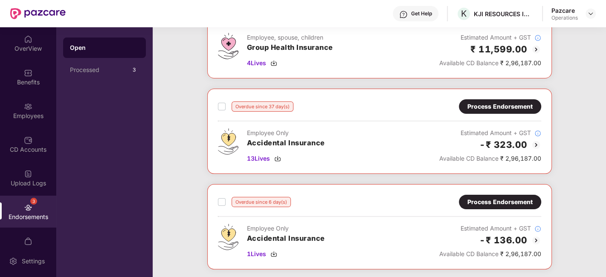
click at [484, 95] on div "Overdue since 37 day(s) Process Endorsement Employee Only Accidental Insurance …" at bounding box center [379, 131] width 345 height 85
click at [491, 103] on div "Process Endorsement" at bounding box center [499, 106] width 65 height 9
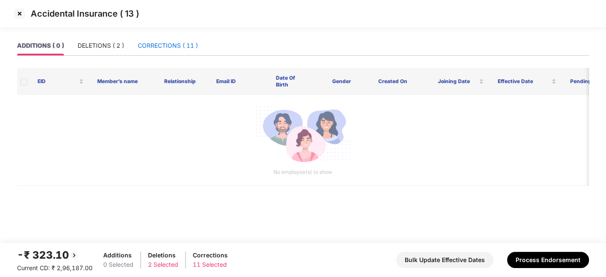
click at [145, 45] on div "CORRECTIONS ( 11 )" at bounding box center [168, 45] width 60 height 9
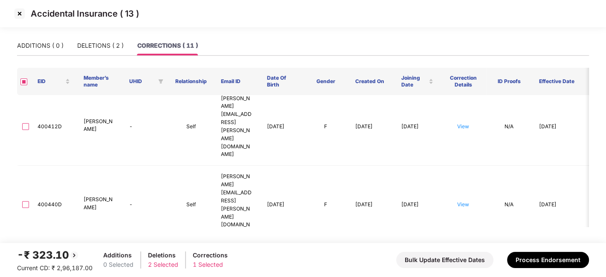
scroll to position [246, 0]
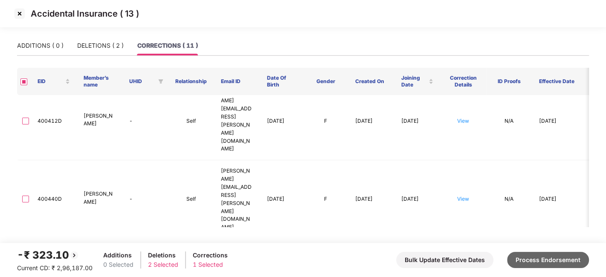
click at [536, 262] on button "Process Endorsement" at bounding box center [548, 260] width 82 height 16
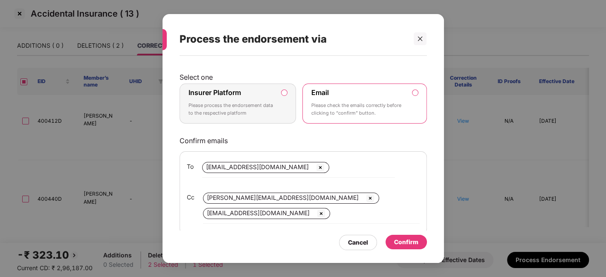
click at [259, 113] on p "Please process the endorsement data to the respective platform" at bounding box center [231, 109] width 87 height 15
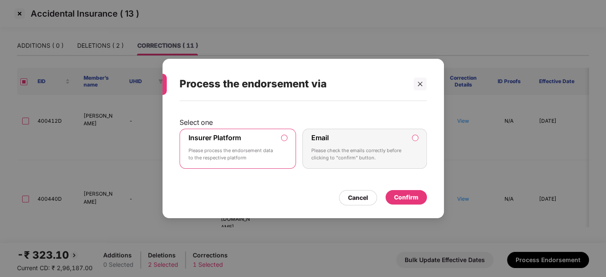
click at [408, 195] on div "Confirm" at bounding box center [406, 197] width 24 height 9
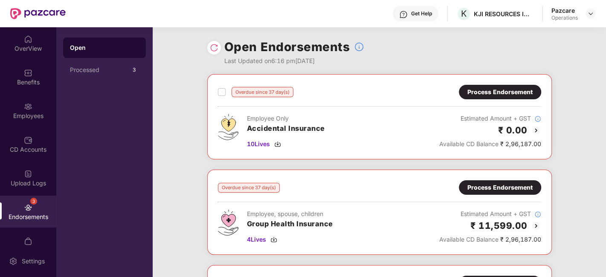
click at [484, 97] on div "Process Endorsement" at bounding box center [500, 92] width 82 height 14
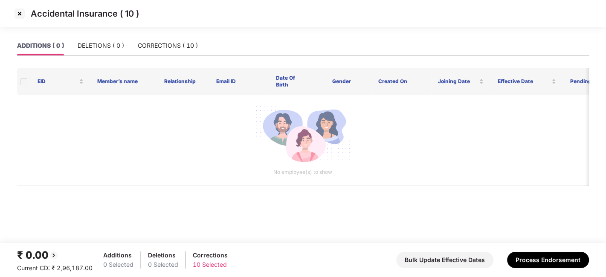
click at [20, 14] on img at bounding box center [20, 14] width 14 height 14
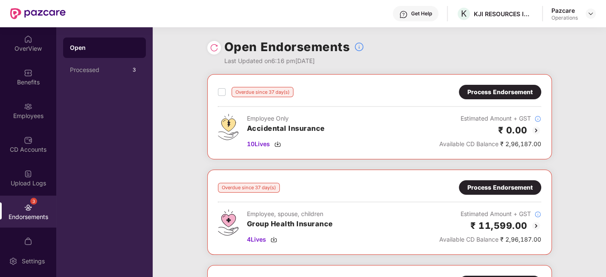
click at [480, 91] on div "Process Endorsement" at bounding box center [499, 91] width 65 height 9
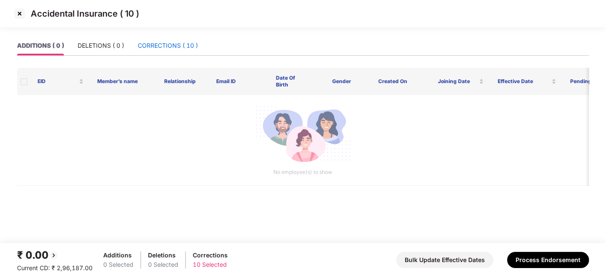
click at [171, 46] on div "CORRECTIONS ( 10 )" at bounding box center [168, 45] width 60 height 9
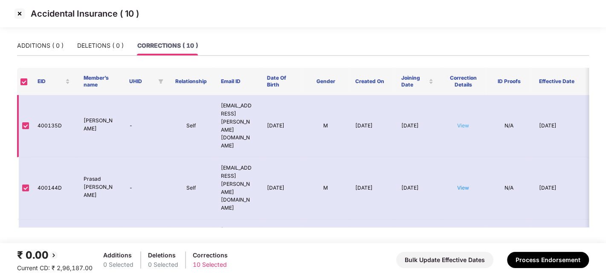
click at [463, 122] on link "View" at bounding box center [463, 125] width 12 height 6
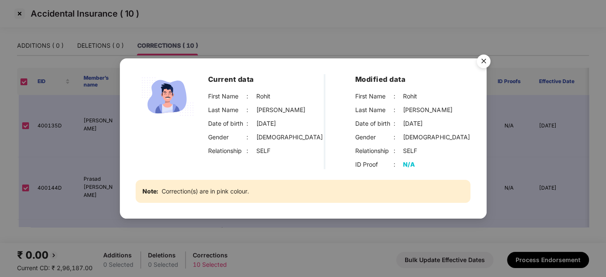
click at [485, 63] on img "Close" at bounding box center [484, 63] width 24 height 24
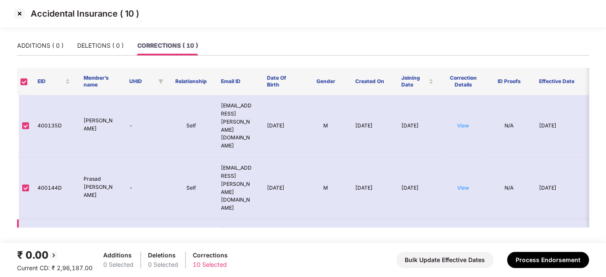
click at [463, 239] on link "View" at bounding box center [463, 242] width 12 height 6
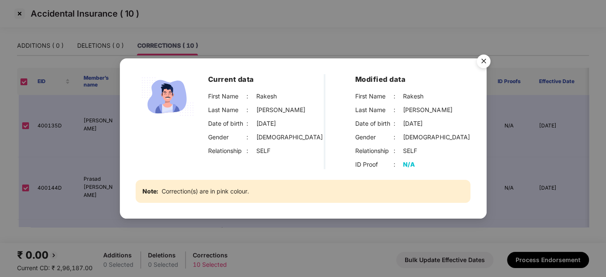
click at [481, 61] on img "Close" at bounding box center [484, 63] width 24 height 24
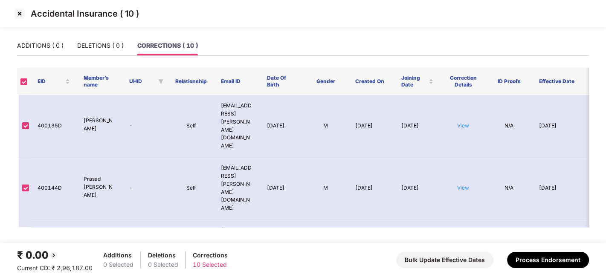
click at [21, 17] on img at bounding box center [20, 14] width 14 height 14
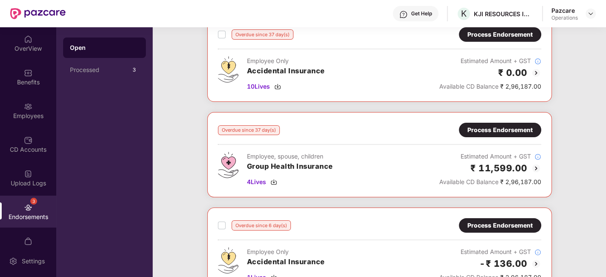
scroll to position [55, 0]
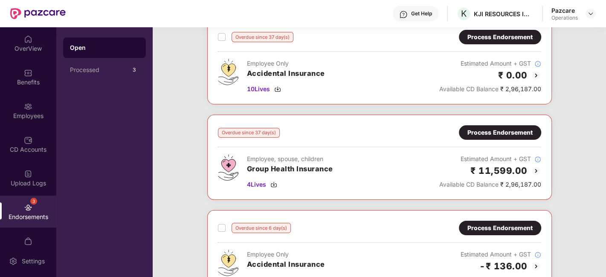
click at [502, 135] on div "Process Endorsement" at bounding box center [499, 132] width 65 height 9
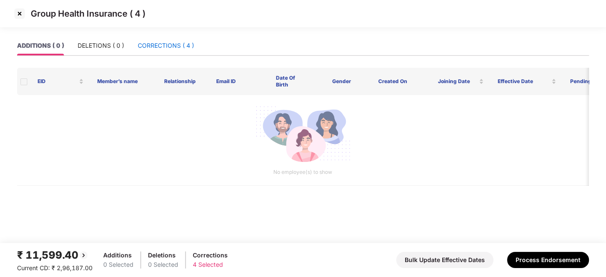
click at [164, 49] on div "CORRECTIONS ( 4 )" at bounding box center [166, 45] width 56 height 9
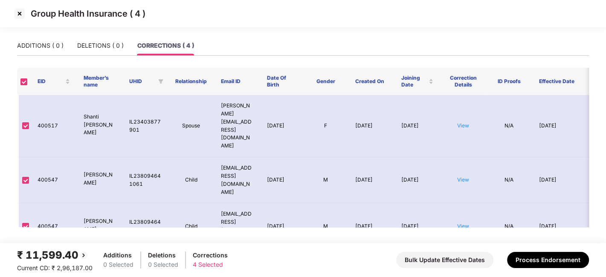
click at [19, 13] on img at bounding box center [20, 14] width 14 height 14
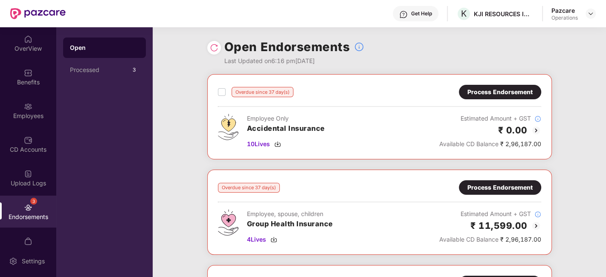
click at [489, 95] on div "Process Endorsement" at bounding box center [499, 91] width 65 height 9
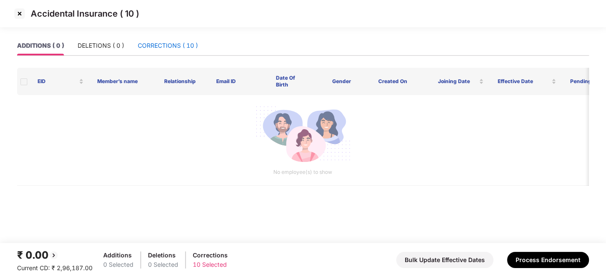
click at [171, 45] on div "CORRECTIONS ( 10 )" at bounding box center [168, 45] width 60 height 9
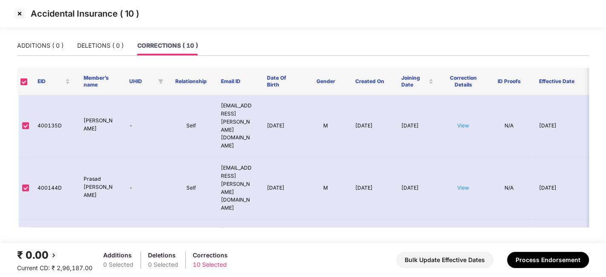
click at [21, 17] on img at bounding box center [20, 14] width 14 height 14
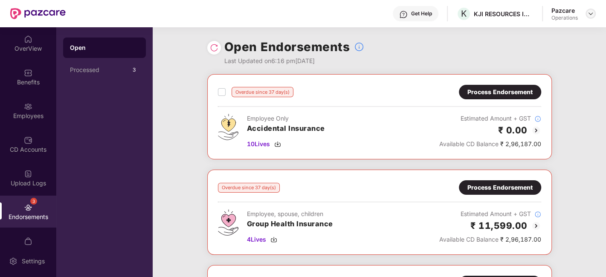
click at [588, 12] on img at bounding box center [590, 13] width 7 height 7
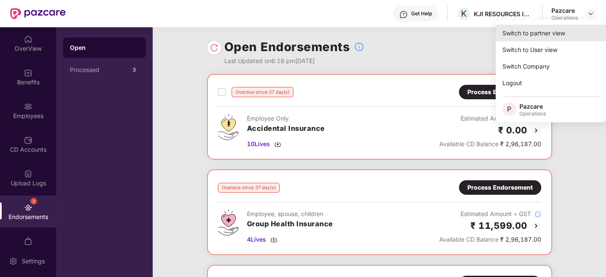
click at [532, 37] on div "Switch to partner view" at bounding box center [550, 33] width 111 height 17
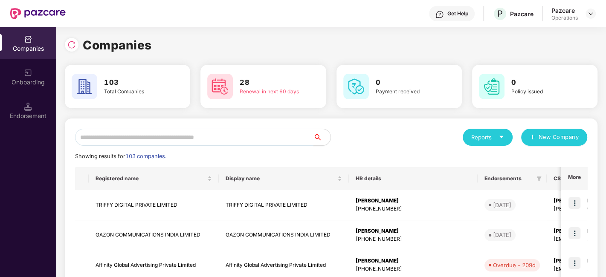
click at [261, 137] on input "text" at bounding box center [194, 137] width 238 height 17
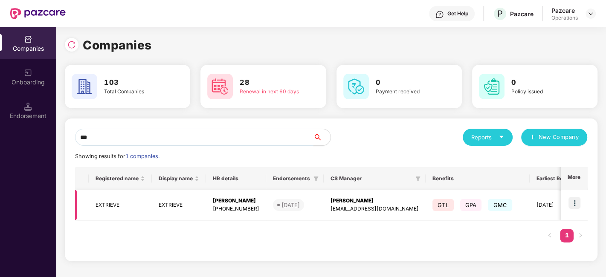
type input "***"
click at [574, 202] on img at bounding box center [574, 203] width 12 height 12
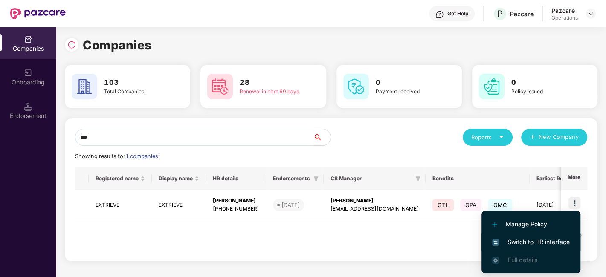
click at [515, 238] on span "Switch to HR interface" at bounding box center [531, 242] width 78 height 9
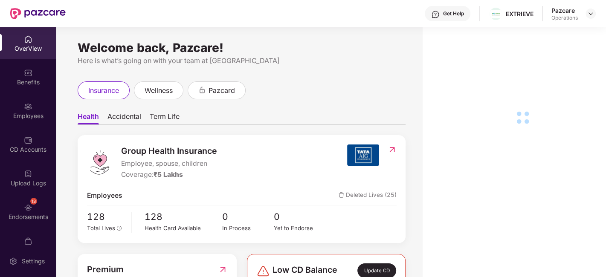
scroll to position [17, 0]
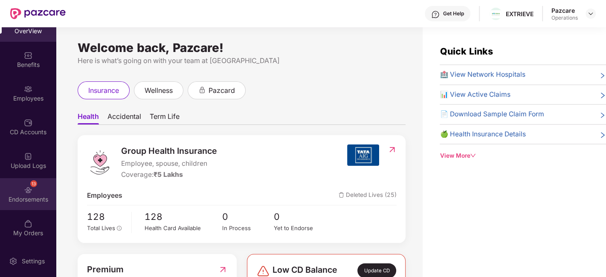
click at [19, 191] on div "13 Endorsements" at bounding box center [28, 194] width 56 height 32
